Goal: Transaction & Acquisition: Purchase product/service

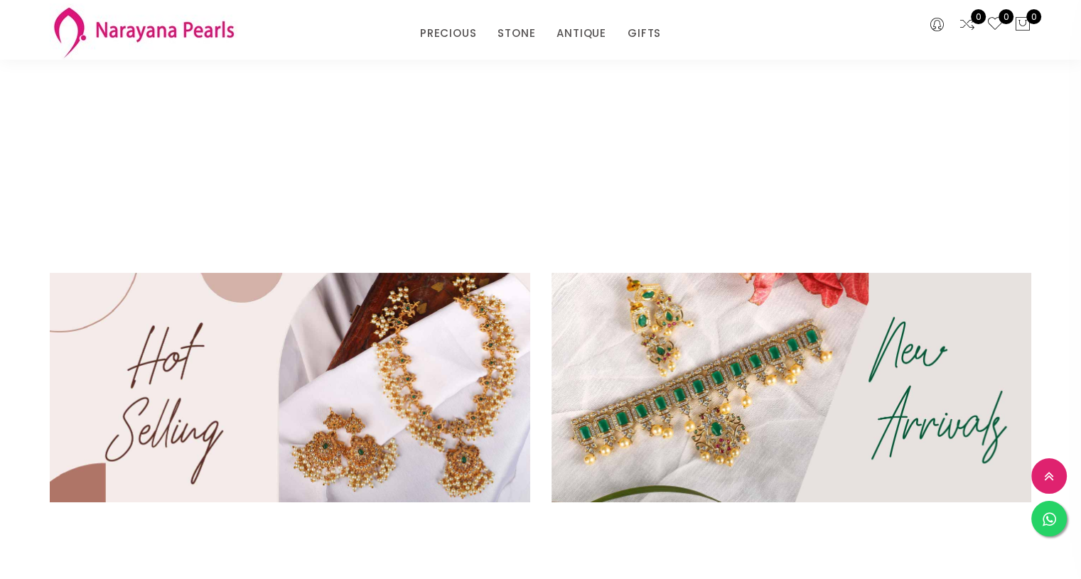
scroll to position [426, 0]
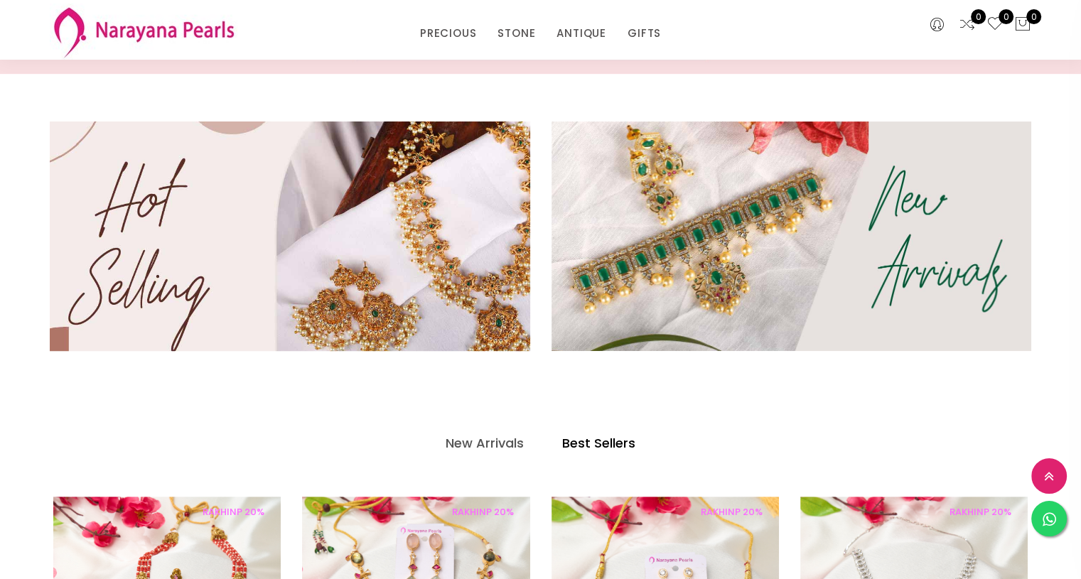
click at [250, 234] on img at bounding box center [289, 237] width 576 height 276
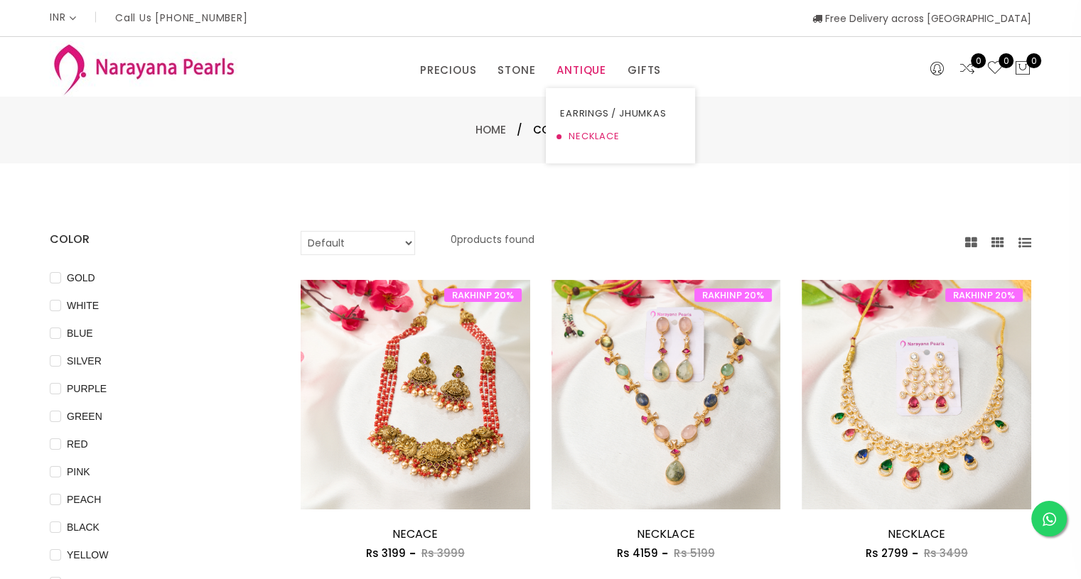
click at [580, 129] on link "NECKLACE" at bounding box center [620, 136] width 121 height 23
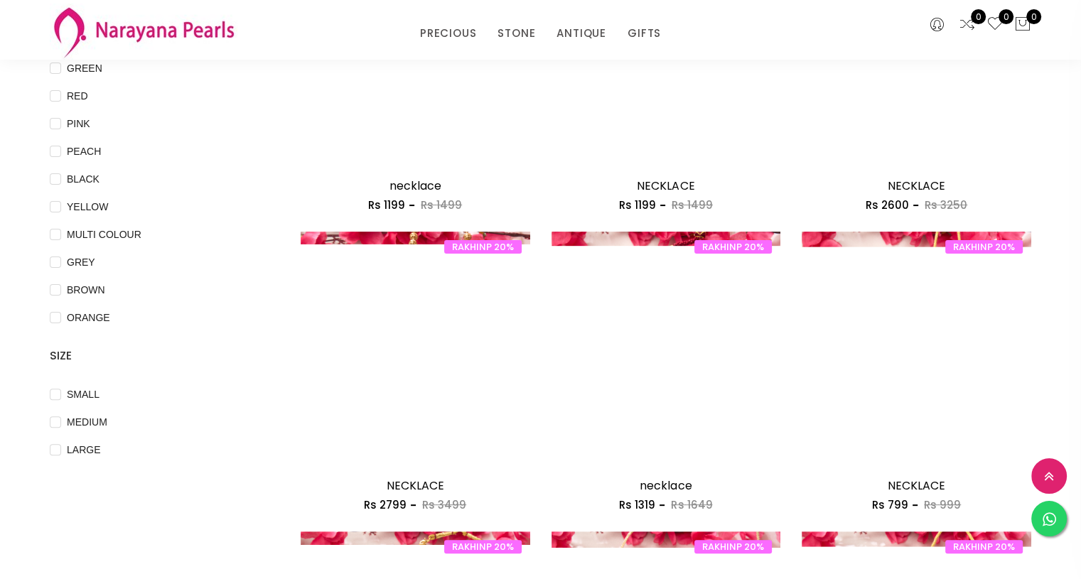
scroll to position [287, 0]
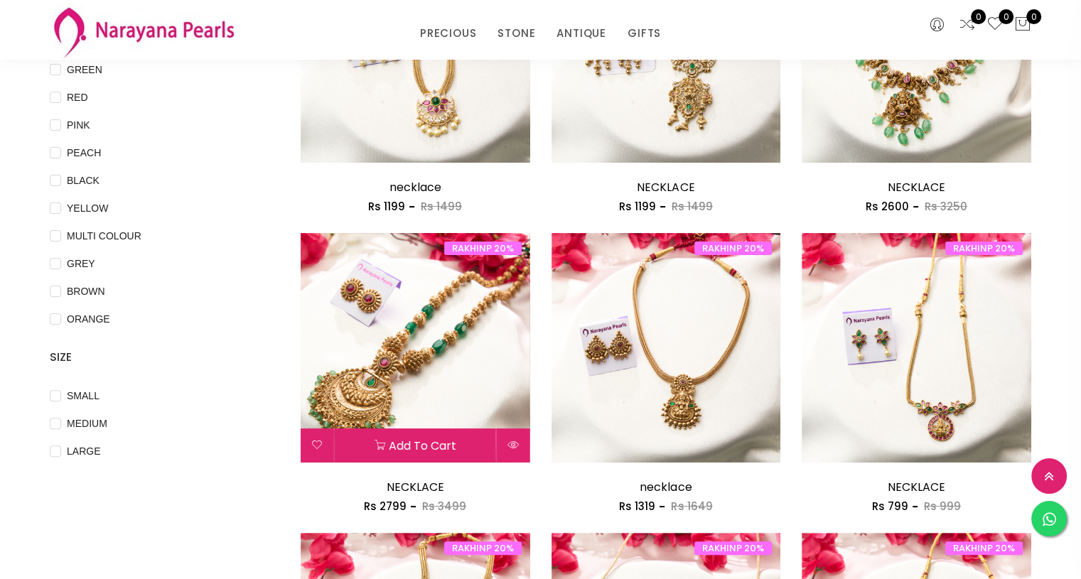
click at [406, 371] on img at bounding box center [415, 347] width 229 height 229
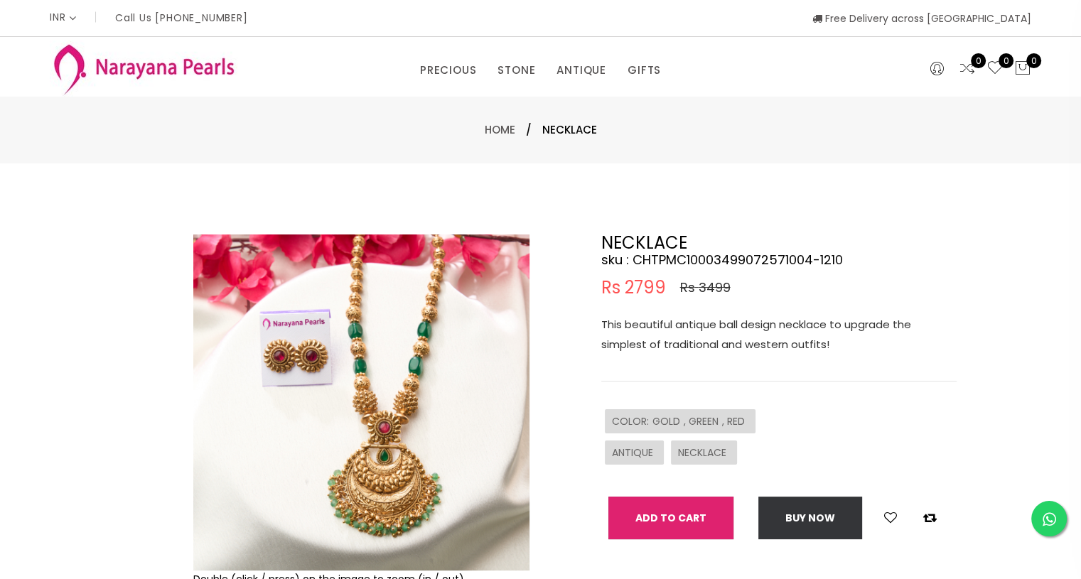
click at [678, 516] on button "Add To Cart" at bounding box center [670, 518] width 125 height 43
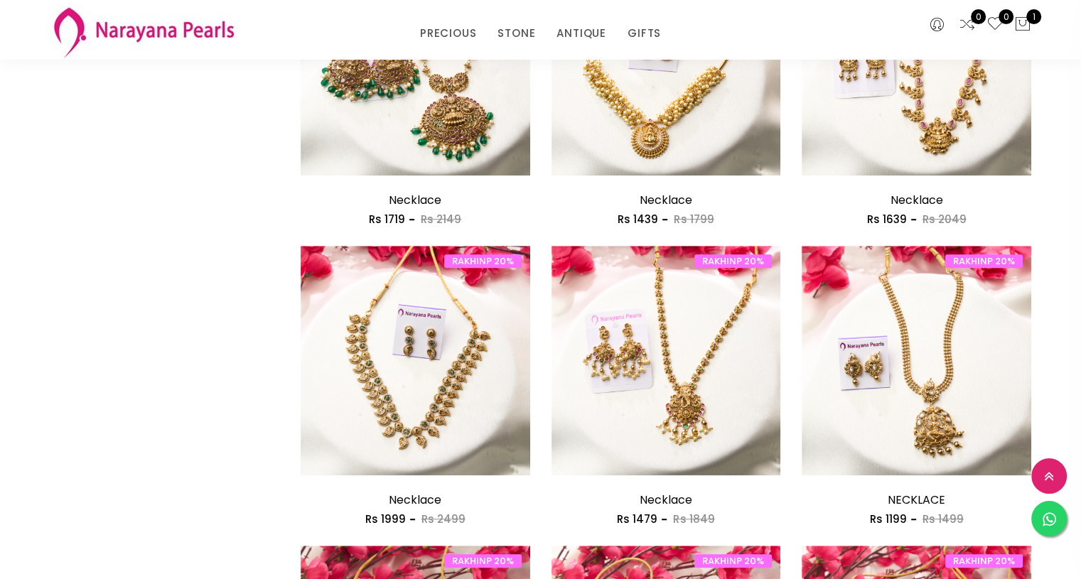
scroll to position [983, 0]
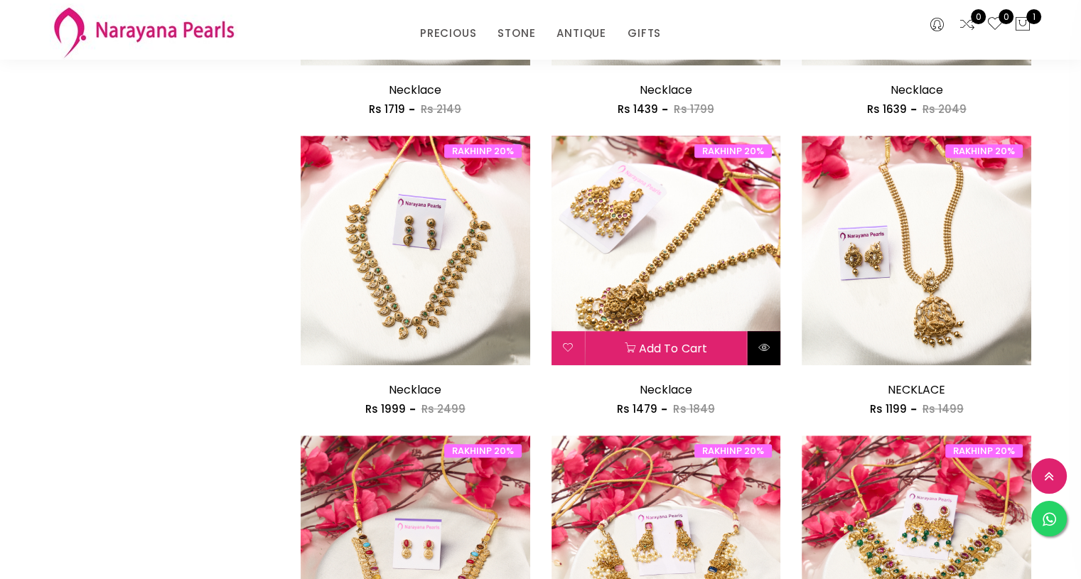
click at [756, 345] on button at bounding box center [763, 348] width 33 height 34
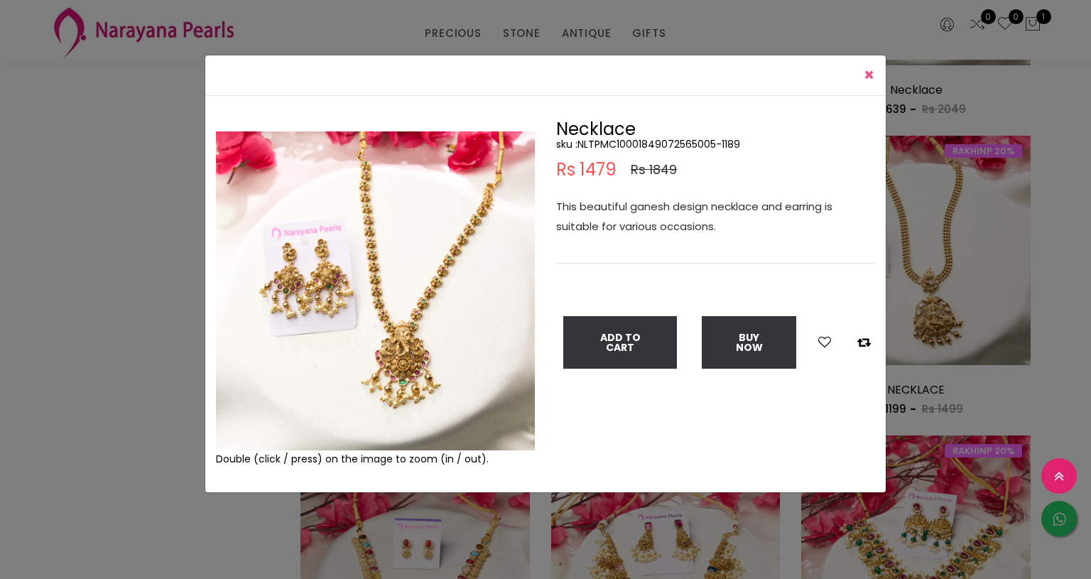
click at [867, 79] on span "×" at bounding box center [869, 74] width 11 height 23
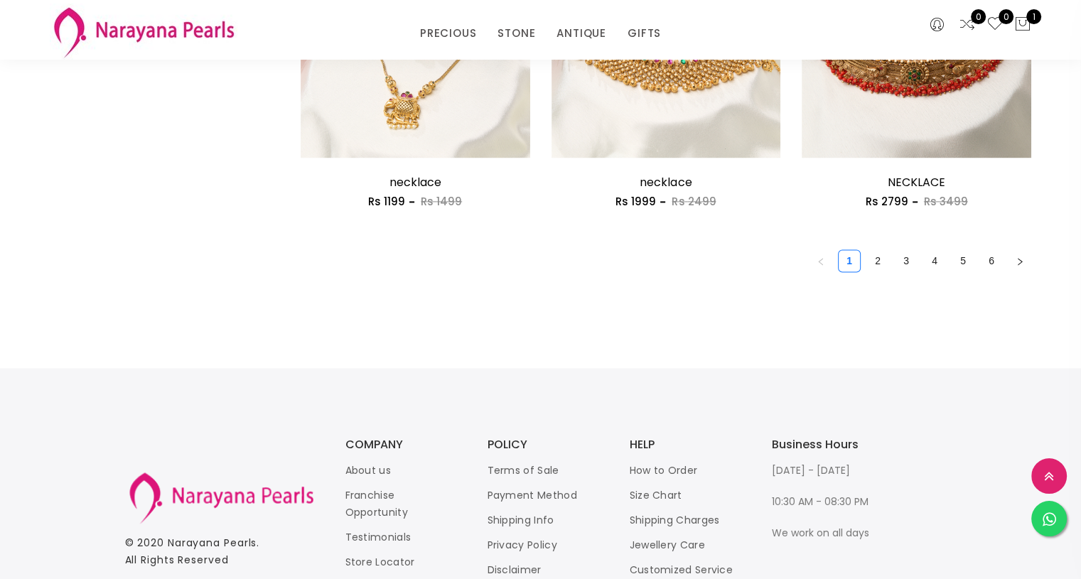
scroll to position [2089, 0]
click at [874, 255] on link "2" at bounding box center [877, 261] width 21 height 21
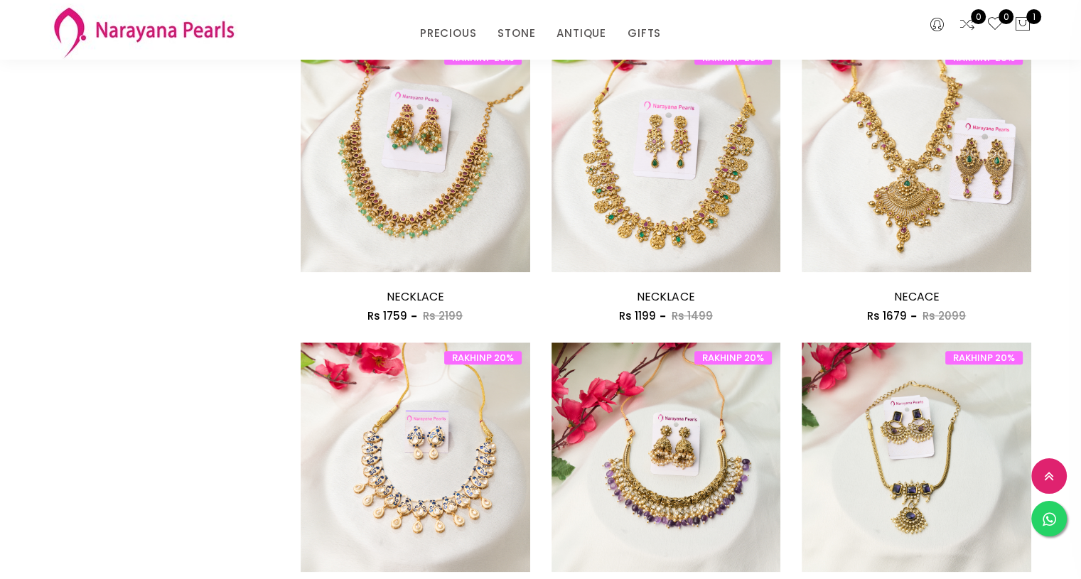
scroll to position [1076, 0]
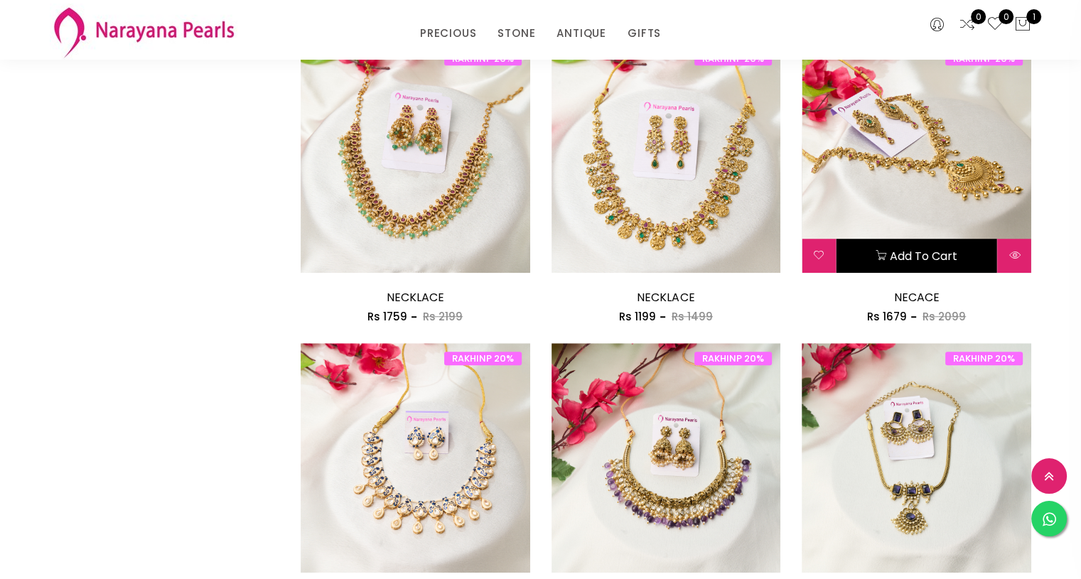
click at [916, 249] on button "Add to cart" at bounding box center [915, 256] width 161 height 34
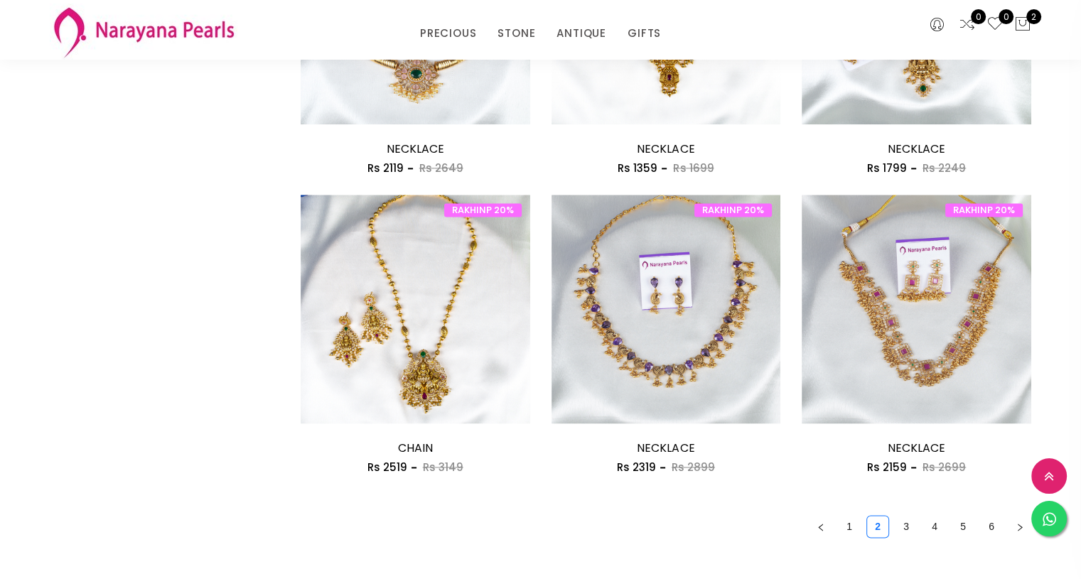
scroll to position [1824, 0]
click at [903, 521] on link "3" at bounding box center [905, 525] width 21 height 21
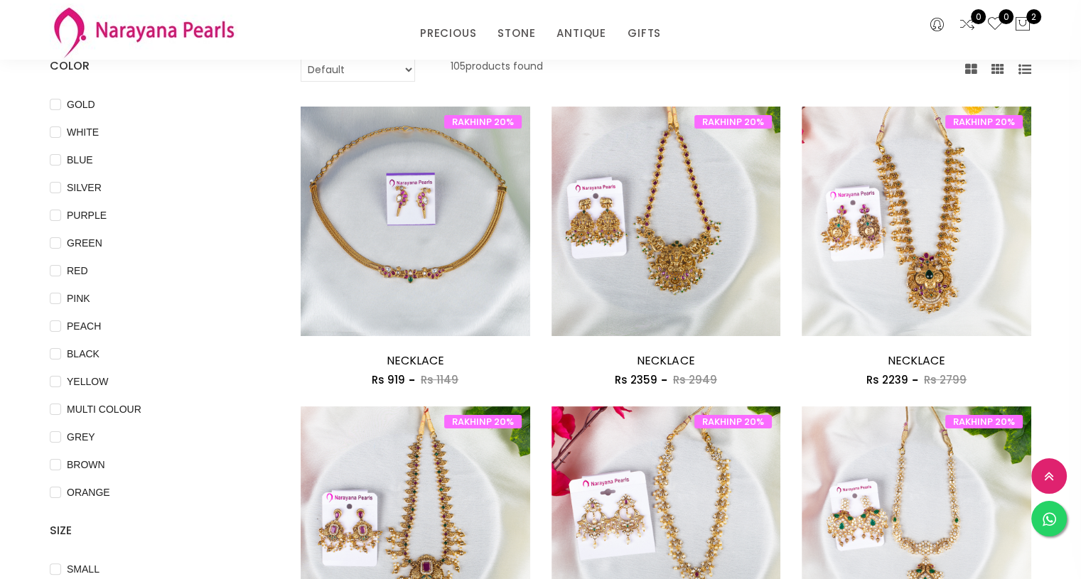
scroll to position [113, 0]
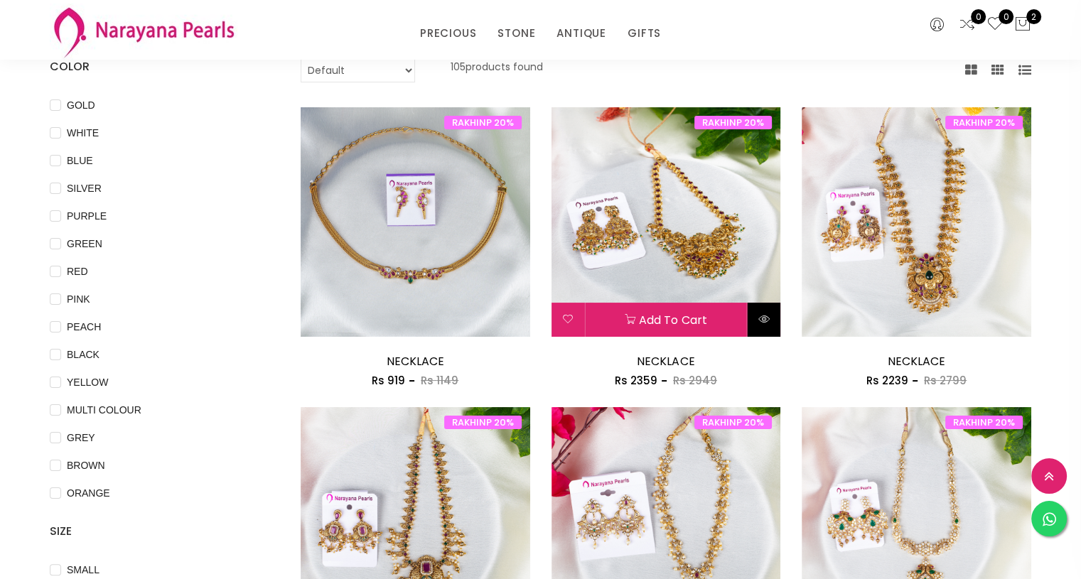
click at [759, 316] on icon at bounding box center [763, 318] width 11 height 11
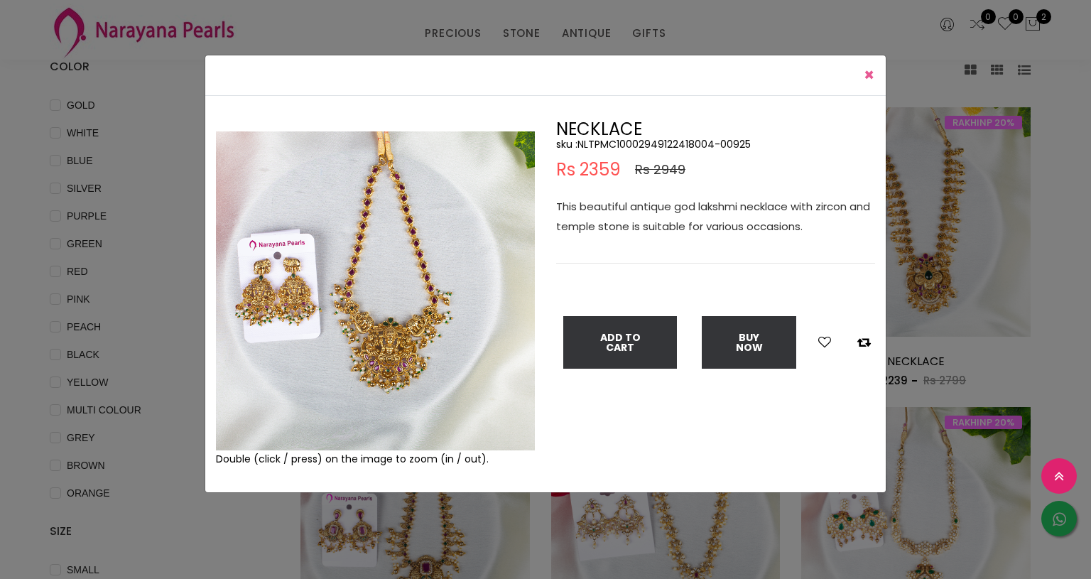
click at [873, 71] on span "×" at bounding box center [869, 74] width 11 height 23
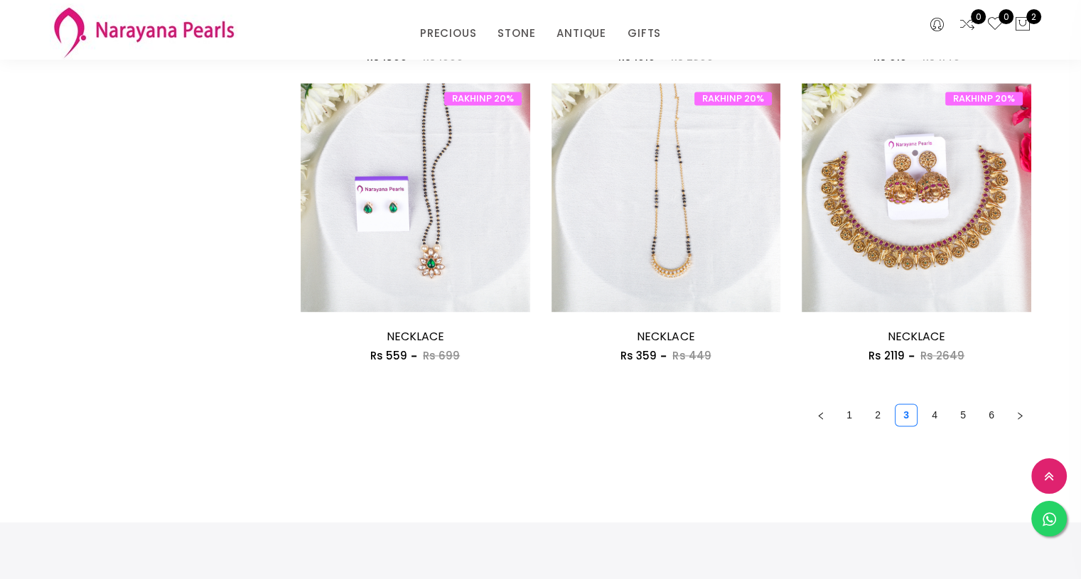
scroll to position [1959, 0]
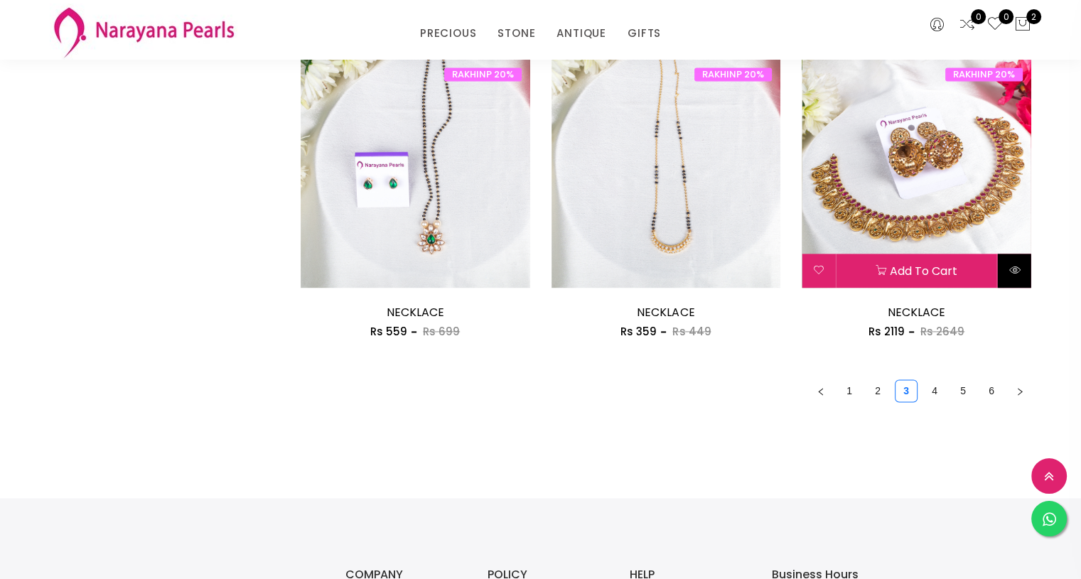
click at [1010, 269] on icon at bounding box center [1014, 269] width 11 height 11
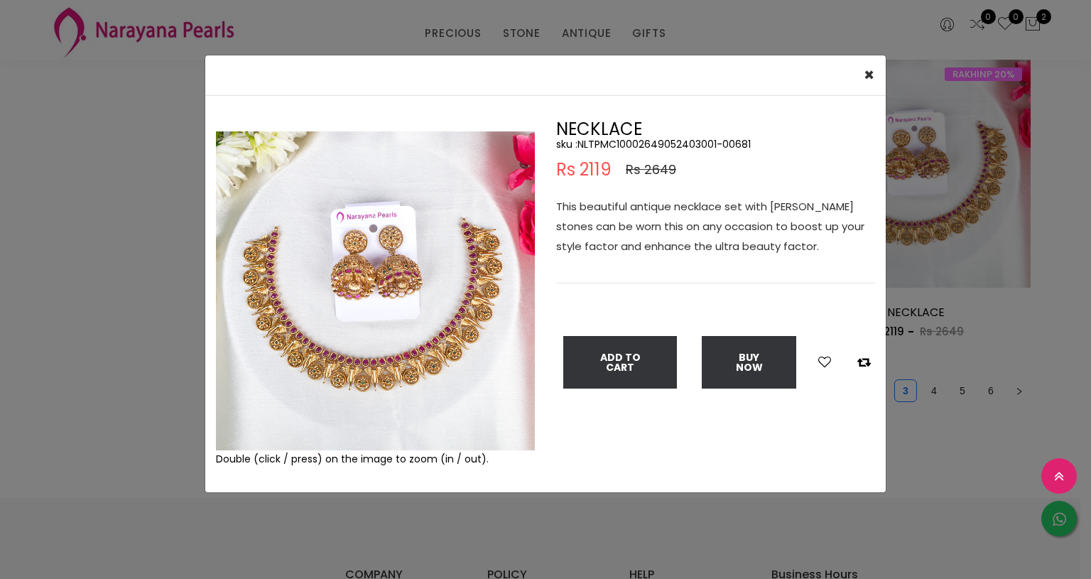
click at [412, 380] on img at bounding box center [375, 290] width 319 height 319
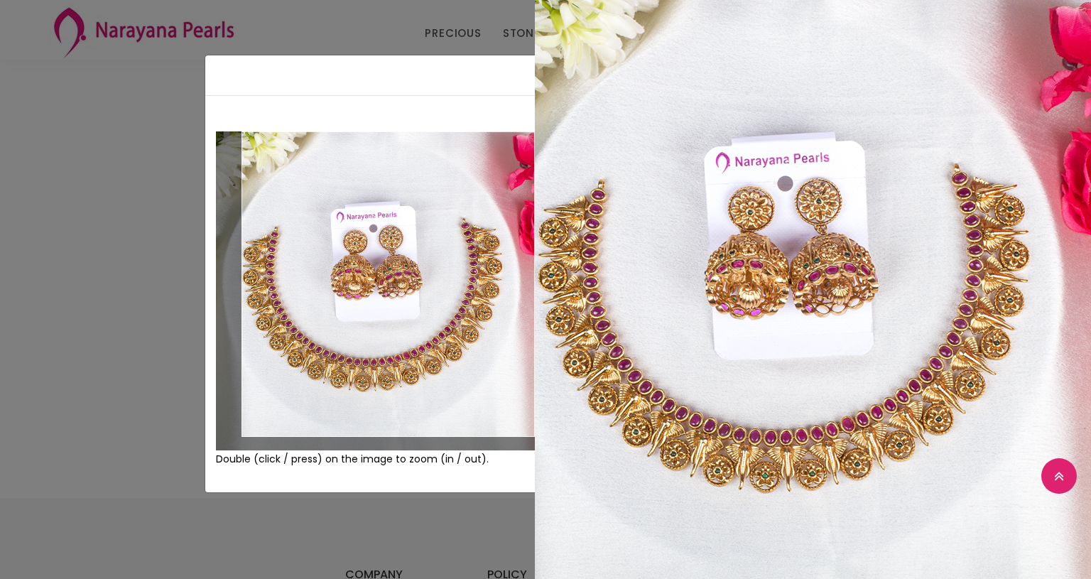
click at [486, 85] on div "× Close" at bounding box center [545, 75] width 681 height 40
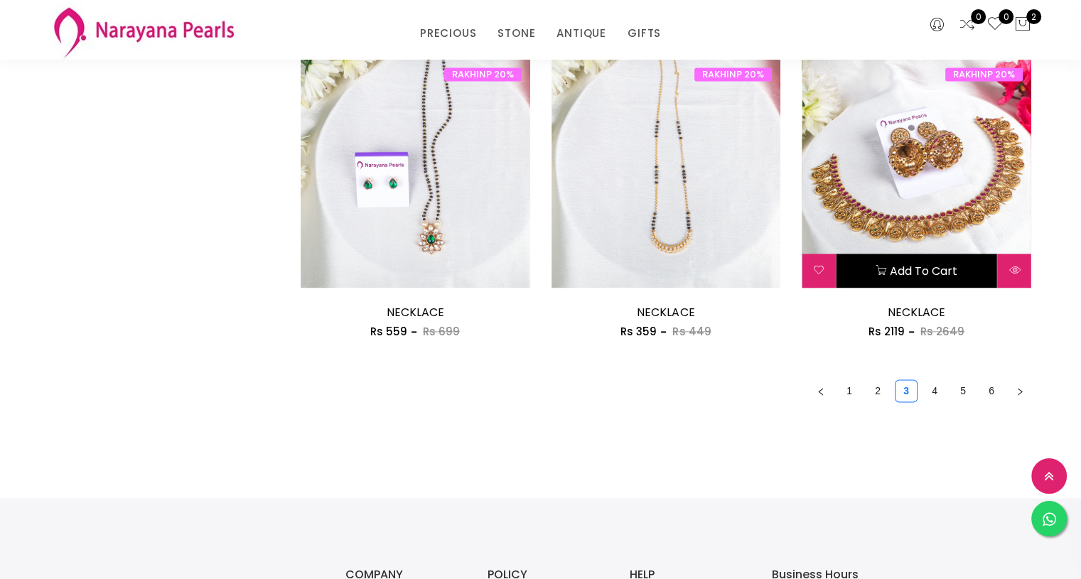
click at [929, 268] on button "Add to cart" at bounding box center [915, 271] width 161 height 34
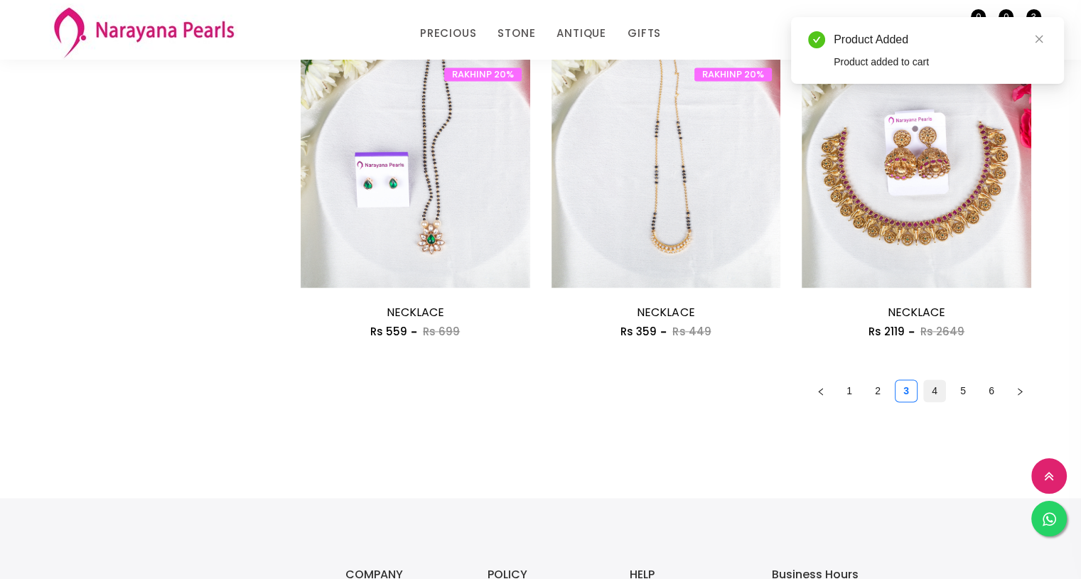
click at [929, 389] on link "4" at bounding box center [934, 390] width 21 height 21
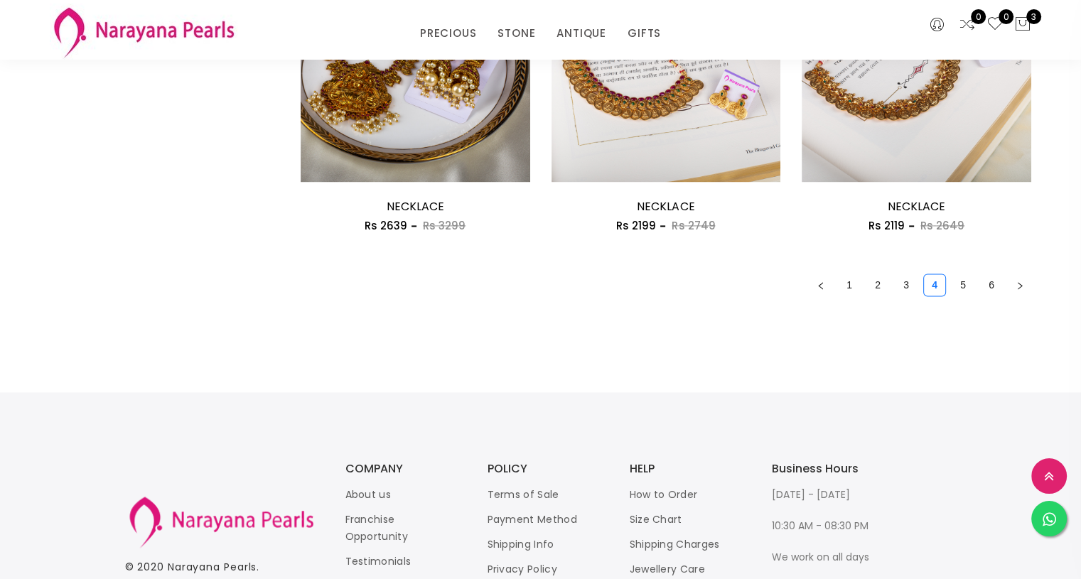
scroll to position [2066, 0]
click at [966, 288] on link "5" at bounding box center [962, 284] width 21 height 21
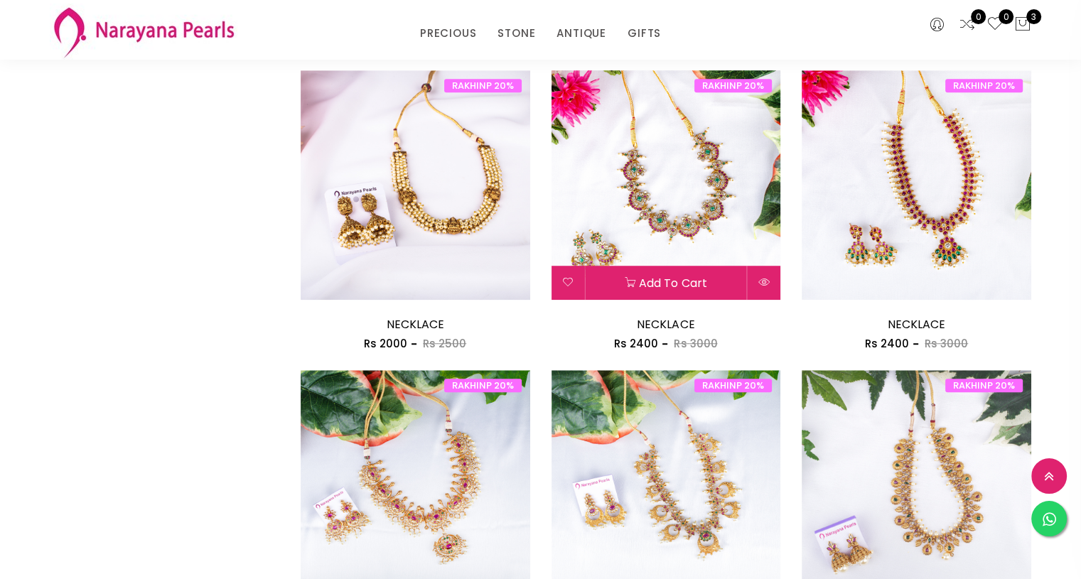
scroll to position [1049, 0]
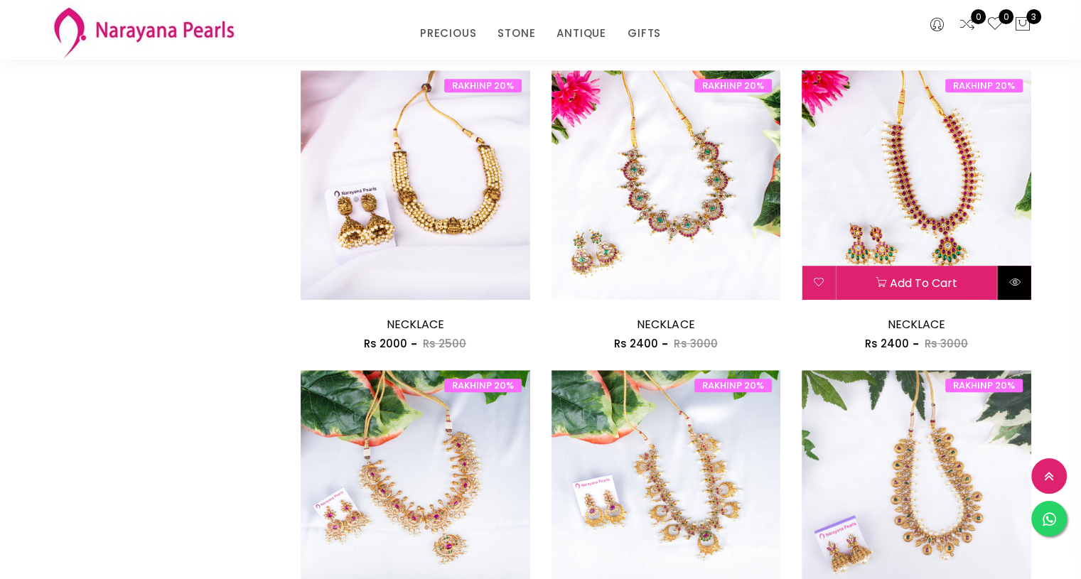
click at [1014, 282] on icon at bounding box center [1014, 281] width 11 height 11
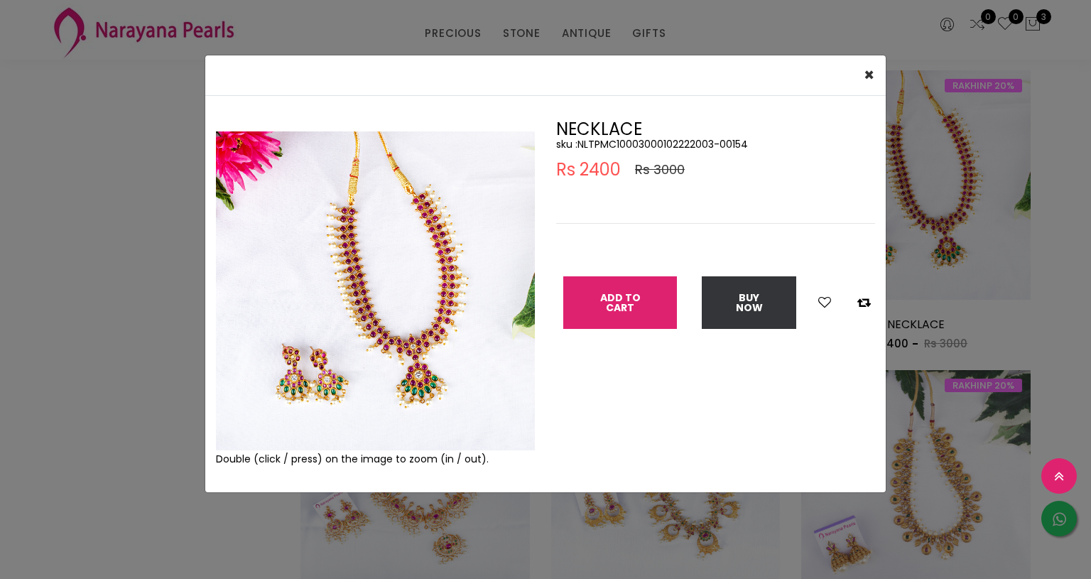
click at [622, 300] on button "Add To Cart" at bounding box center [620, 302] width 114 height 53
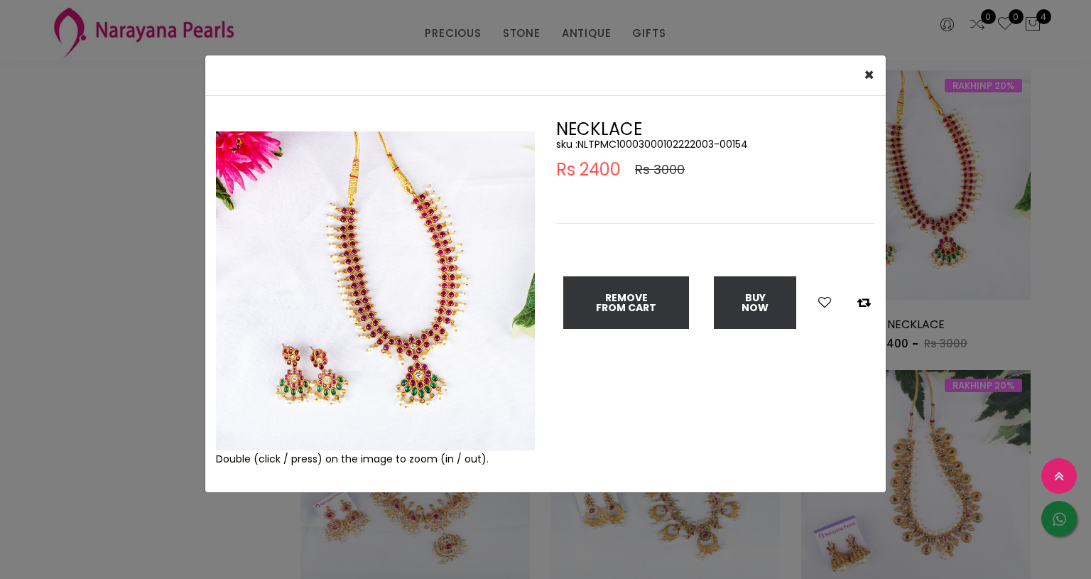
click at [1071, 286] on div "× Close Double (click / press) on the image to zoom (in / out). NECKLACE sku : …" at bounding box center [545, 289] width 1091 height 579
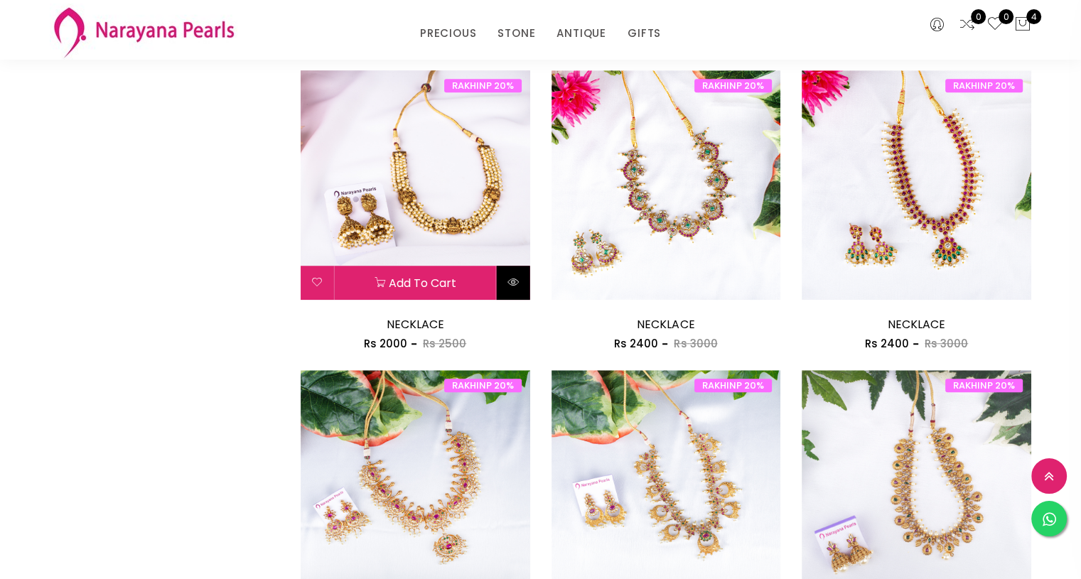
click at [517, 291] on button at bounding box center [513, 283] width 33 height 34
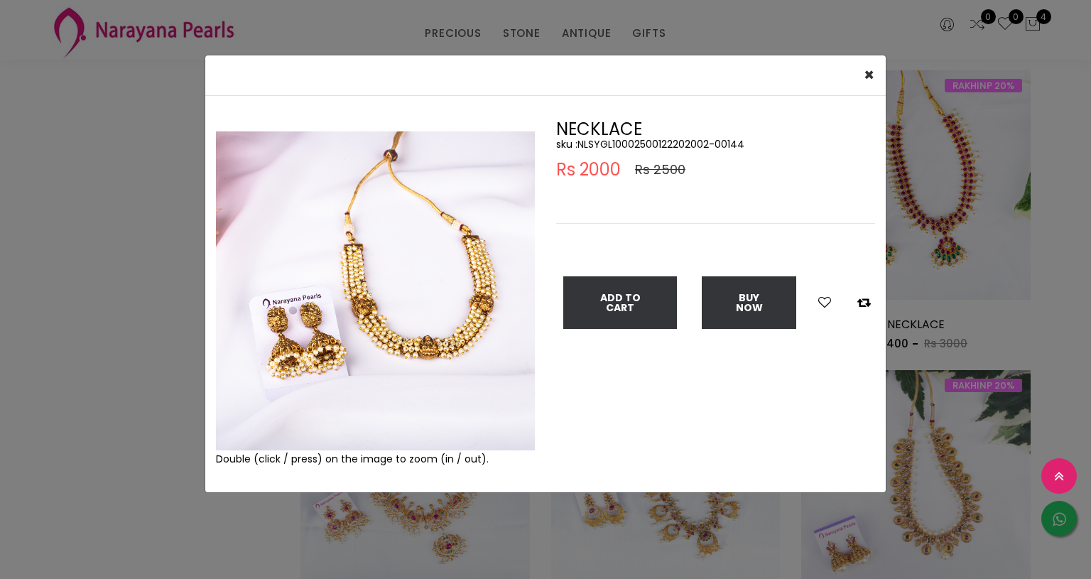
click at [369, 329] on img at bounding box center [375, 290] width 319 height 319
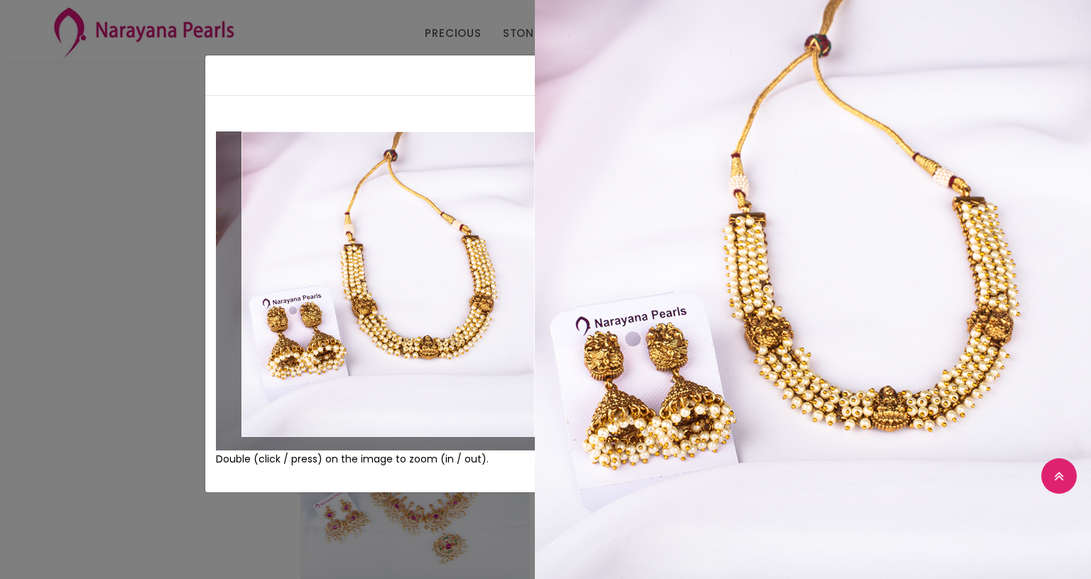
click at [137, 398] on div "× Close Double (click / press) on the image to zoom (in / out). NECKLACE sku : …" at bounding box center [545, 289] width 1091 height 579
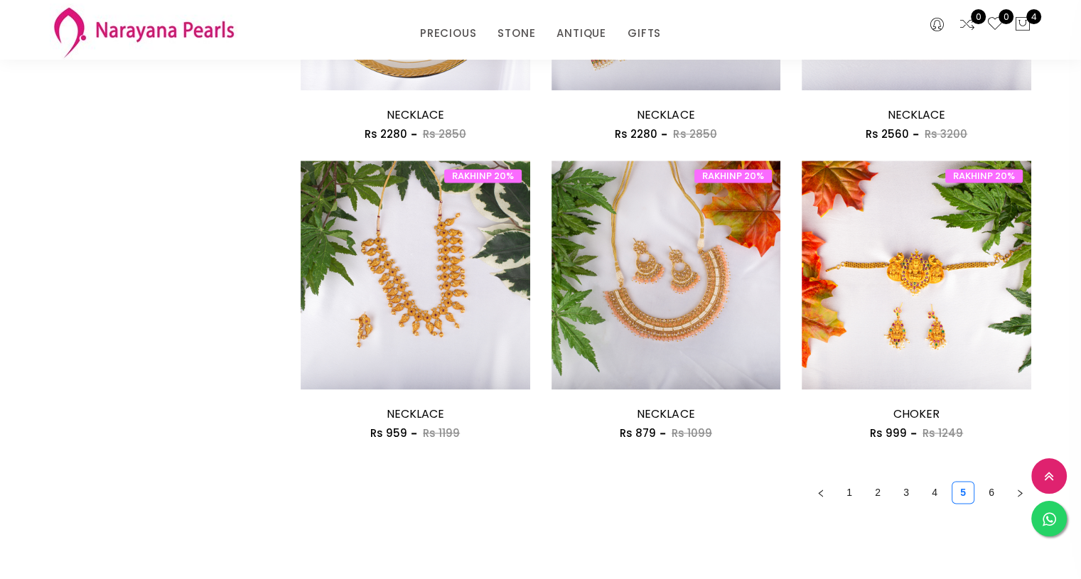
scroll to position [1938, 0]
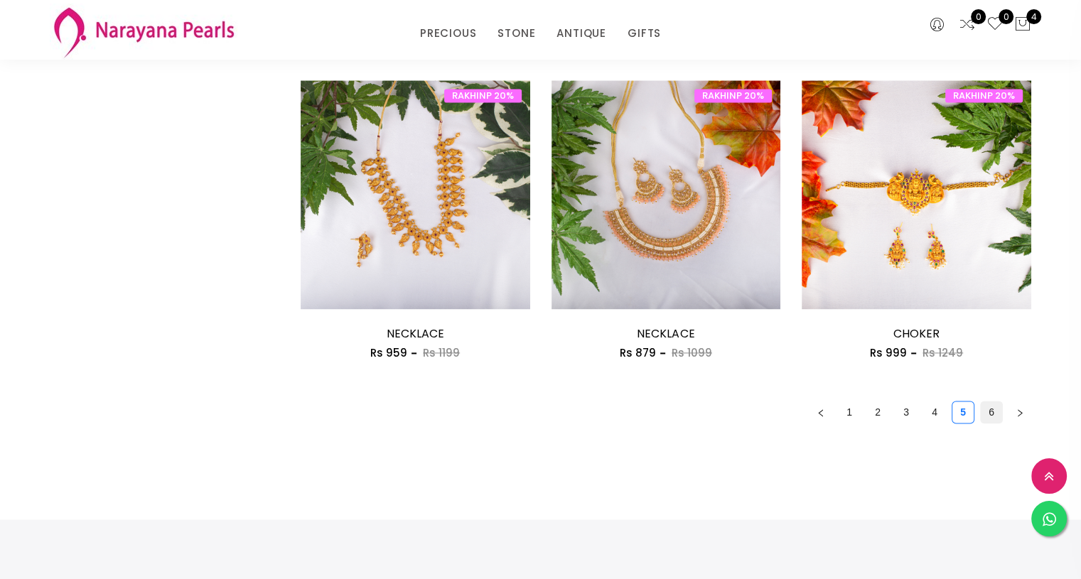
click at [989, 411] on link "6" at bounding box center [990, 411] width 21 height 21
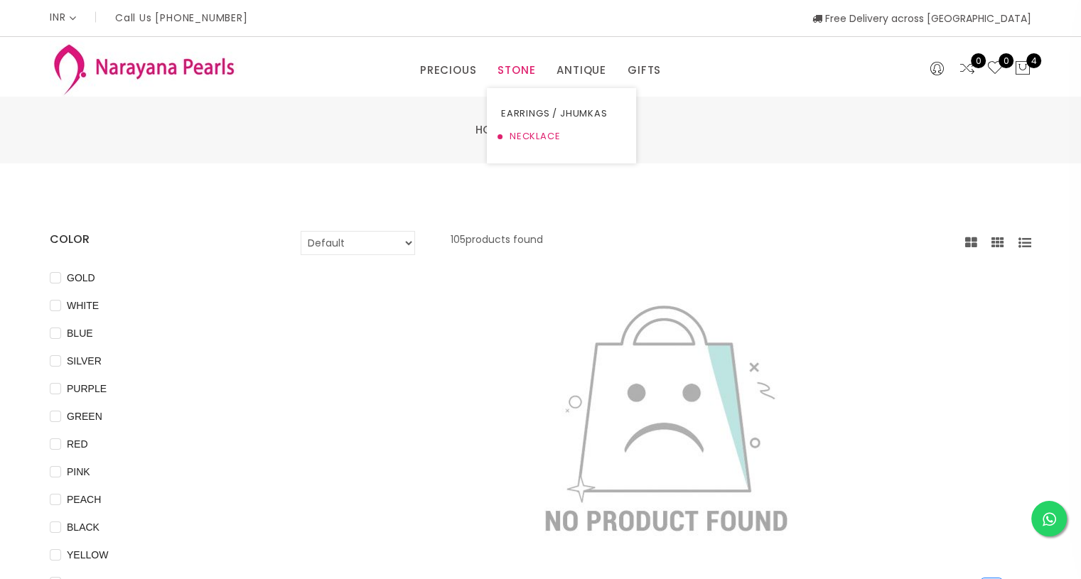
click at [519, 136] on link "NECKLACE" at bounding box center [561, 136] width 121 height 23
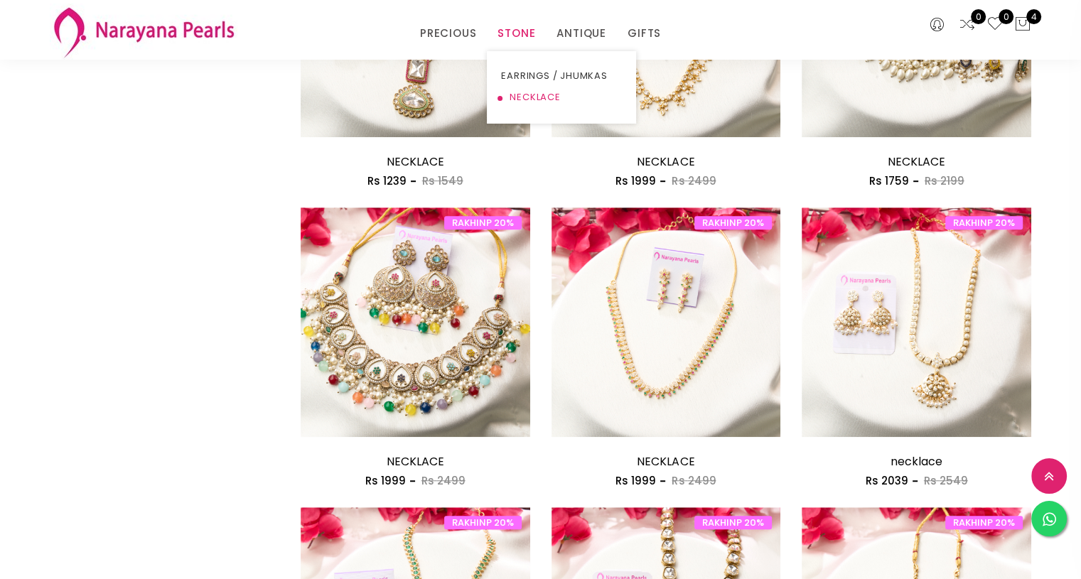
scroll to position [1895, 0]
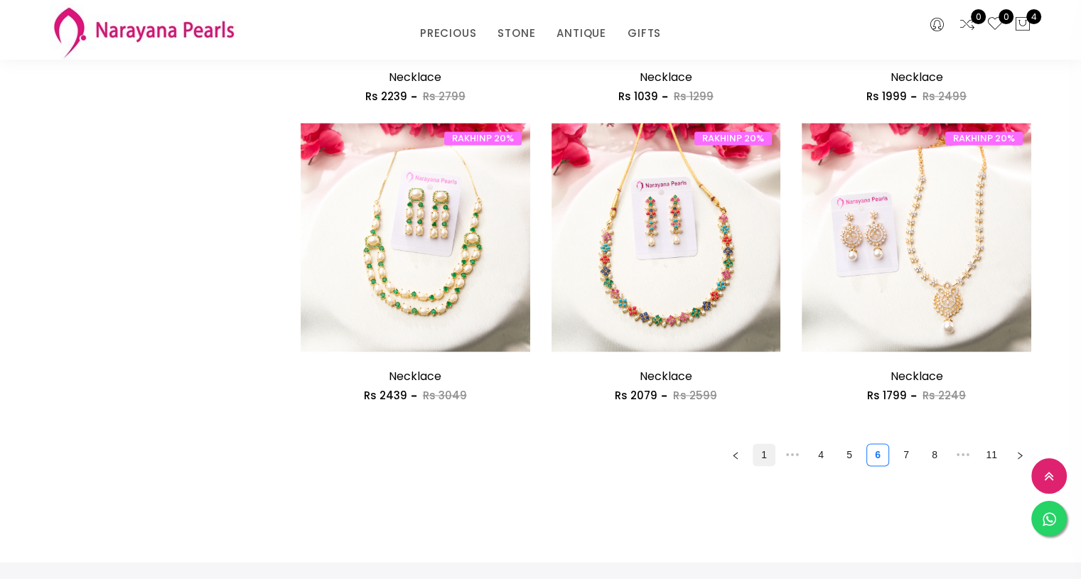
click at [764, 453] on link "1" at bounding box center [763, 454] width 21 height 21
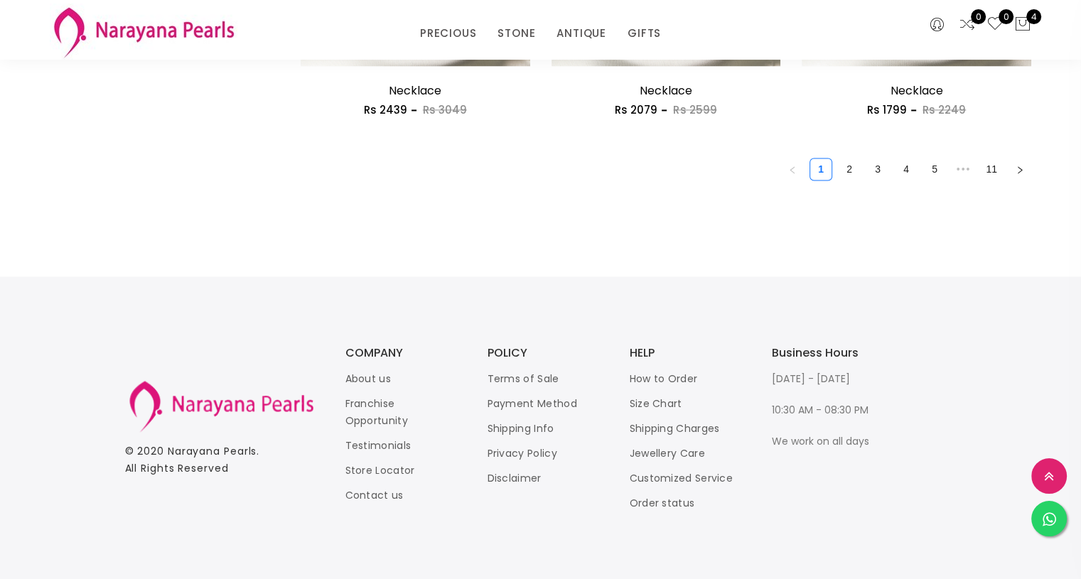
scroll to position [2182, 0]
click at [850, 166] on link "2" at bounding box center [848, 167] width 21 height 21
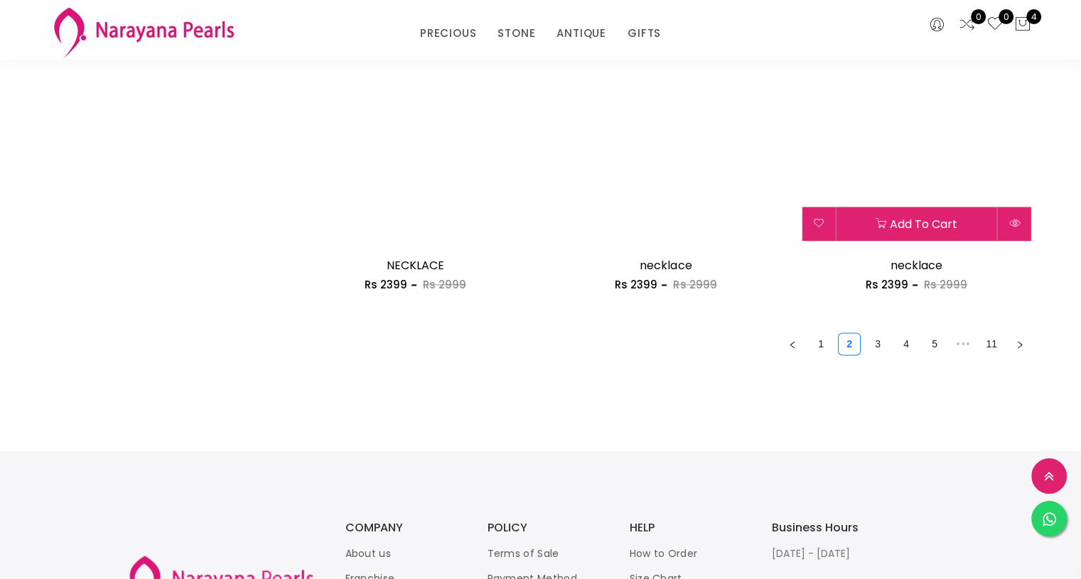
scroll to position [2006, 0]
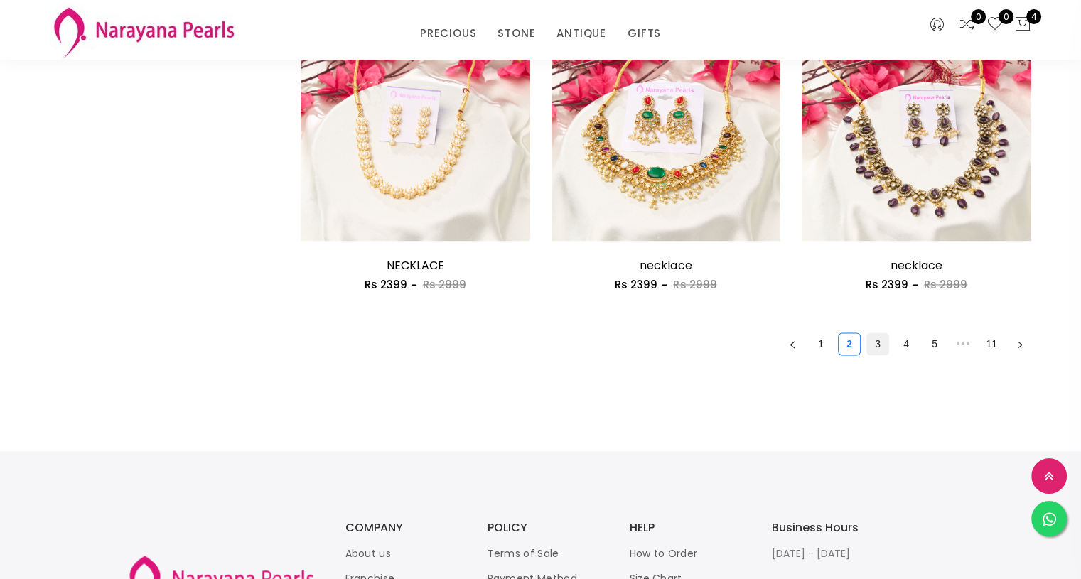
click at [878, 347] on link "3" at bounding box center [877, 343] width 21 height 21
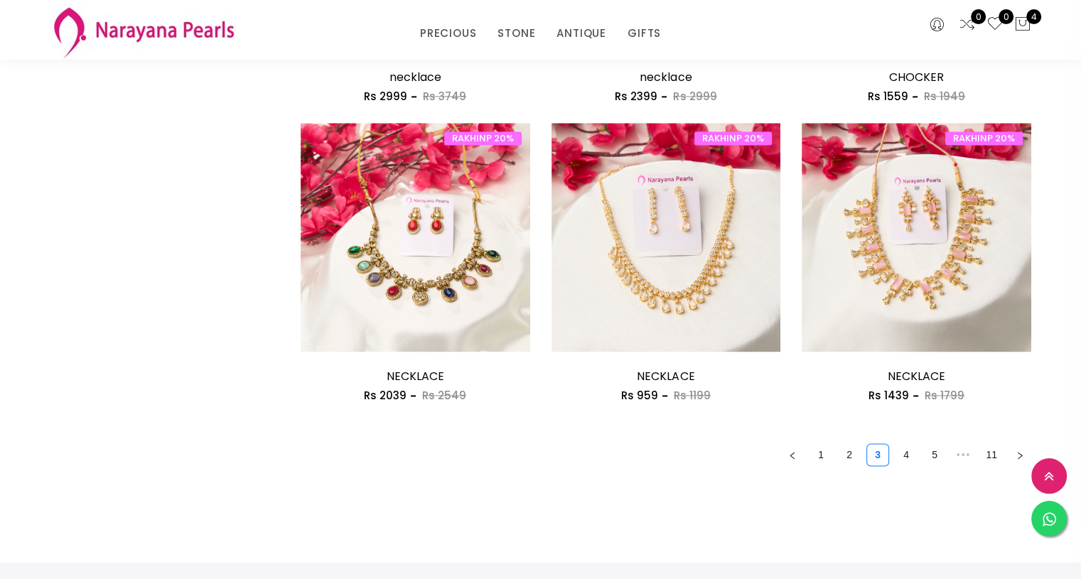
scroll to position [1896, 0]
click at [904, 461] on link "4" at bounding box center [905, 453] width 21 height 21
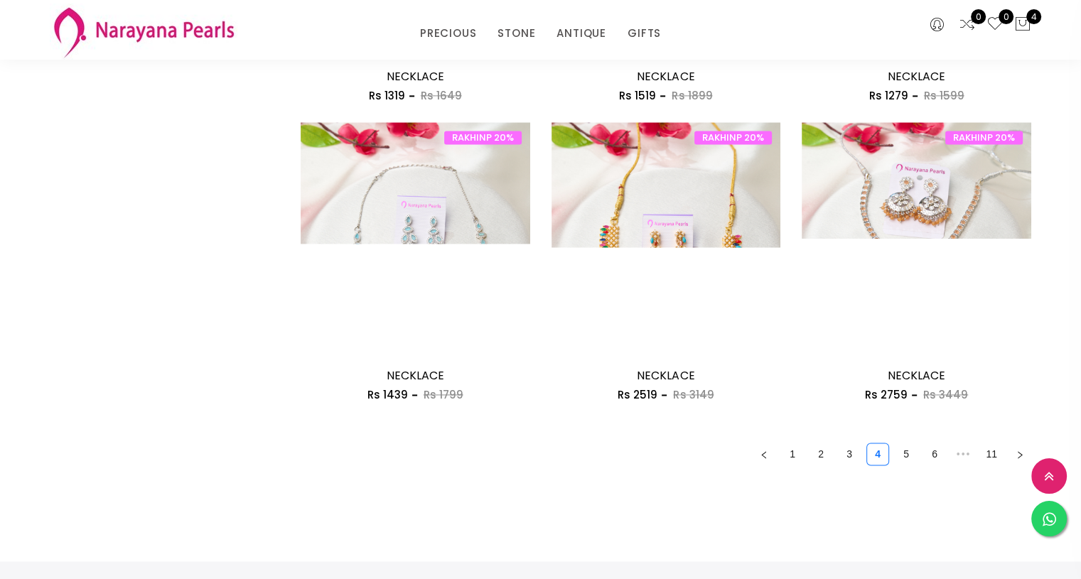
scroll to position [2177, 0]
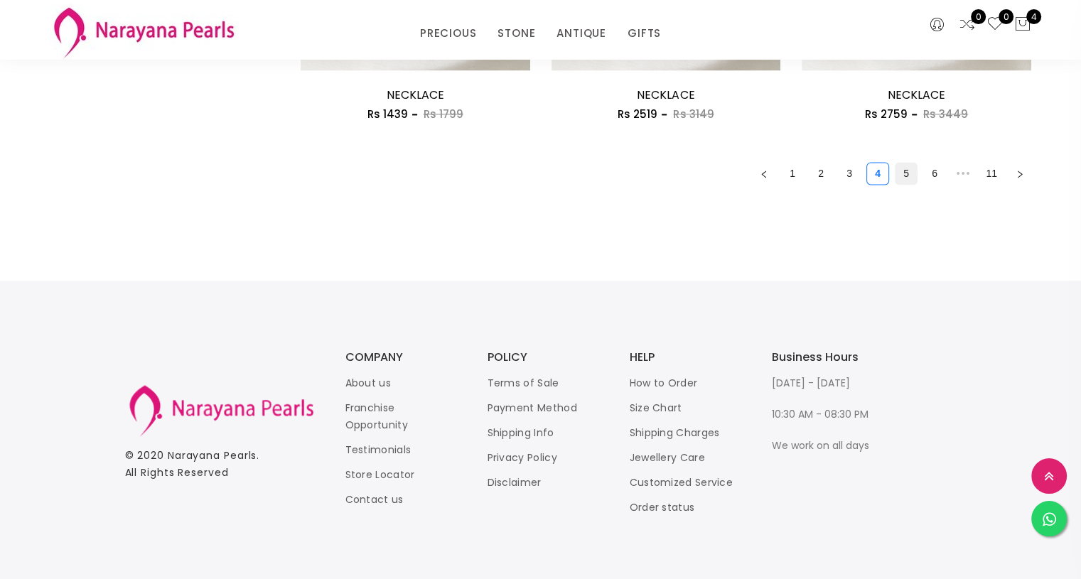
click at [906, 168] on link "5" at bounding box center [905, 173] width 21 height 21
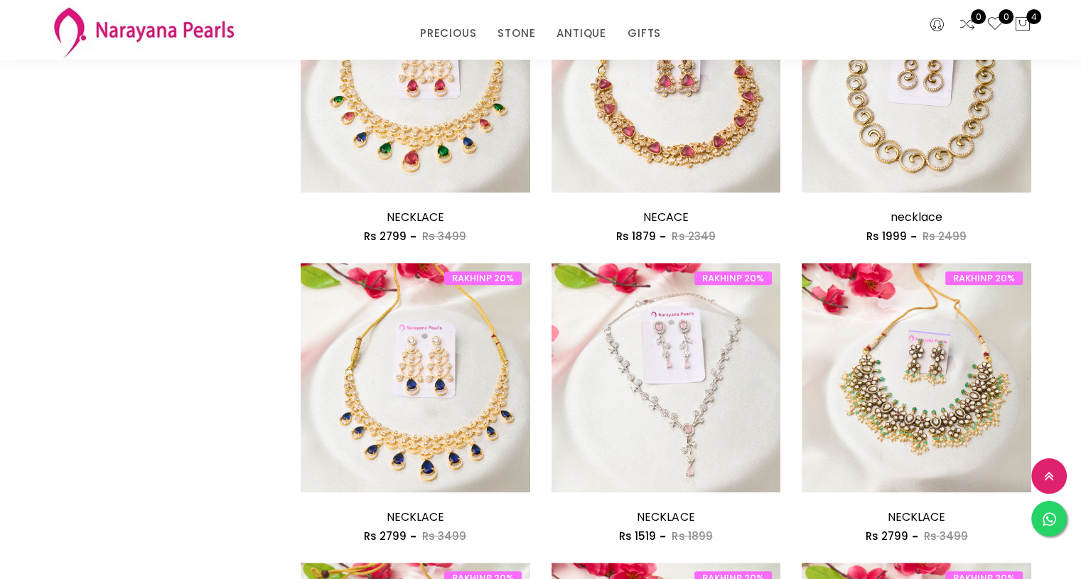
scroll to position [1171, 0]
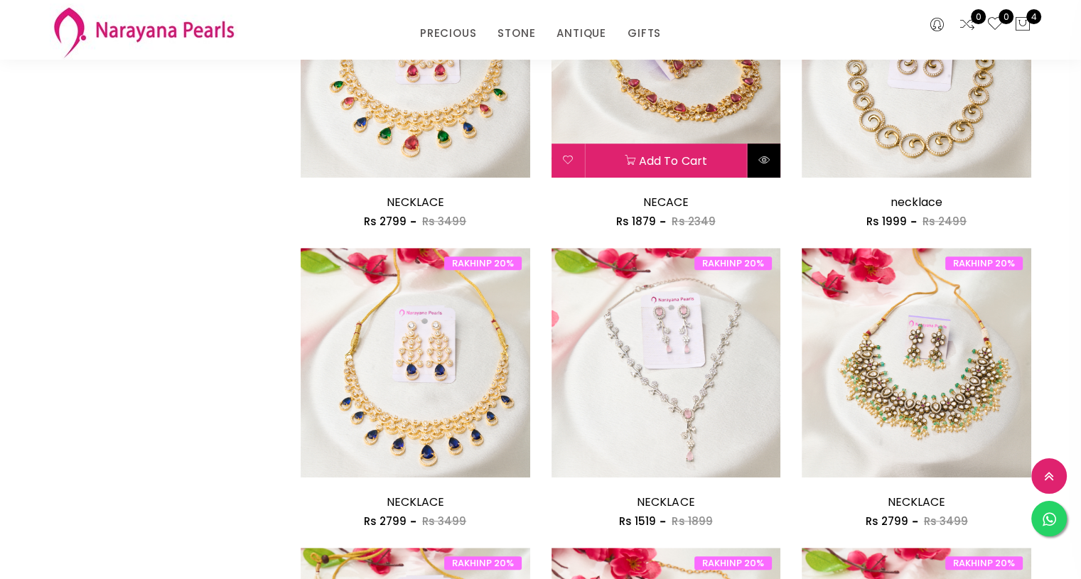
click at [769, 161] on icon at bounding box center [763, 159] width 11 height 11
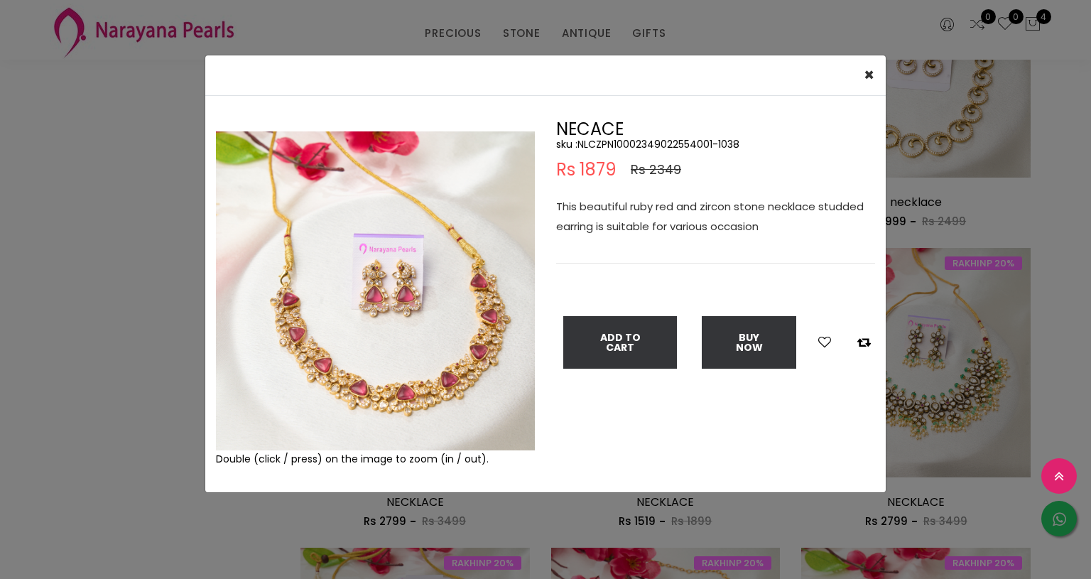
click at [438, 380] on img at bounding box center [375, 290] width 319 height 319
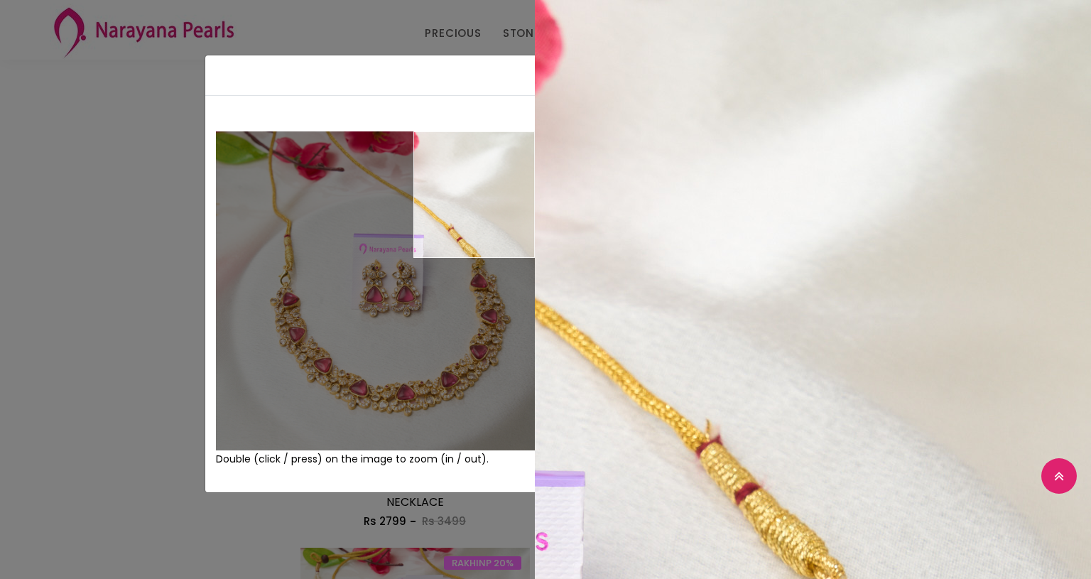
click at [499, 102] on div "Double (click / press) on the image to zoom (in / out). NECACE sku : NLCZPN1000…" at bounding box center [545, 294] width 681 height 396
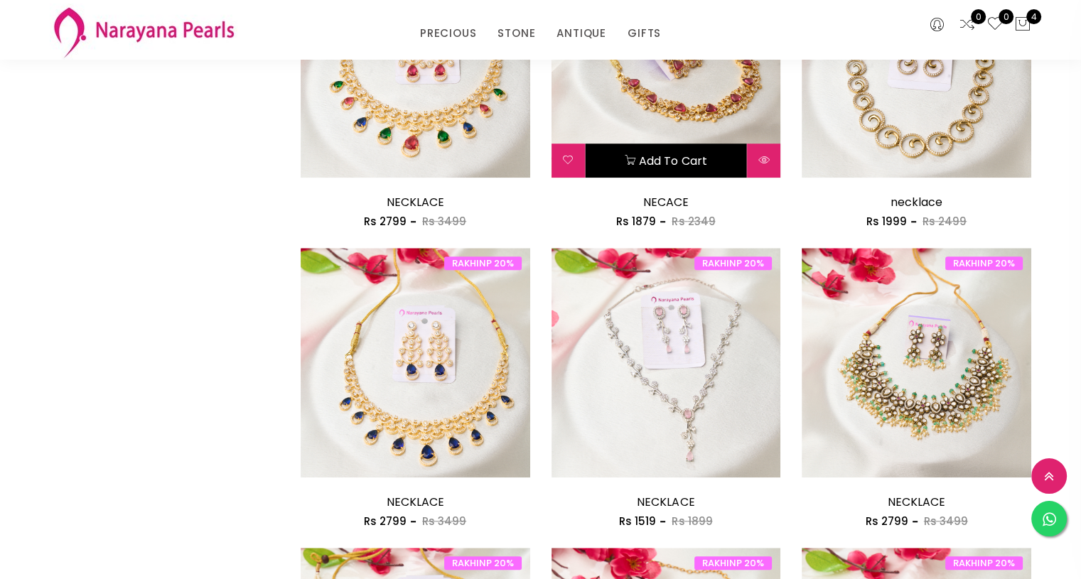
click at [617, 172] on button "Add to cart" at bounding box center [665, 161] width 161 height 34
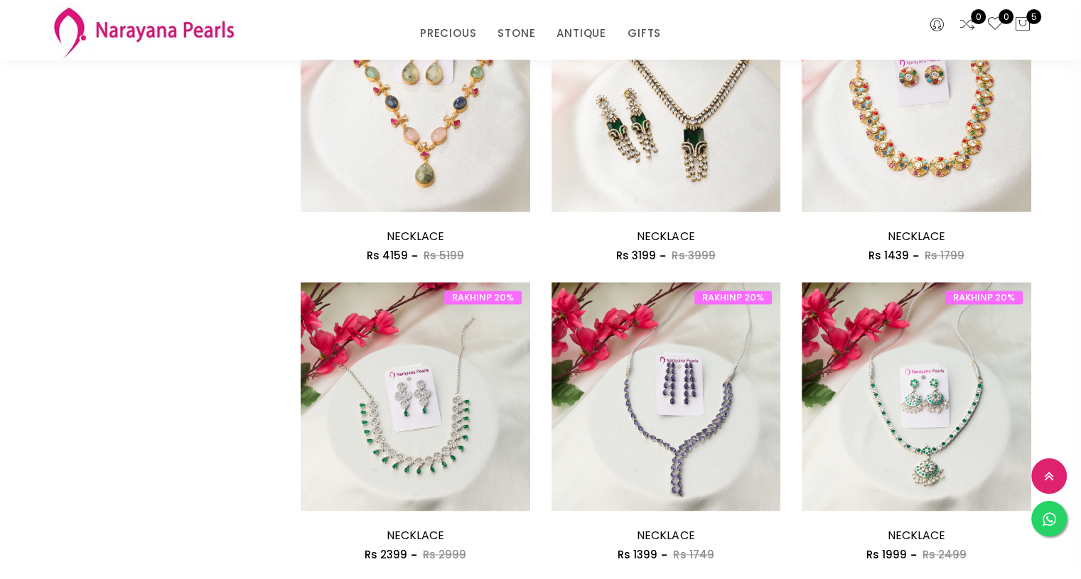
scroll to position [1743, 0]
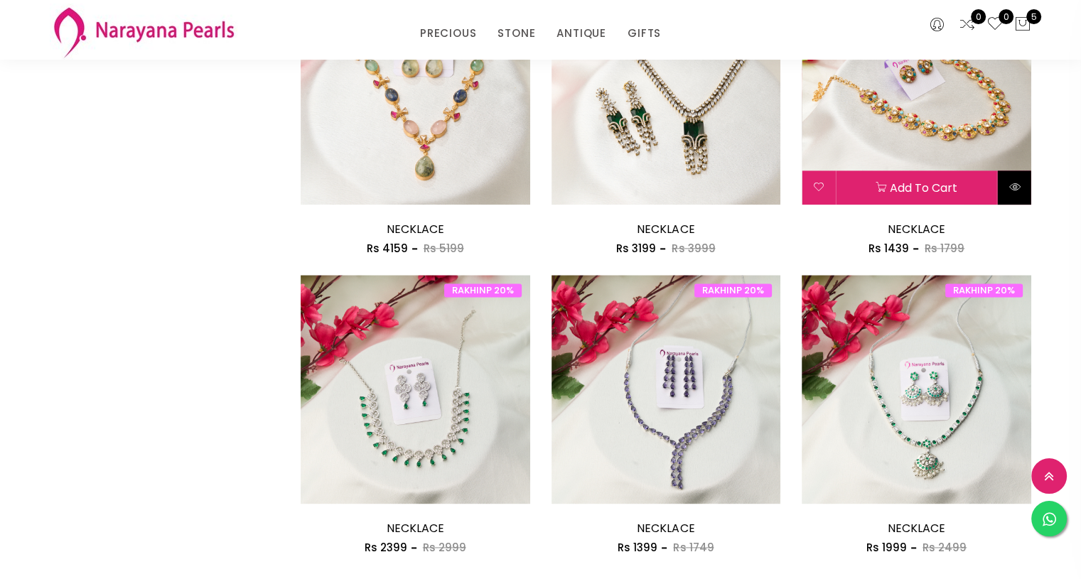
click at [1014, 186] on icon at bounding box center [1014, 186] width 11 height 11
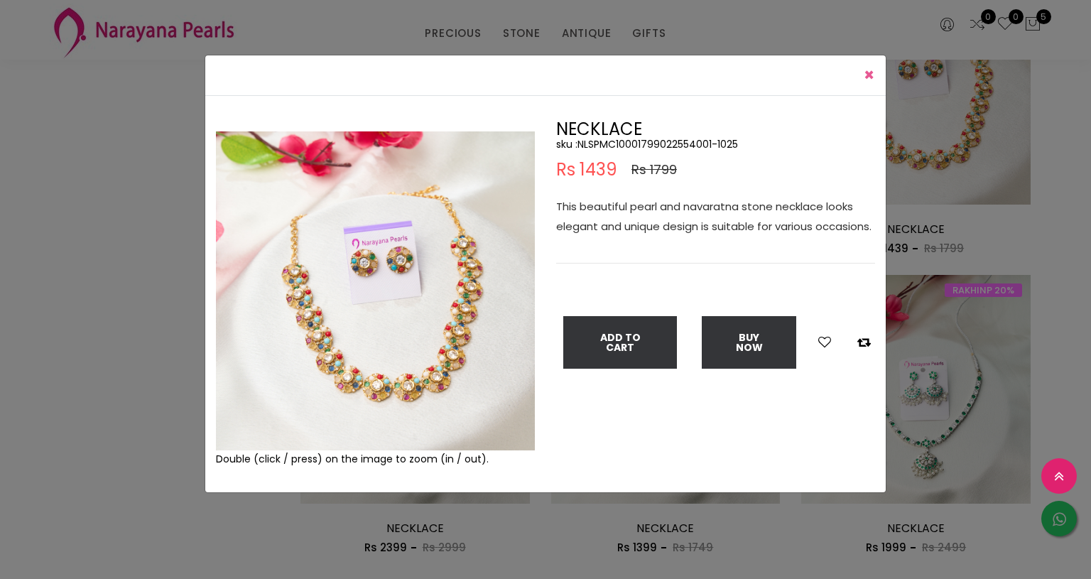
click at [868, 79] on span "×" at bounding box center [869, 74] width 11 height 23
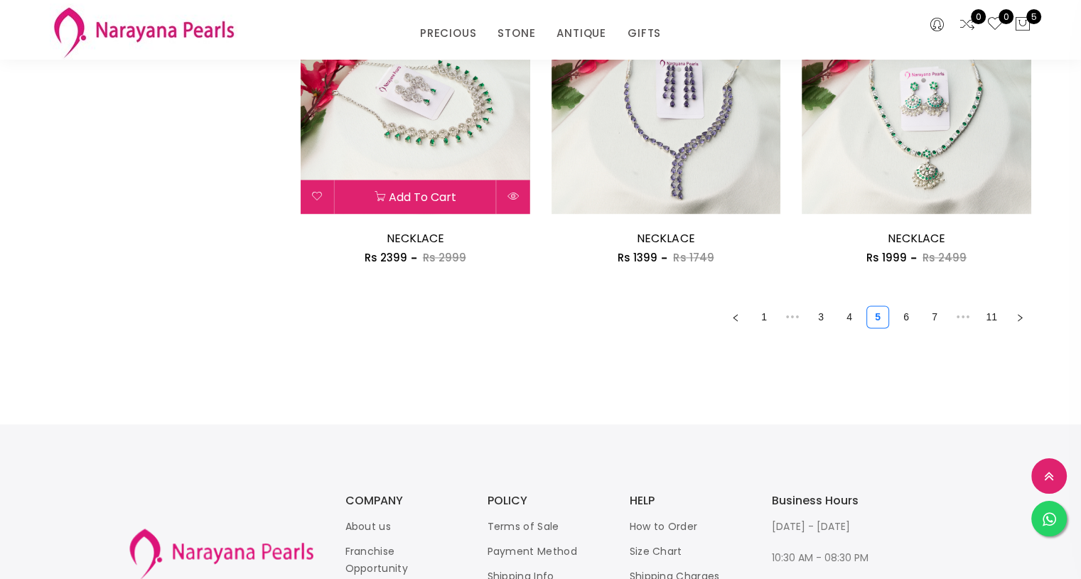
scroll to position [2037, 0]
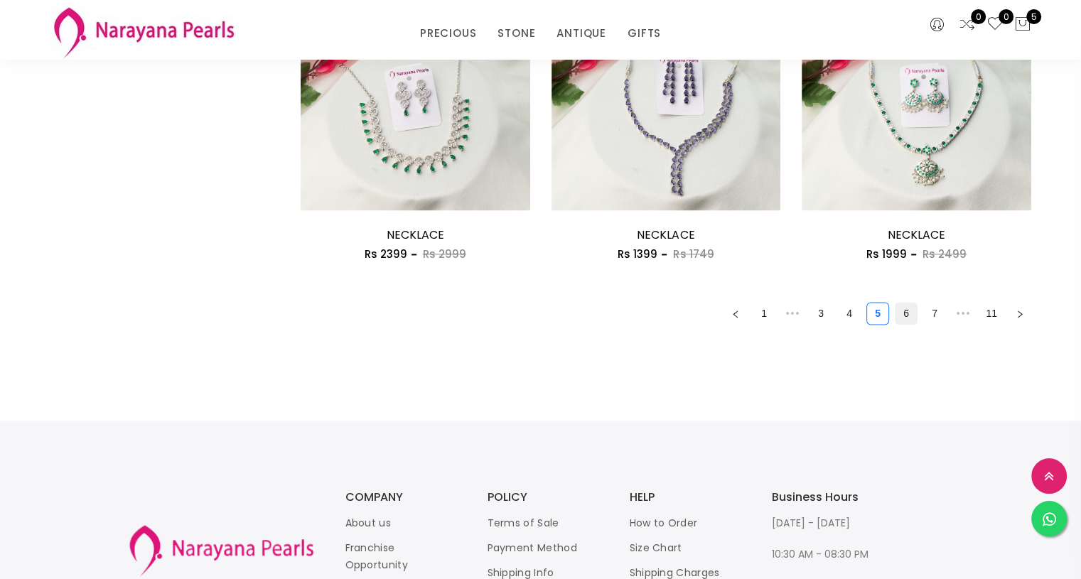
click at [907, 317] on link "6" at bounding box center [905, 313] width 21 height 21
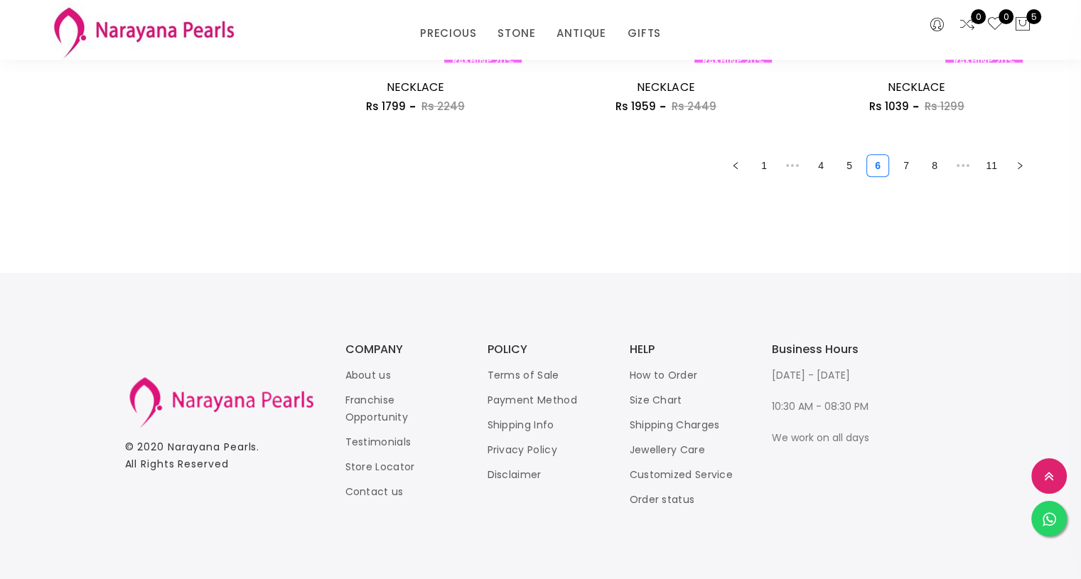
scroll to position [2009, 0]
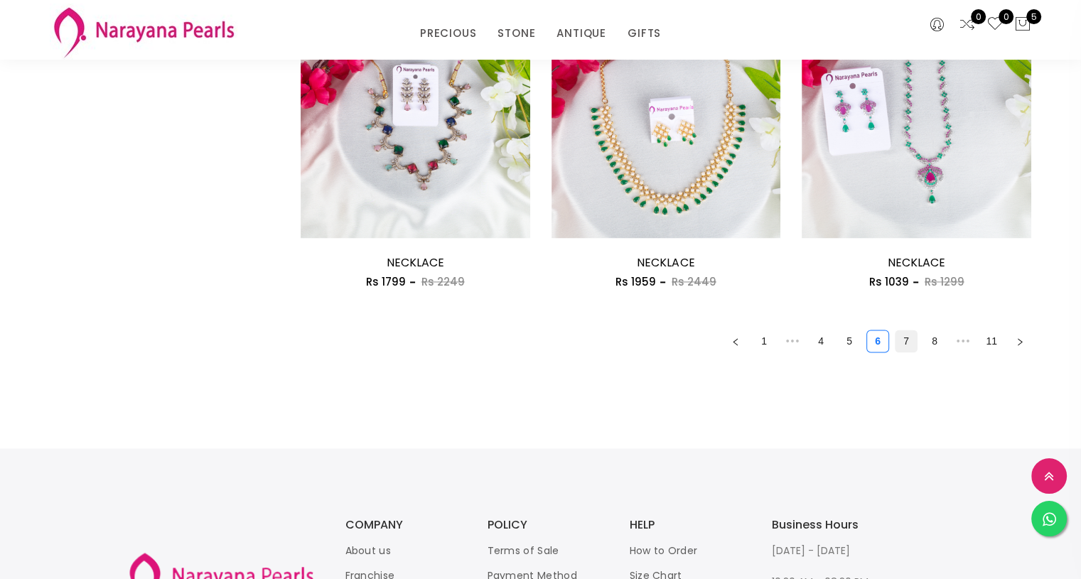
click at [909, 343] on link "7" at bounding box center [905, 340] width 21 height 21
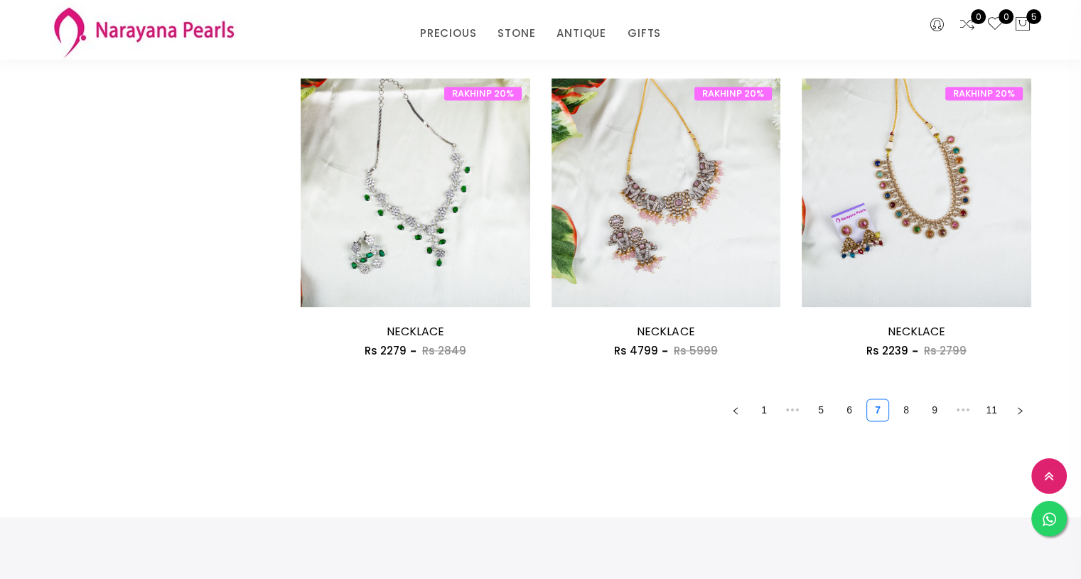
scroll to position [1938, 0]
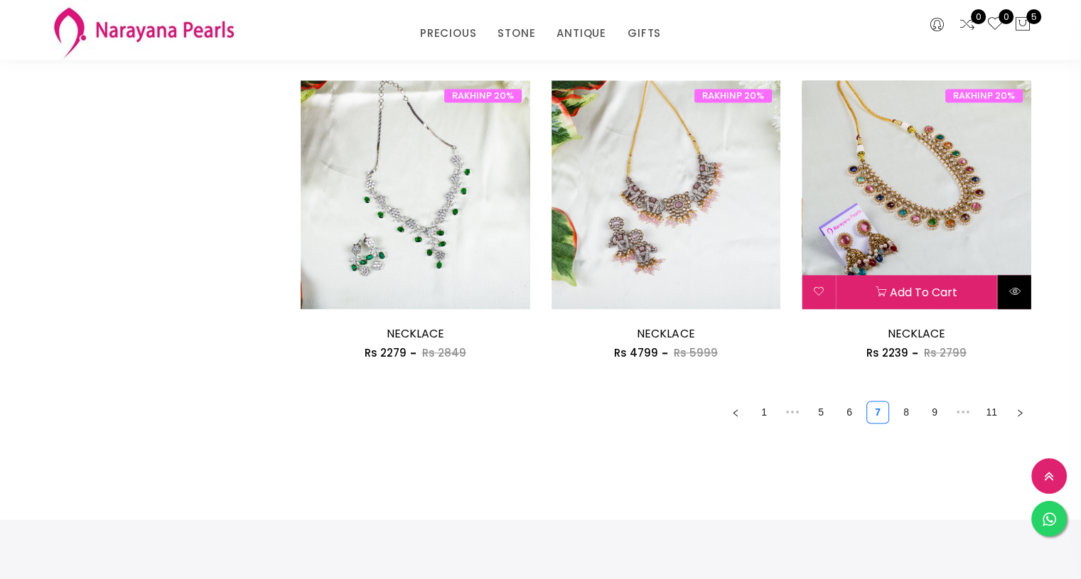
click at [1010, 290] on icon at bounding box center [1014, 291] width 11 height 11
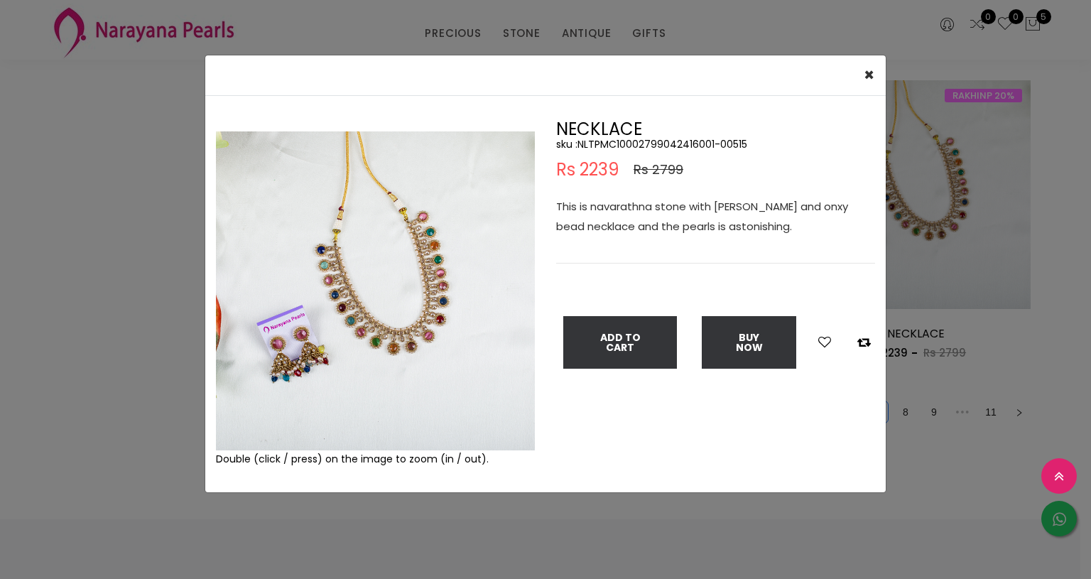
click at [393, 332] on img at bounding box center [375, 290] width 319 height 319
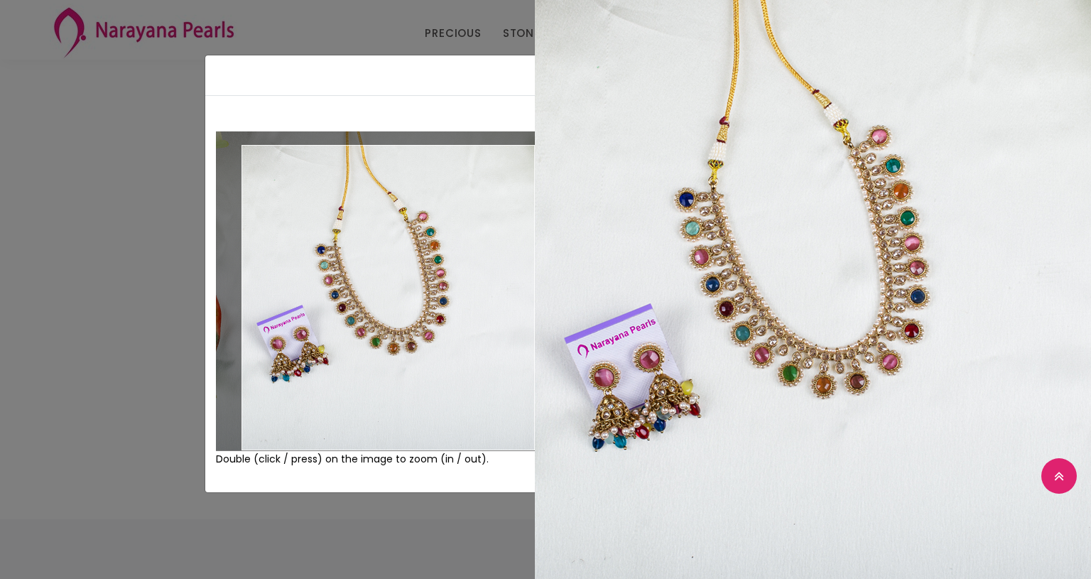
click at [393, 332] on img at bounding box center [375, 290] width 319 height 319
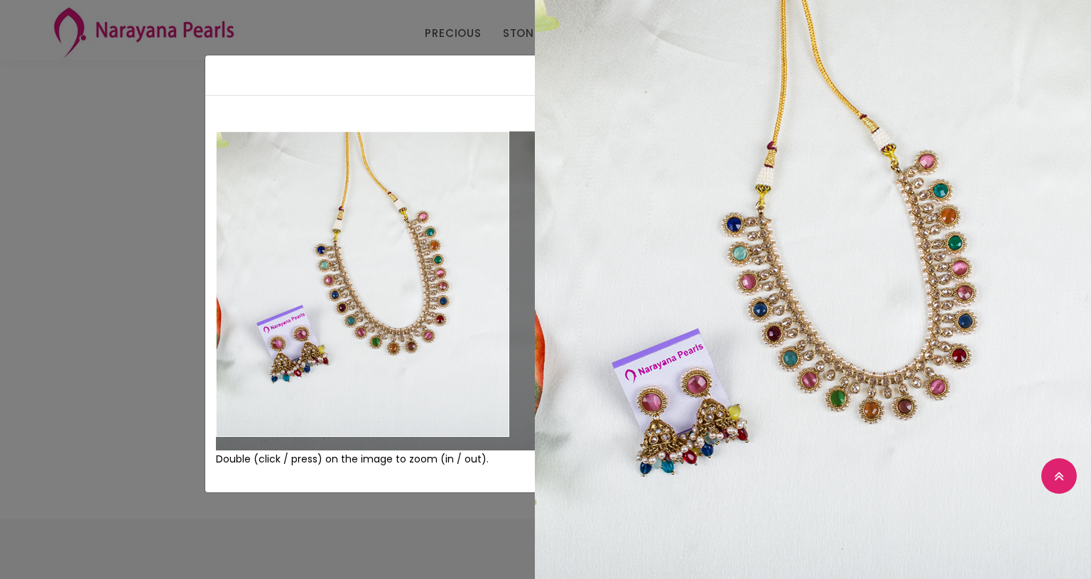
click at [73, 224] on div "× Close Double (click / press) on the image to zoom (in / out). NECKLACE sku : …" at bounding box center [545, 289] width 1091 height 579
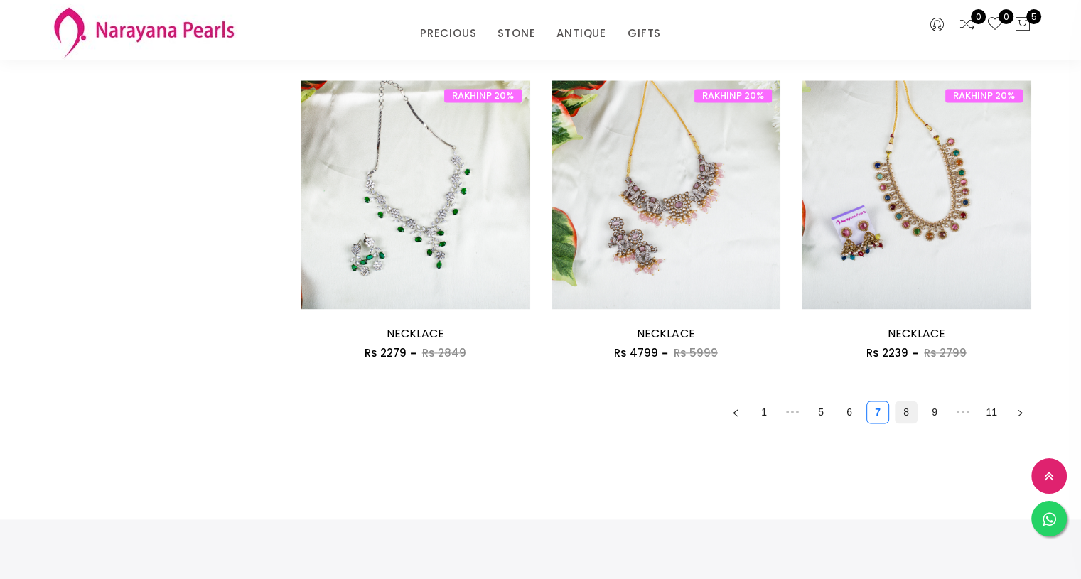
click at [905, 406] on link "8" at bounding box center [905, 411] width 21 height 21
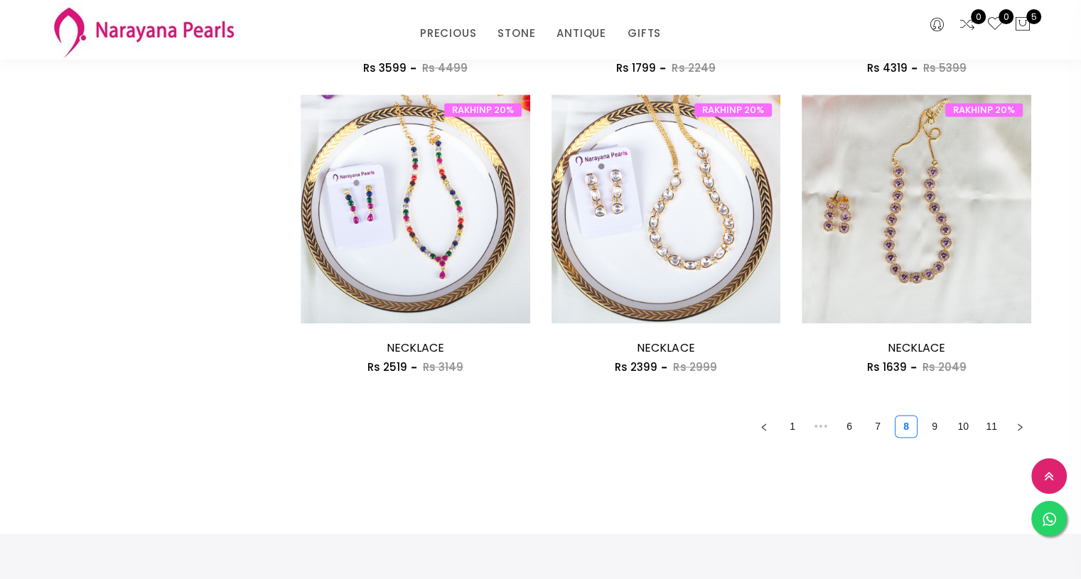
scroll to position [1939, 0]
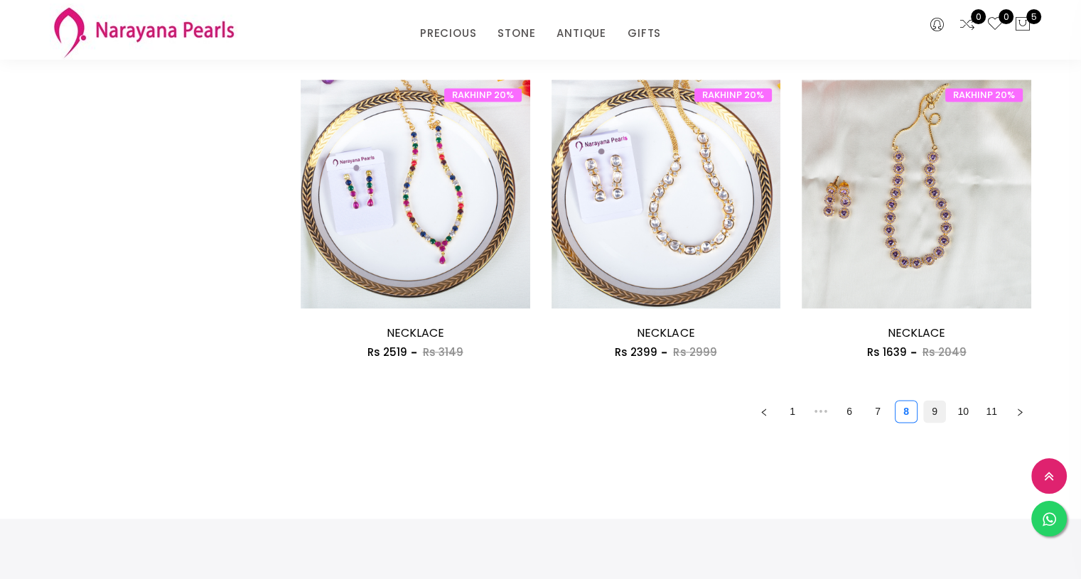
click at [938, 414] on link "9" at bounding box center [934, 411] width 21 height 21
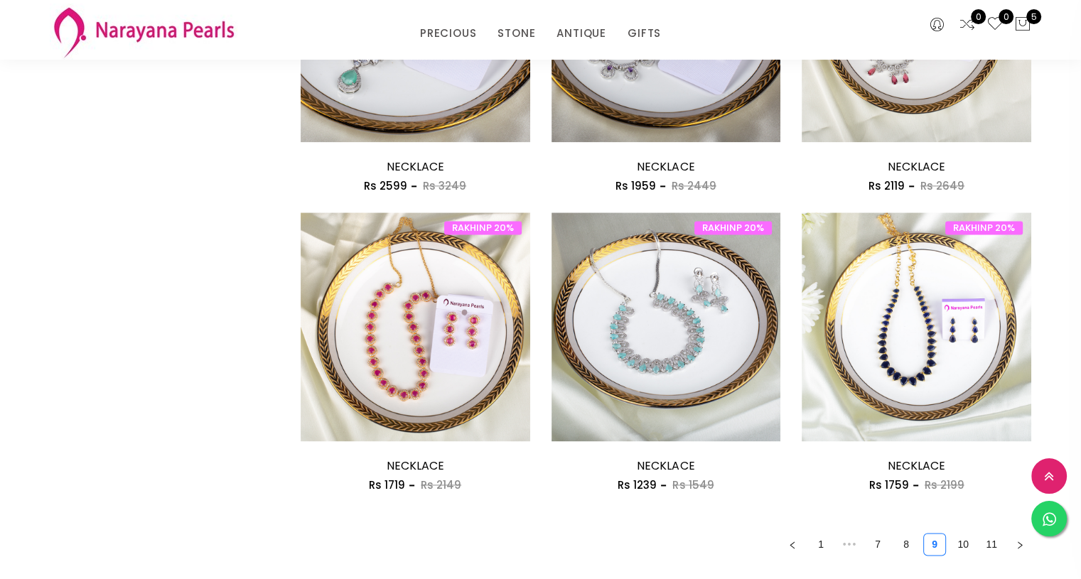
scroll to position [1969, 0]
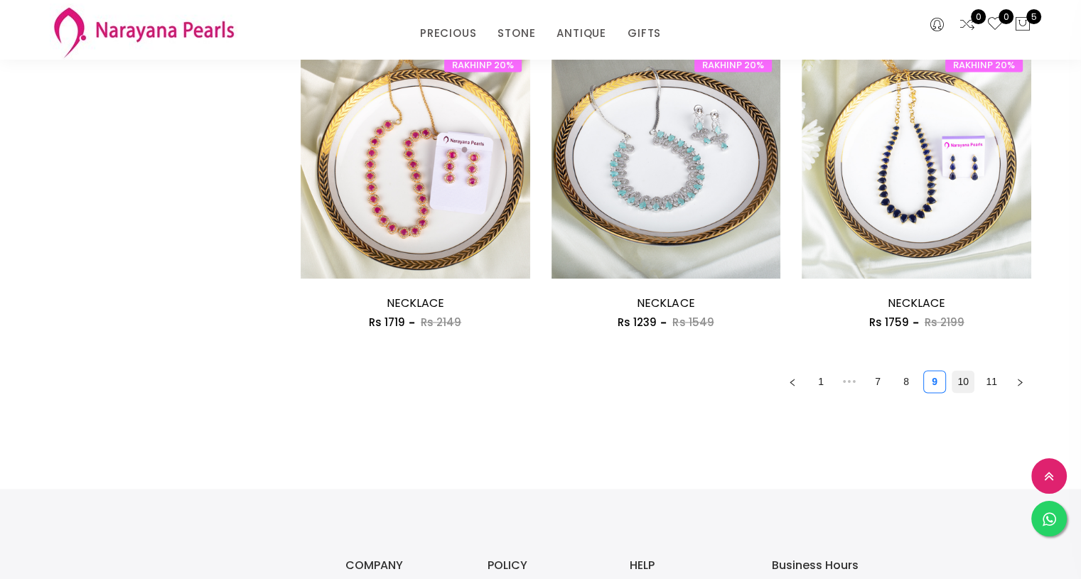
click at [960, 379] on link "10" at bounding box center [962, 381] width 21 height 21
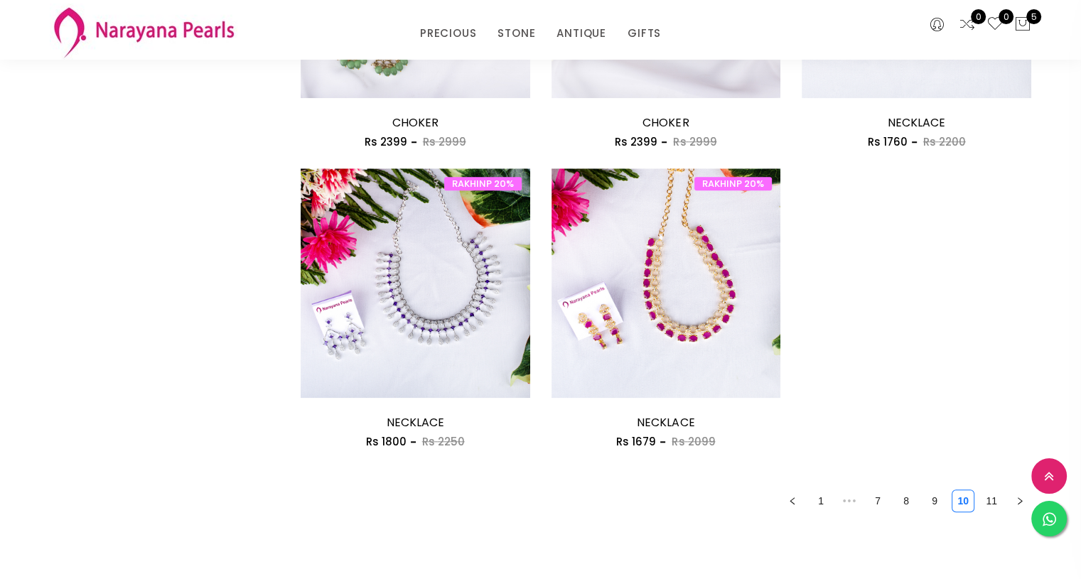
scroll to position [1250, 0]
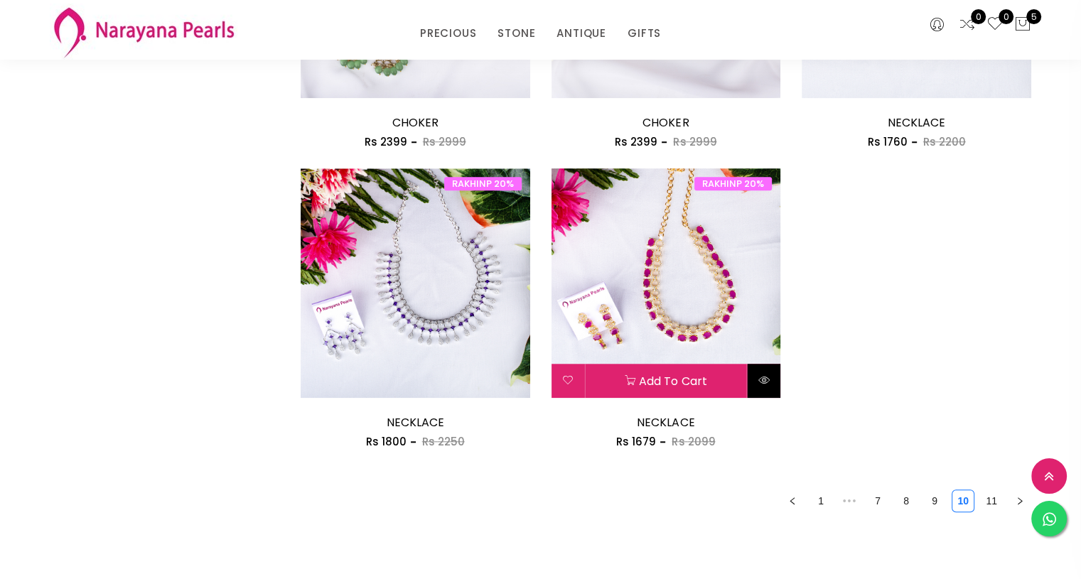
click at [767, 380] on icon at bounding box center [763, 379] width 11 height 11
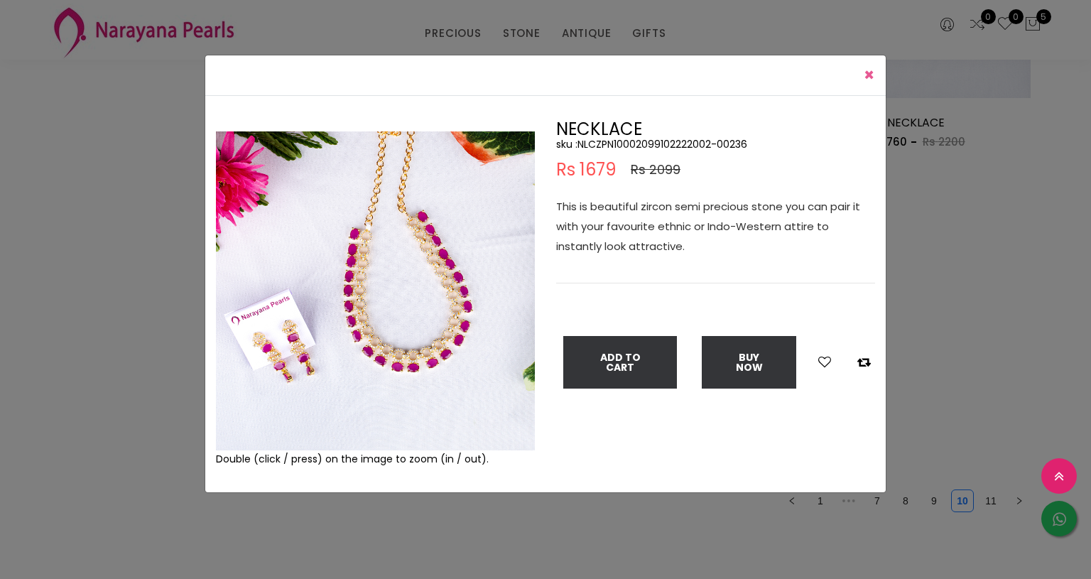
click at [876, 69] on button "× Close" at bounding box center [869, 75] width 33 height 40
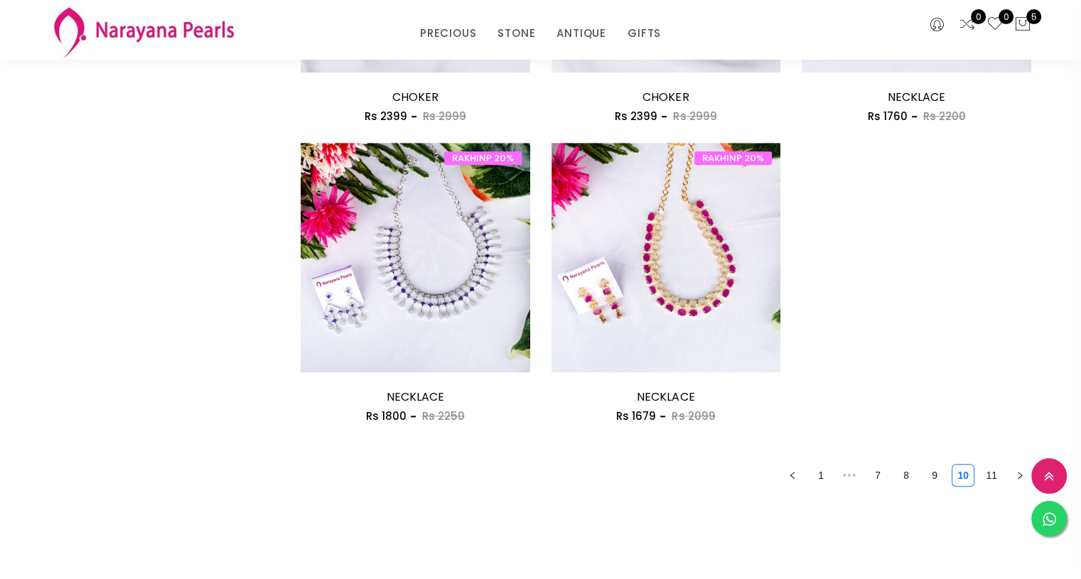
scroll to position [1277, 0]
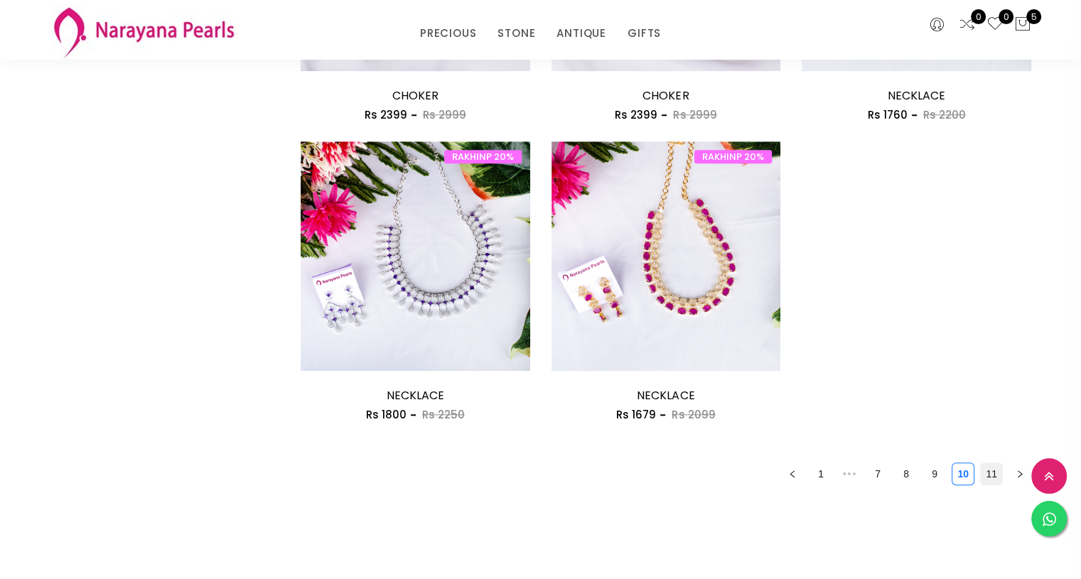
click at [995, 475] on link "11" at bounding box center [990, 473] width 21 height 21
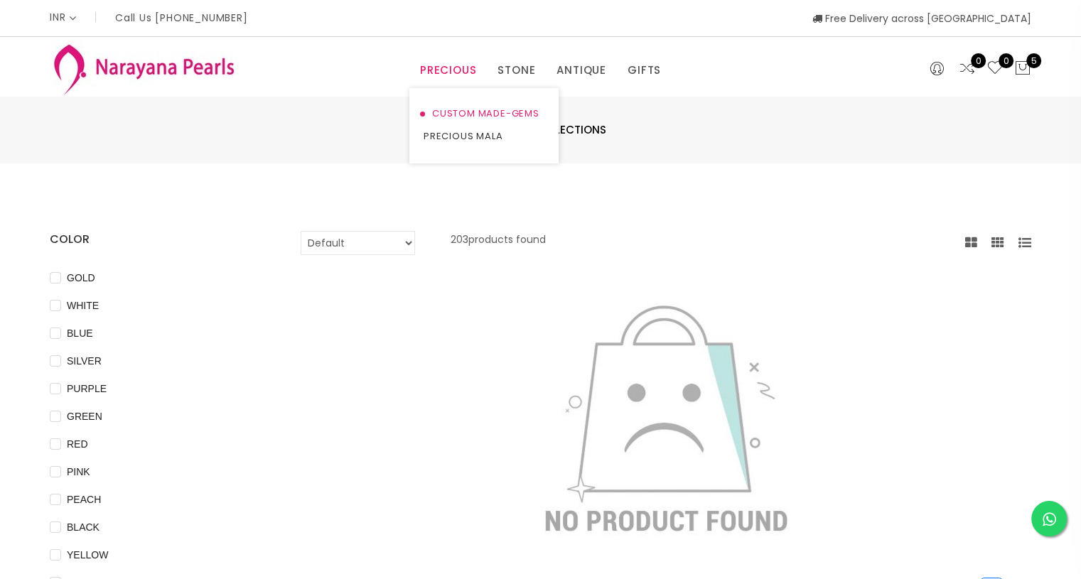
click at [461, 120] on link "CUSTOM MADE-GEMS" at bounding box center [483, 113] width 121 height 23
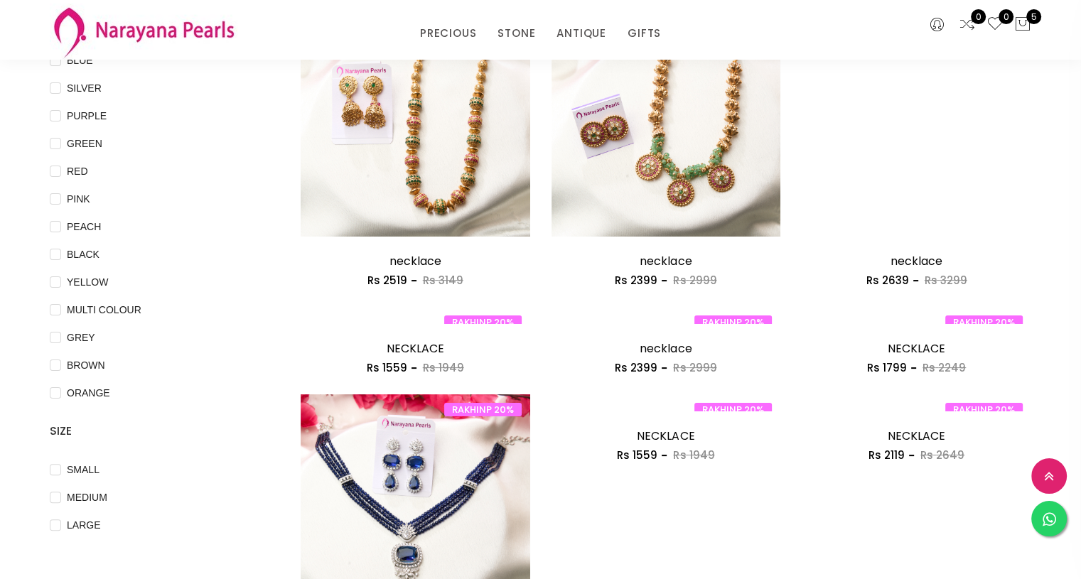
scroll to position [215, 0]
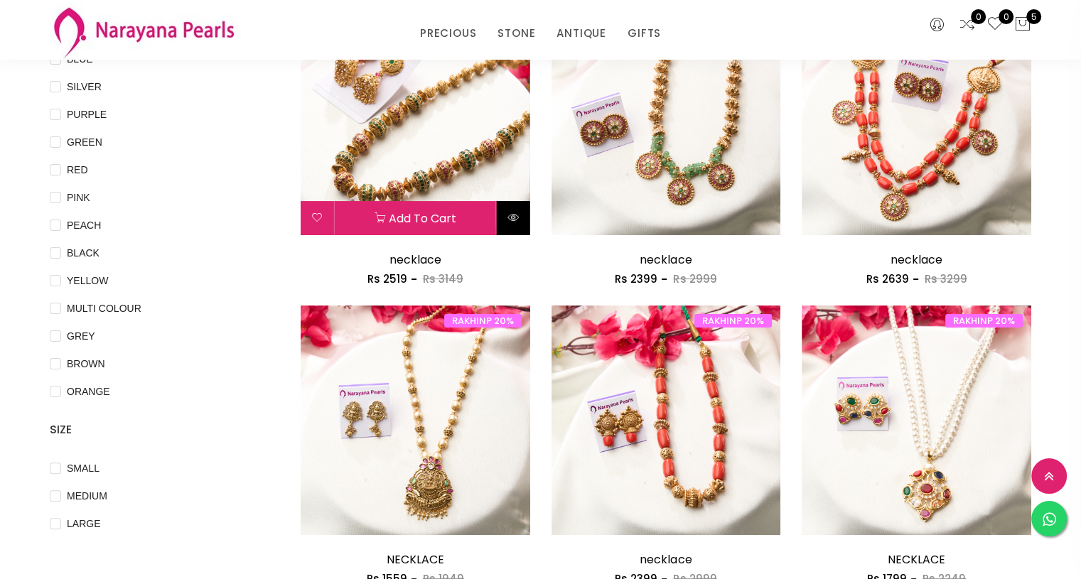
click at [512, 216] on icon at bounding box center [512, 217] width 11 height 11
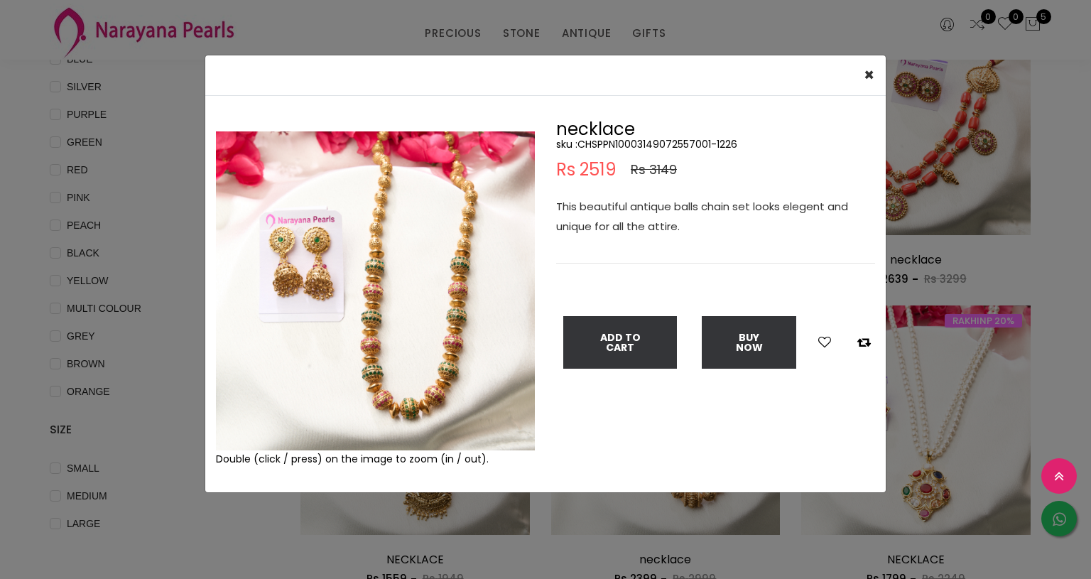
click at [455, 350] on img at bounding box center [375, 290] width 319 height 319
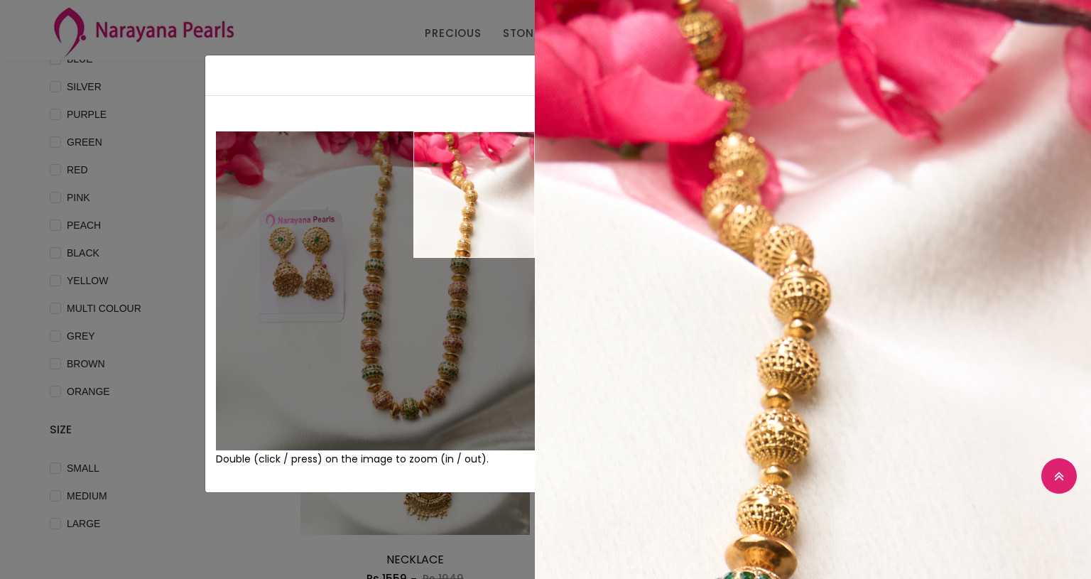
click at [493, 112] on div "Double (click / press) on the image to zoom (in / out). necklace sku : CHSPPN10…" at bounding box center [545, 294] width 681 height 396
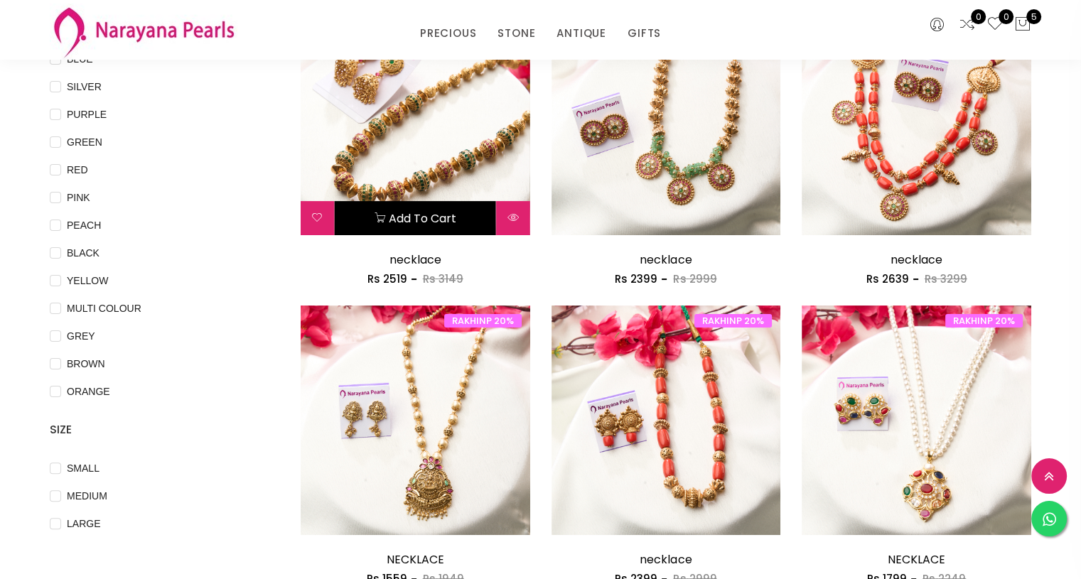
click at [451, 212] on button "Add to cart" at bounding box center [415, 218] width 161 height 34
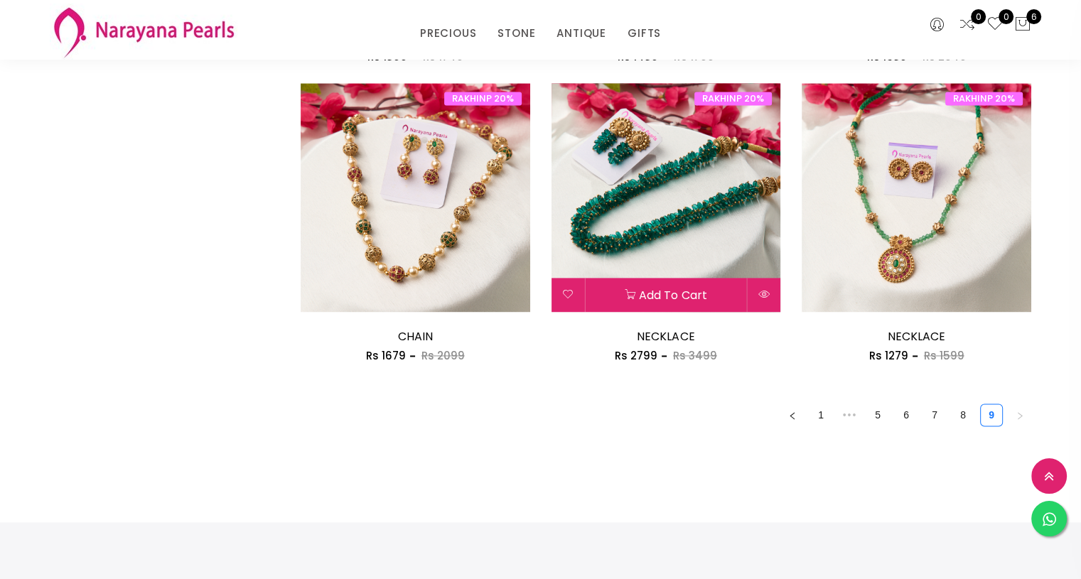
scroll to position [1935, 0]
click at [768, 298] on button at bounding box center [763, 295] width 33 height 34
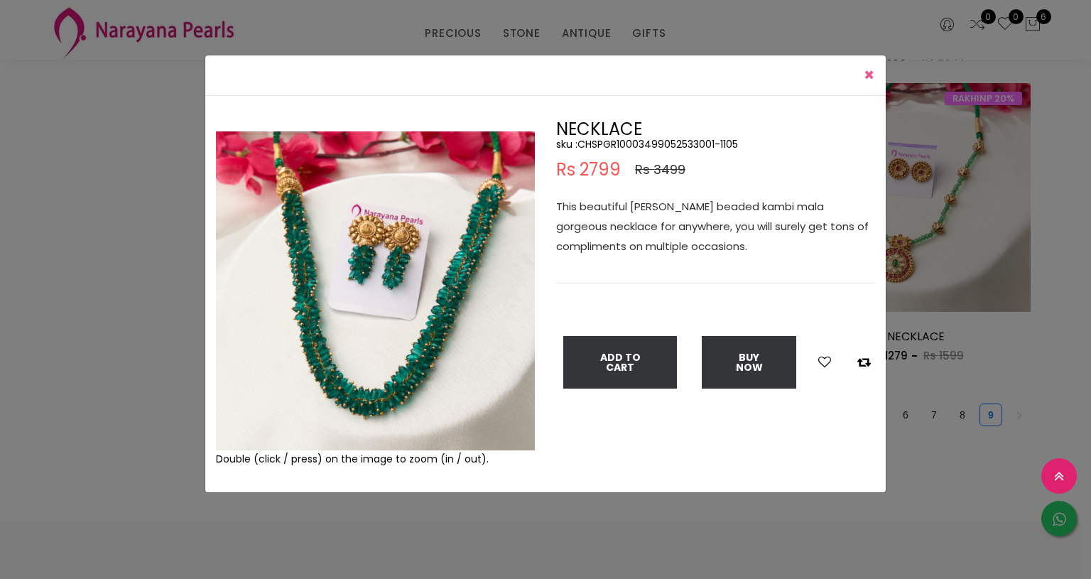
click at [868, 74] on span "×" at bounding box center [869, 74] width 11 height 23
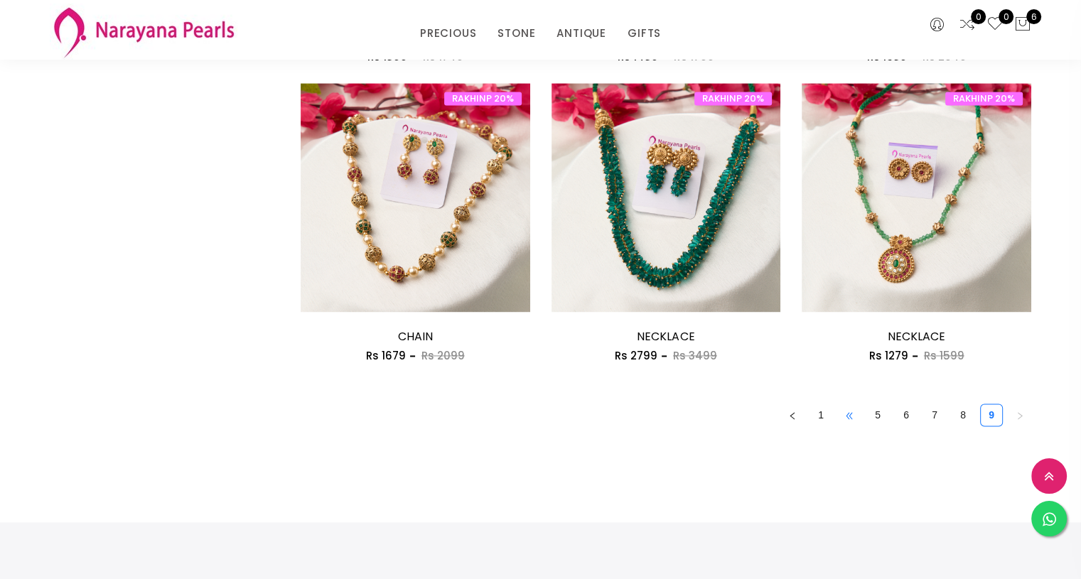
click at [845, 411] on span "•••" at bounding box center [849, 415] width 23 height 23
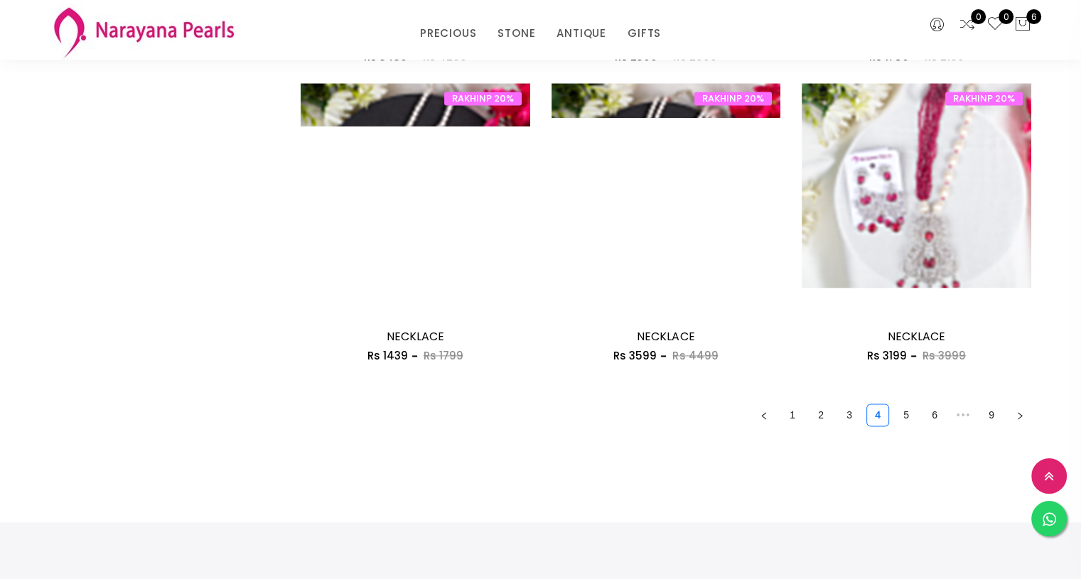
scroll to position [1920, 0]
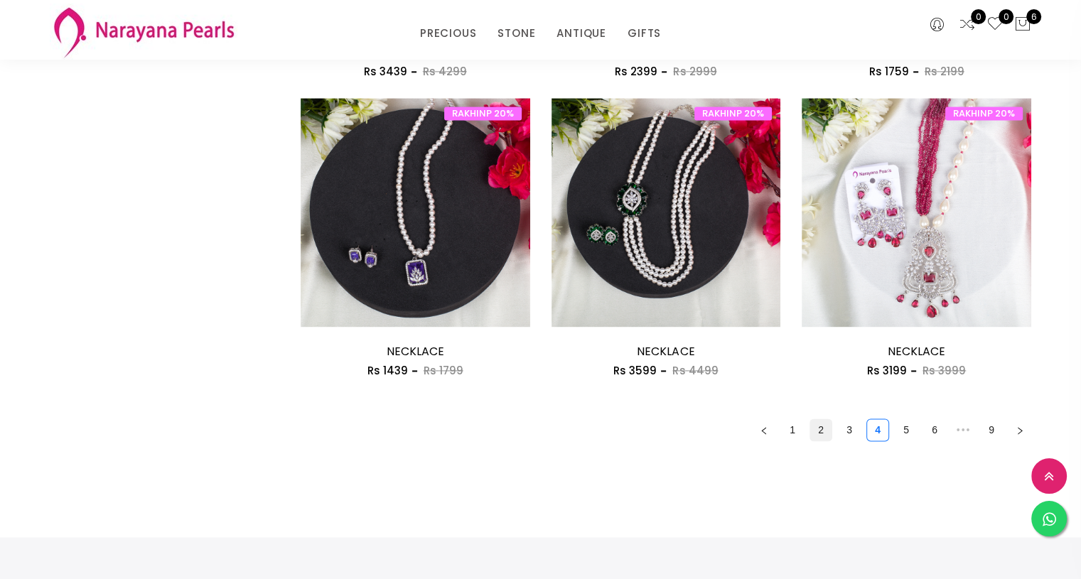
click at [819, 437] on link "2" at bounding box center [820, 429] width 21 height 21
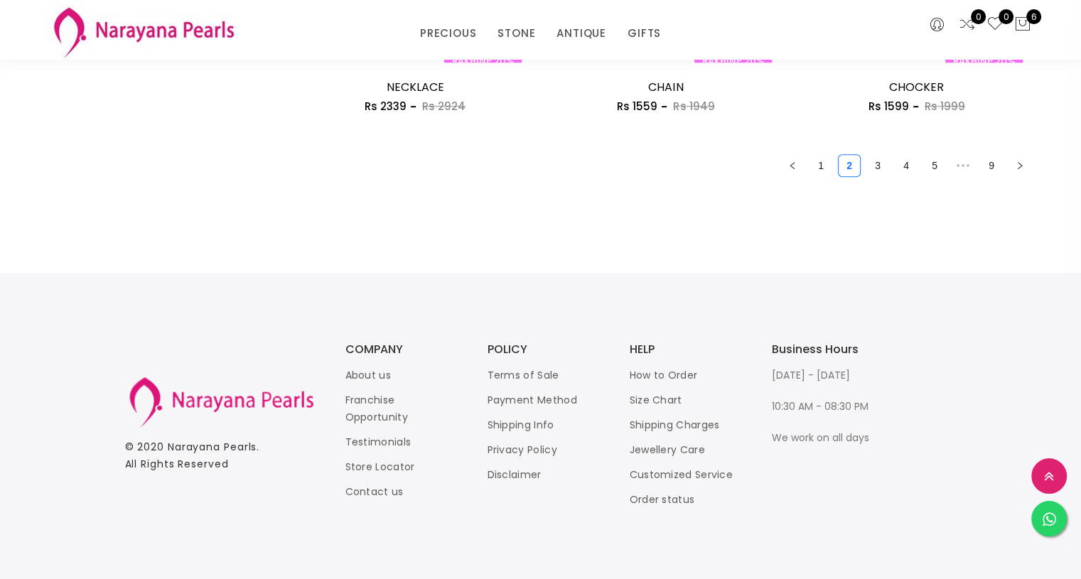
scroll to position [1866, 0]
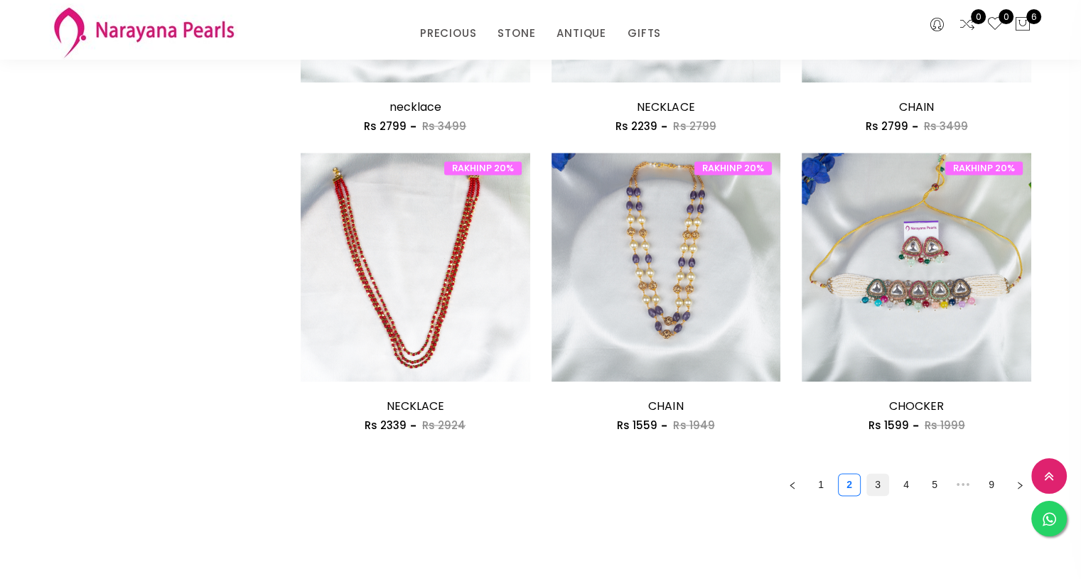
click at [882, 488] on link "3" at bounding box center [877, 484] width 21 height 21
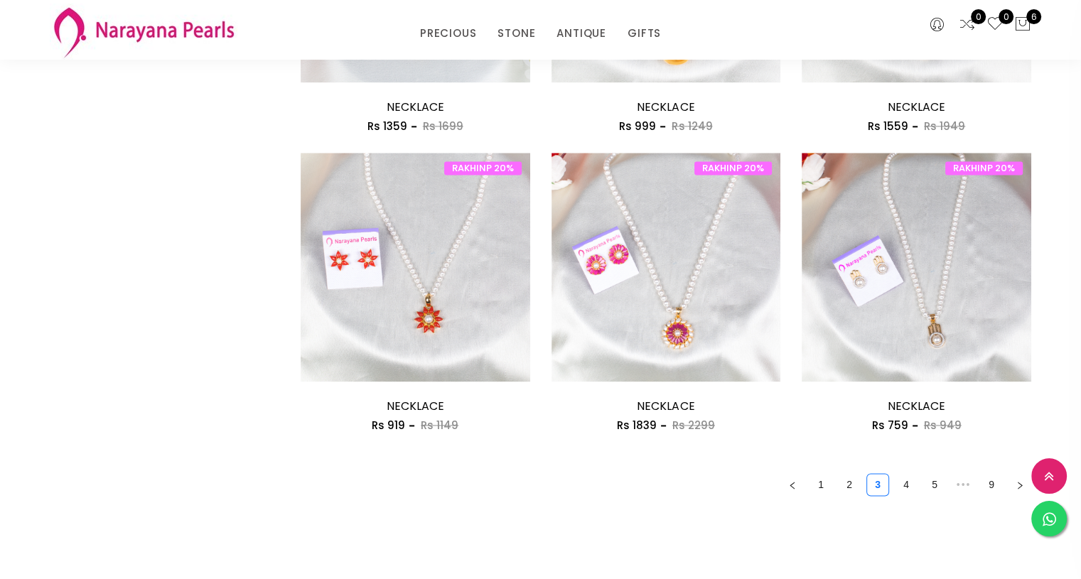
scroll to position [2002, 0]
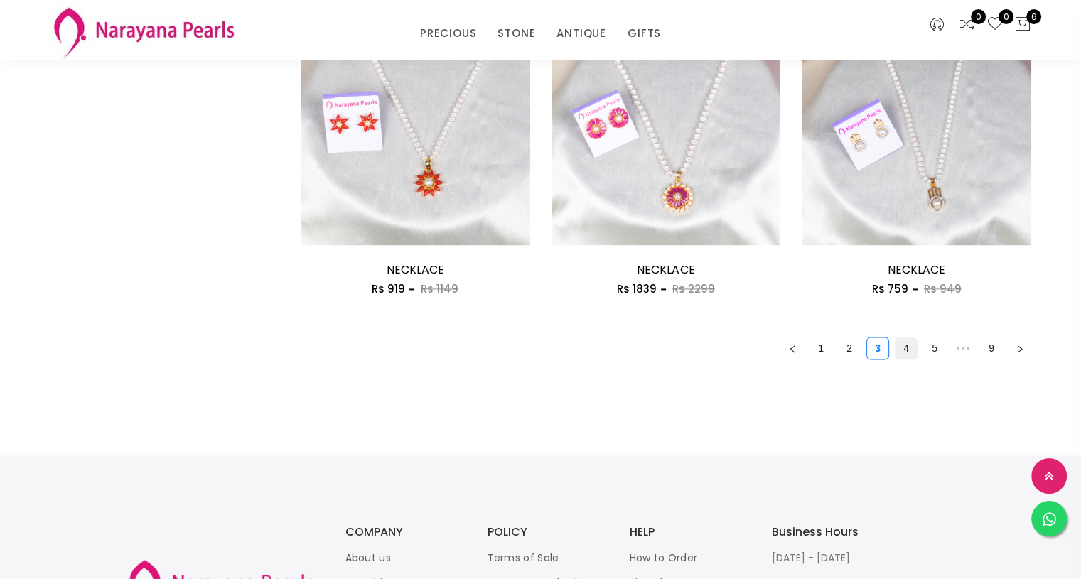
click at [909, 346] on link "4" at bounding box center [905, 347] width 21 height 21
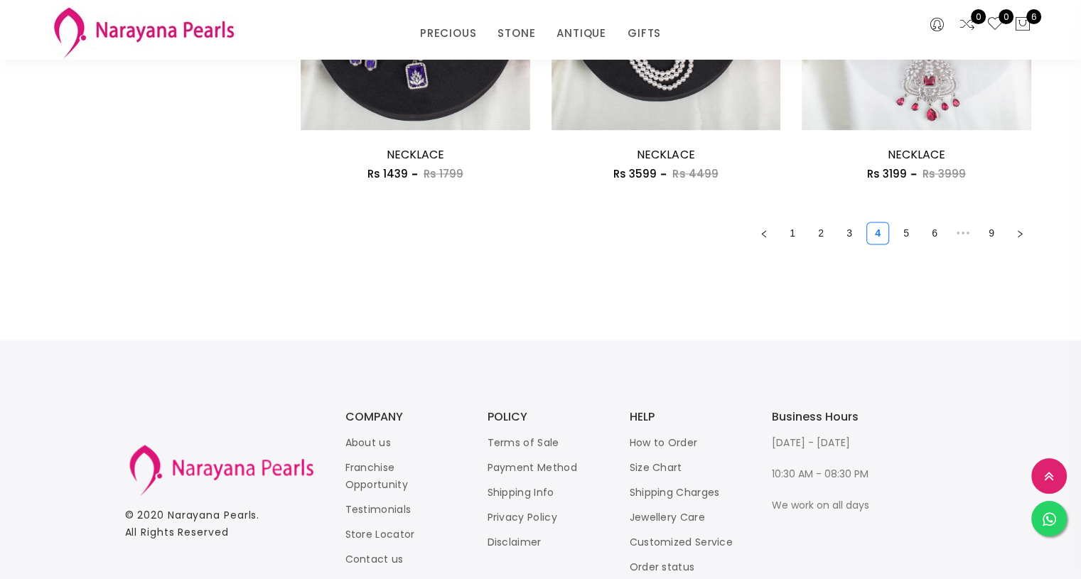
scroll to position [2121, 0]
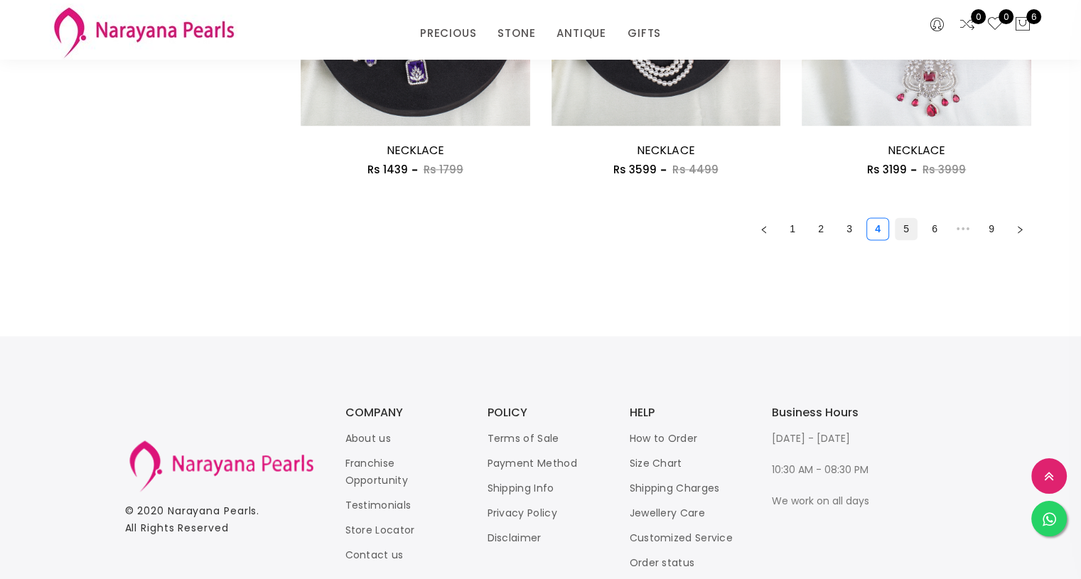
click at [902, 227] on link "5" at bounding box center [905, 228] width 21 height 21
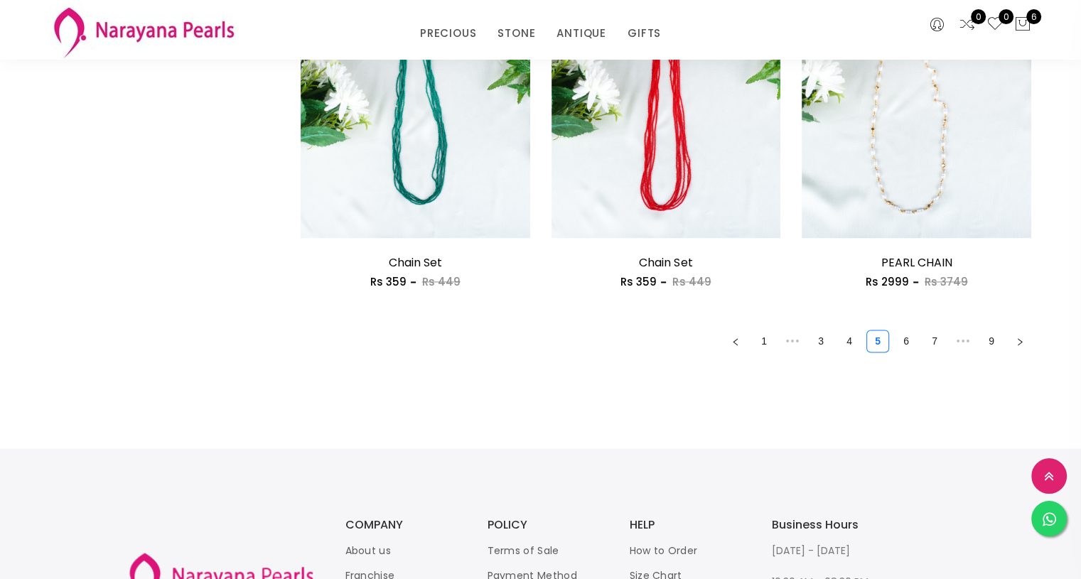
scroll to position [2010, 0]
click at [906, 337] on link "6" at bounding box center [905, 339] width 21 height 21
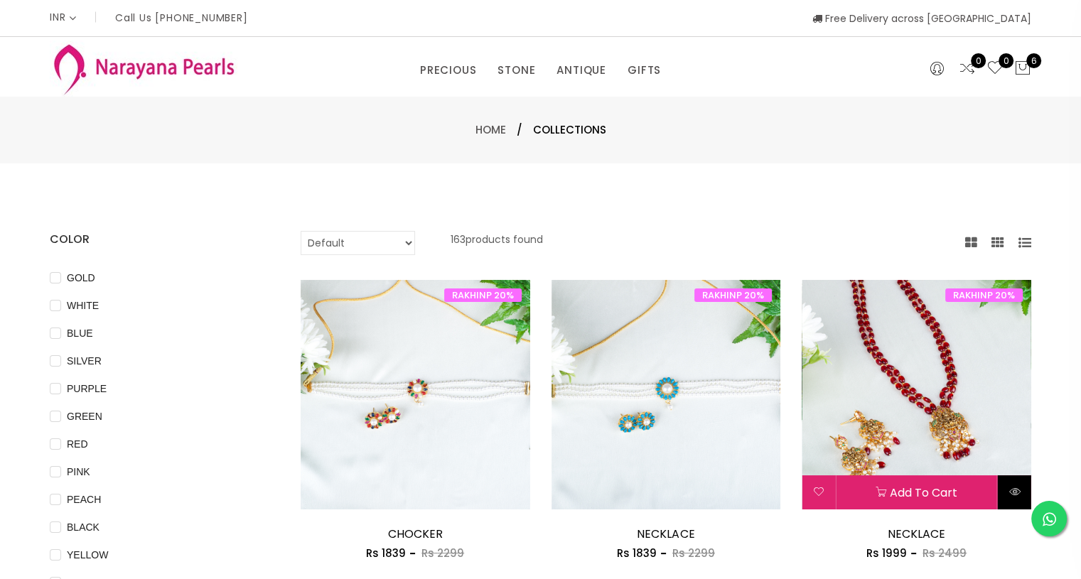
click at [1018, 506] on button at bounding box center [1013, 492] width 33 height 34
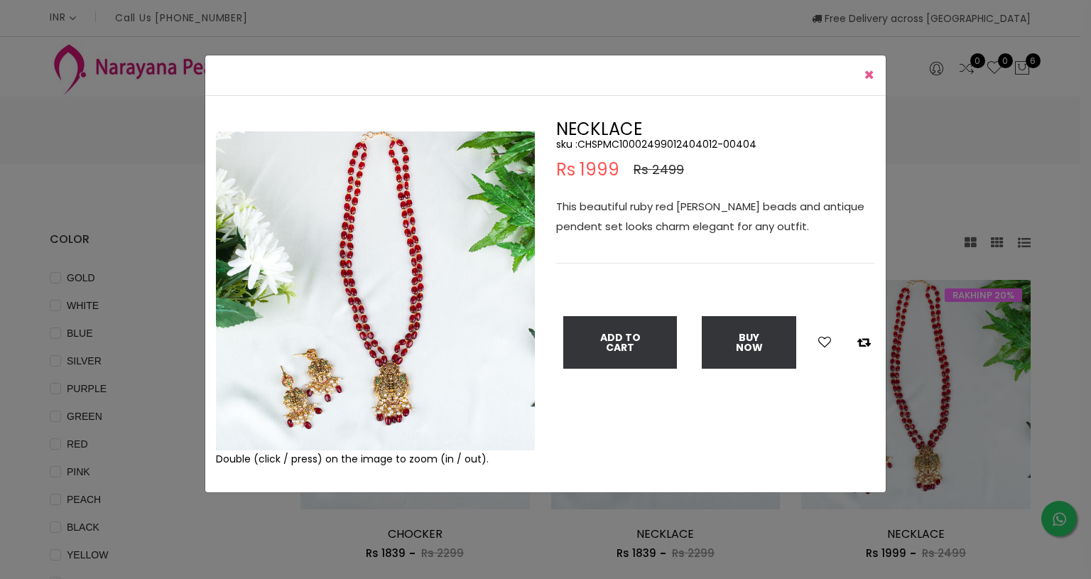
click at [871, 79] on span "×" at bounding box center [869, 74] width 11 height 23
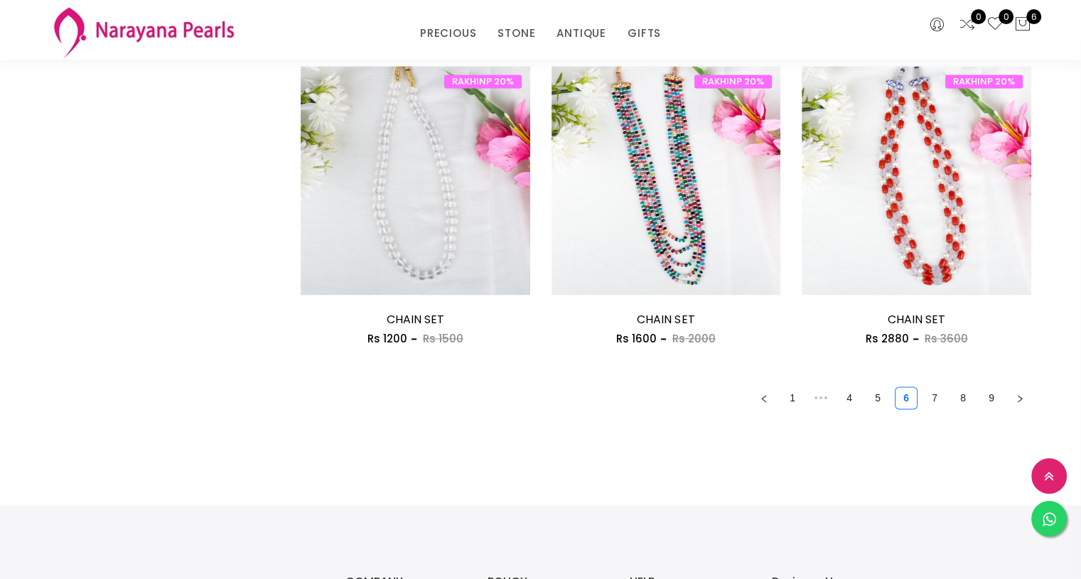
scroll to position [1986, 0]
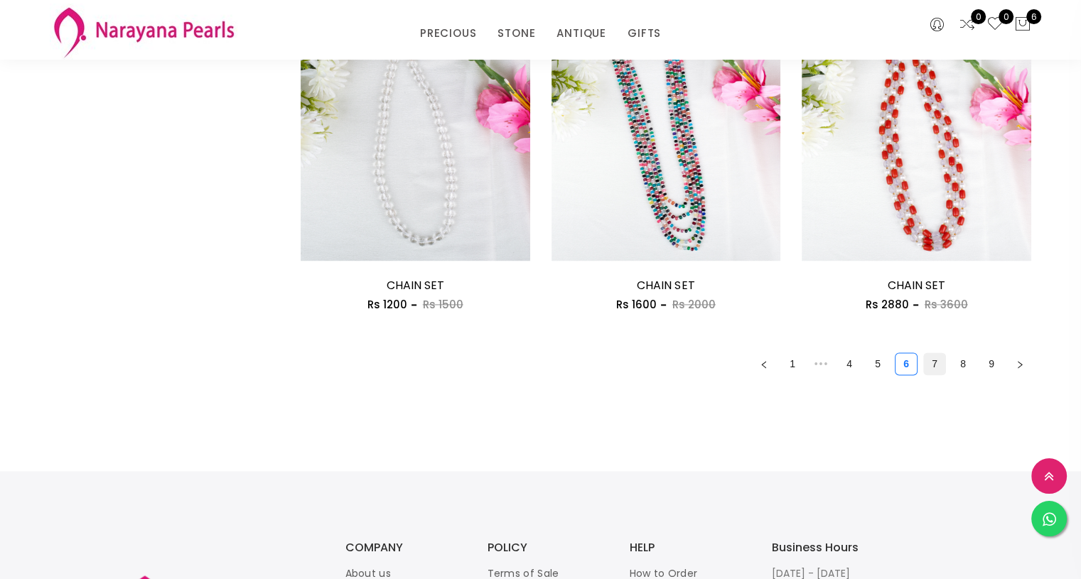
click at [932, 364] on link "7" at bounding box center [934, 363] width 21 height 21
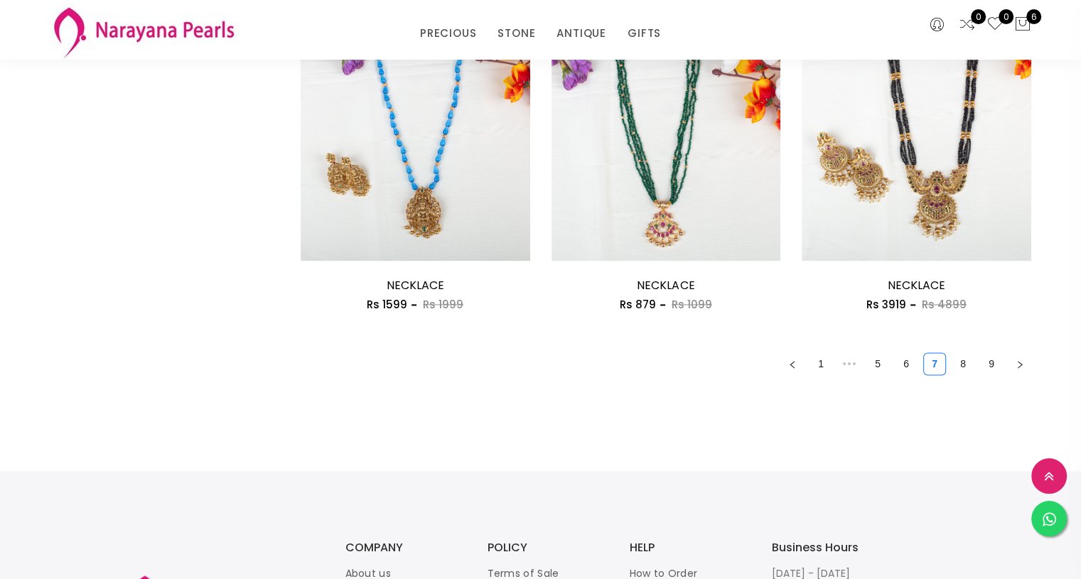
scroll to position [1935, 0]
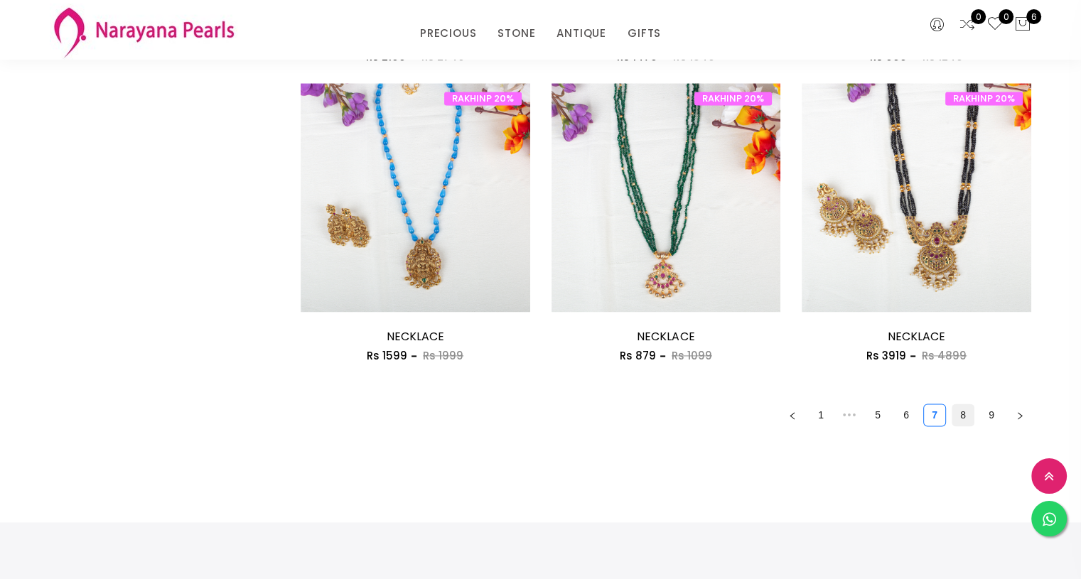
click at [962, 416] on link "8" at bounding box center [962, 414] width 21 height 21
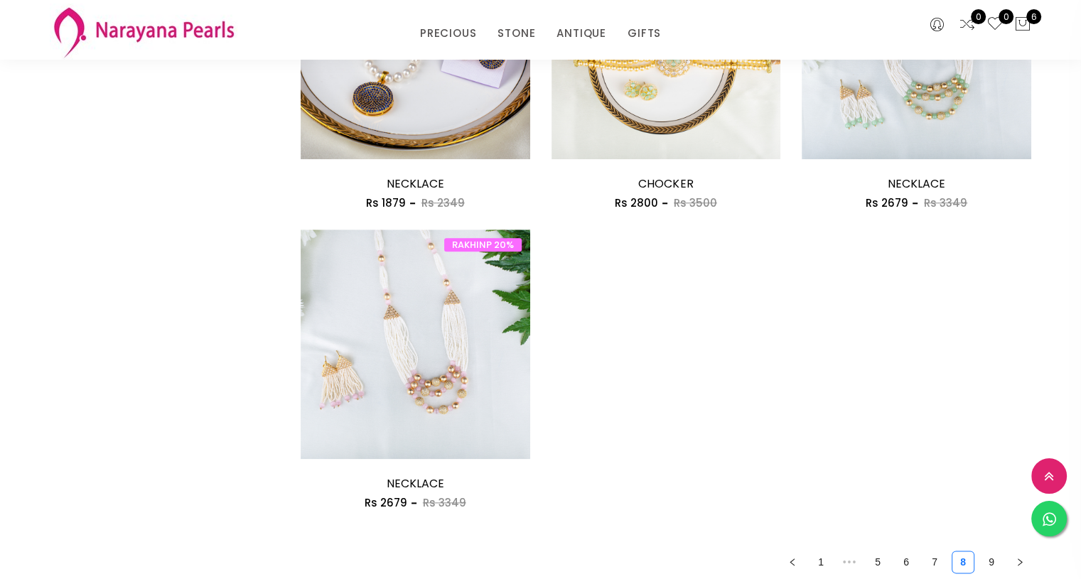
scroll to position [1529, 0]
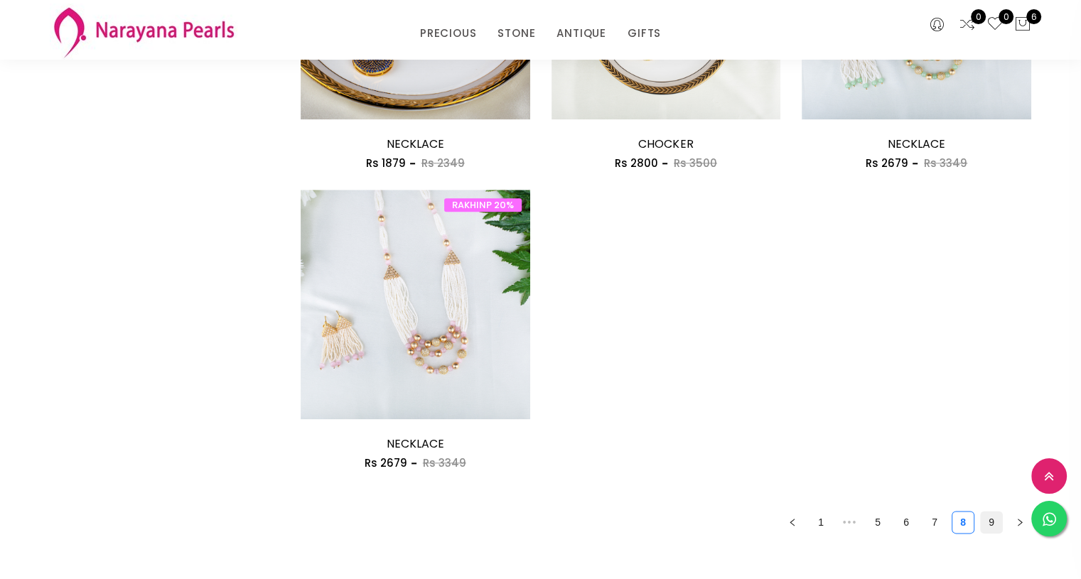
click at [991, 516] on link "9" at bounding box center [990, 522] width 21 height 21
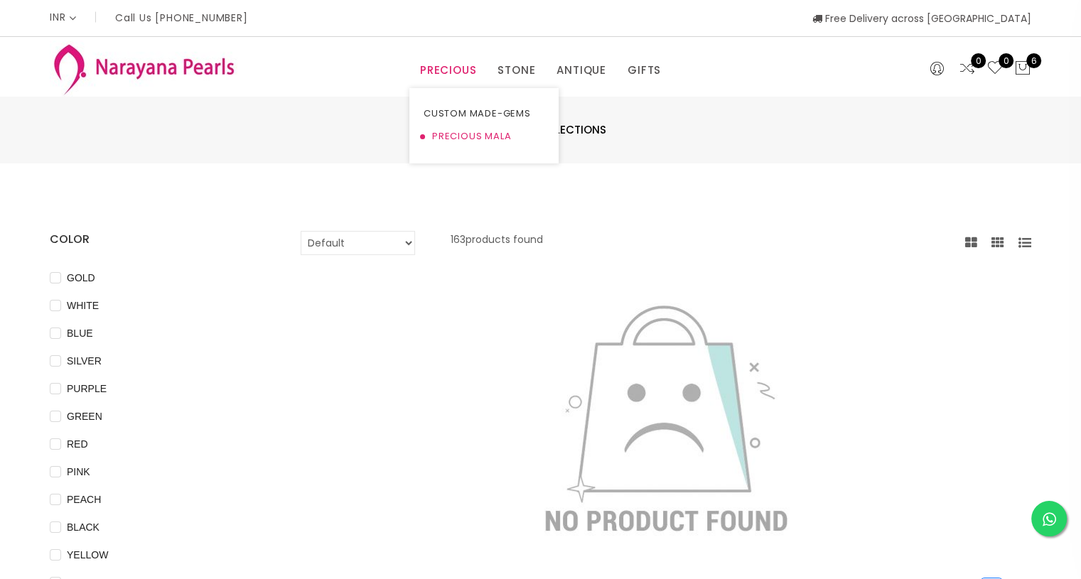
click at [458, 136] on link "PRECIOUS MALA" at bounding box center [483, 136] width 121 height 23
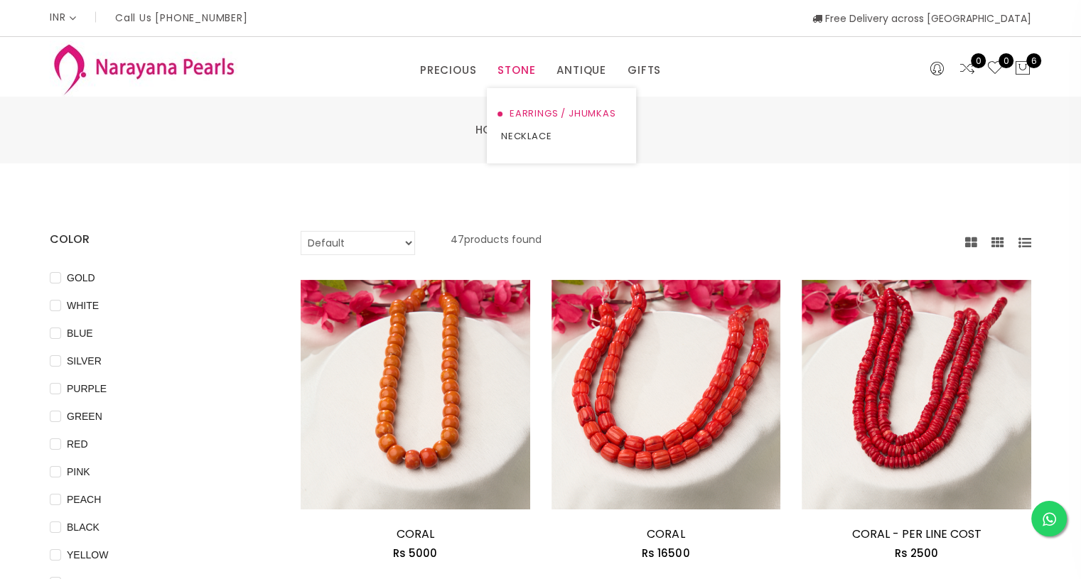
click at [525, 107] on link "EARRINGS / JHUMKAS" at bounding box center [561, 113] width 121 height 23
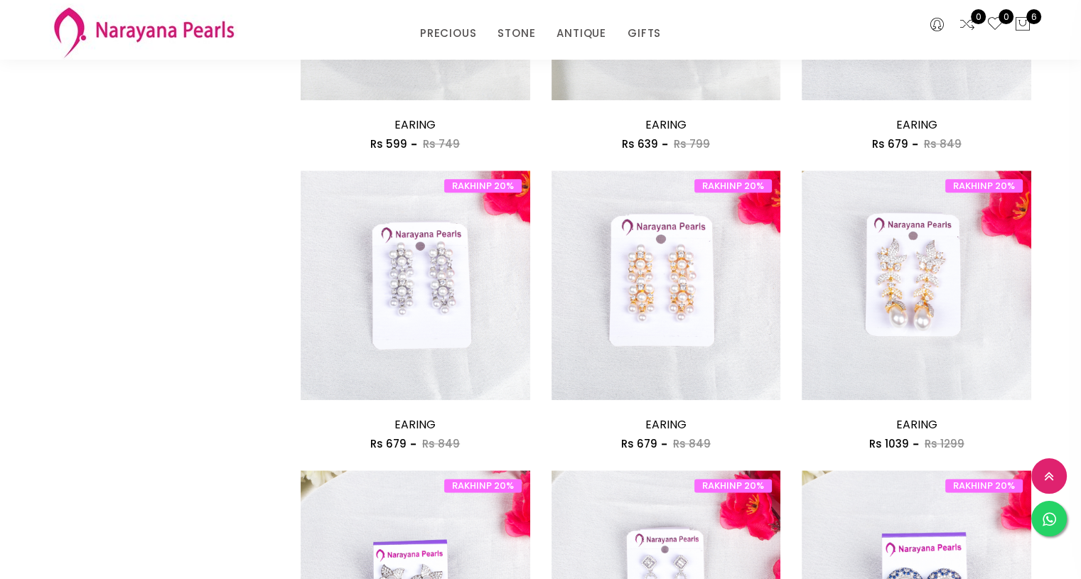
scroll to position [1938, 0]
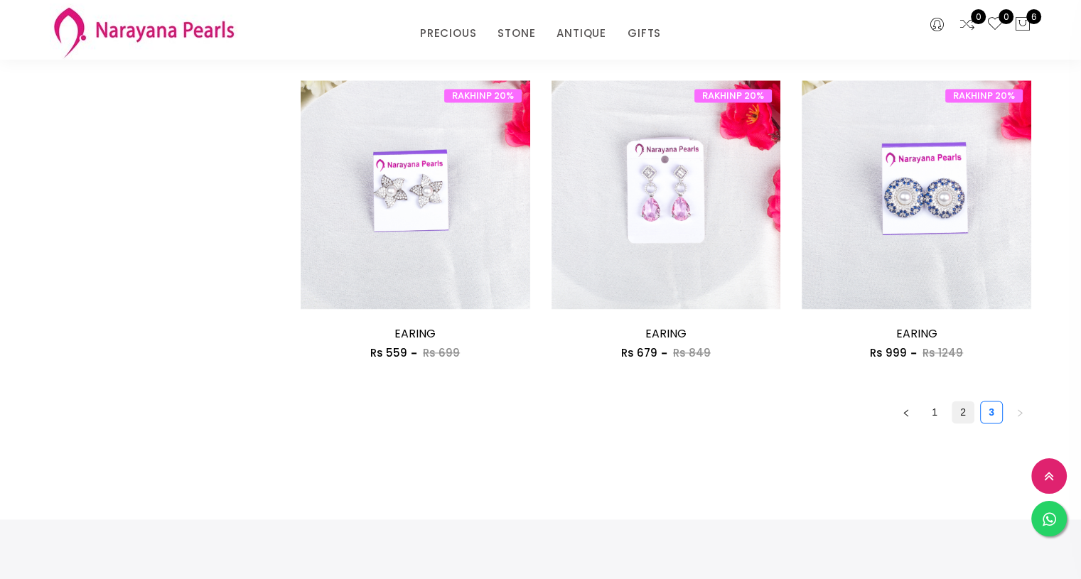
click at [959, 412] on link "2" at bounding box center [962, 411] width 21 height 21
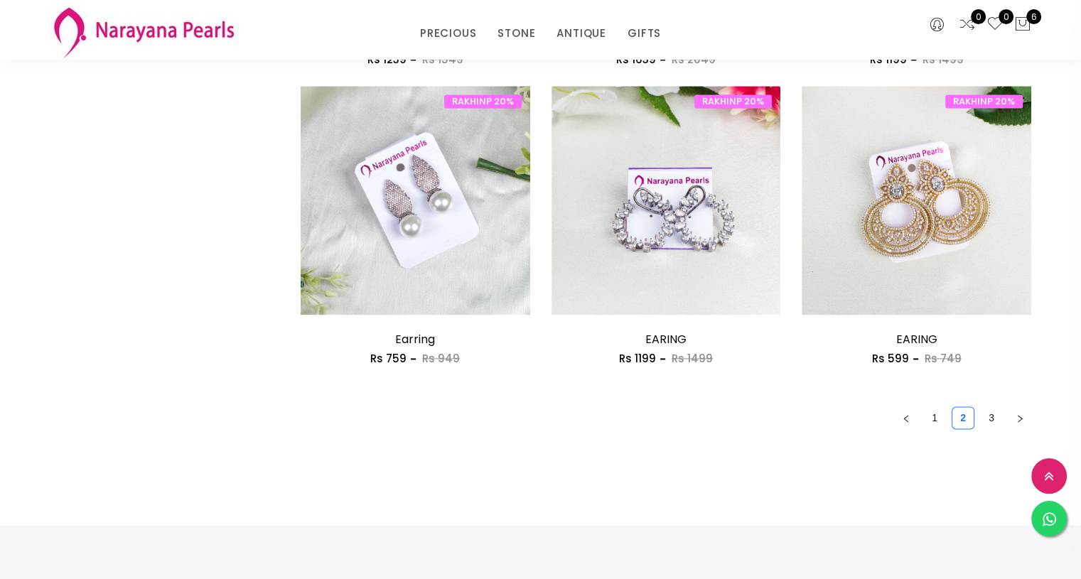
scroll to position [1932, 0]
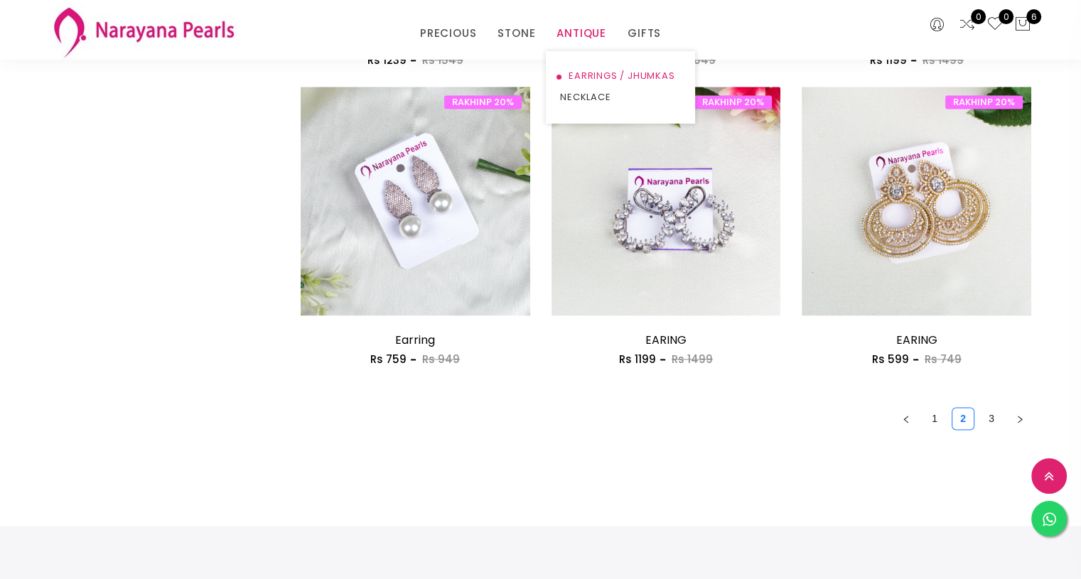
click at [587, 72] on link "EARRINGS / JHUMKAS" at bounding box center [620, 75] width 121 height 21
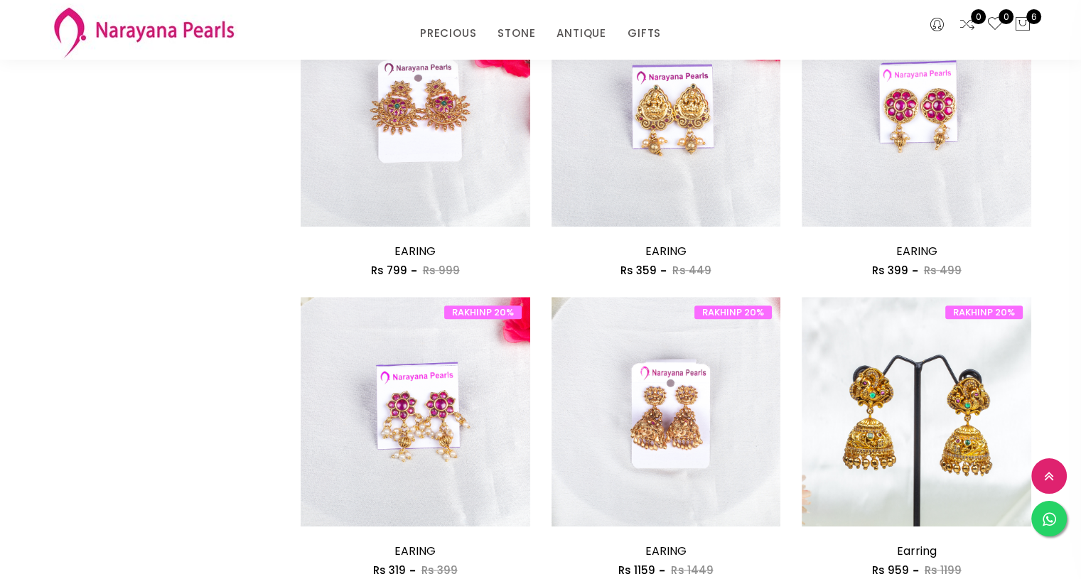
scroll to position [1334, 0]
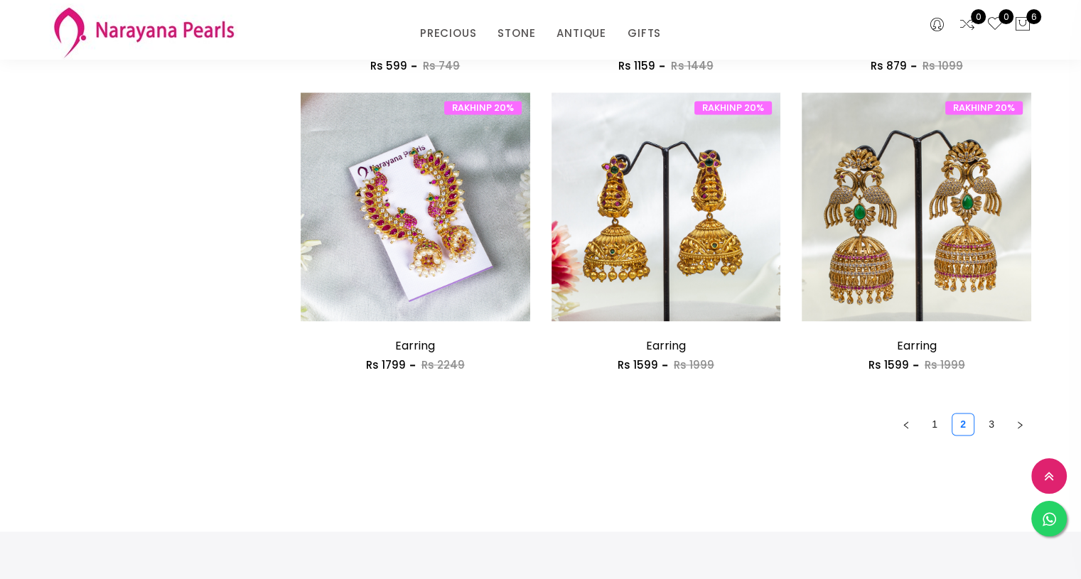
scroll to position [1927, 0]
click at [968, 427] on link "2" at bounding box center [962, 423] width 21 height 21
click at [983, 423] on link "3" at bounding box center [990, 423] width 21 height 21
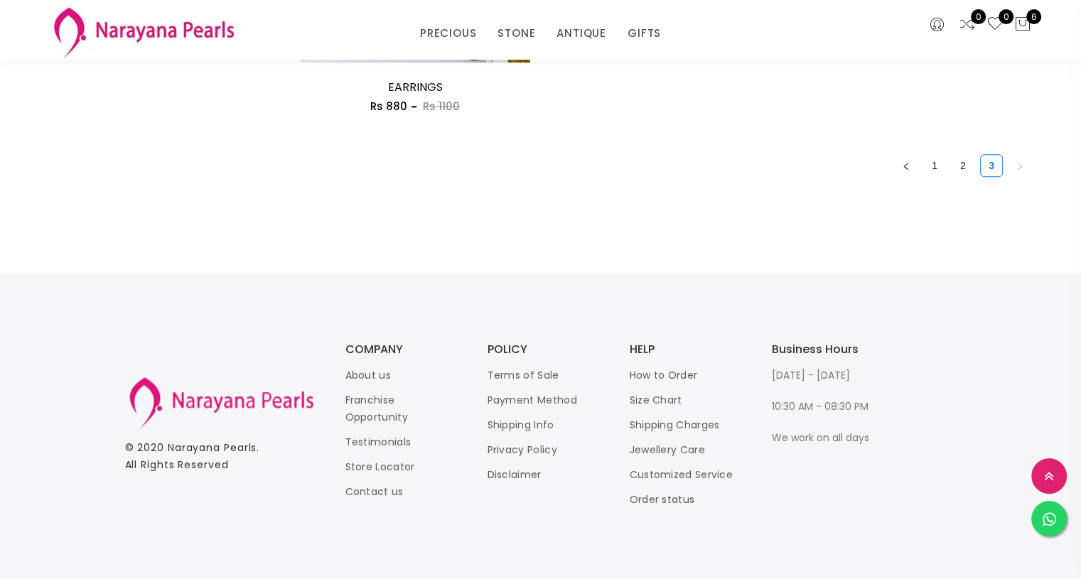
scroll to position [1537, 0]
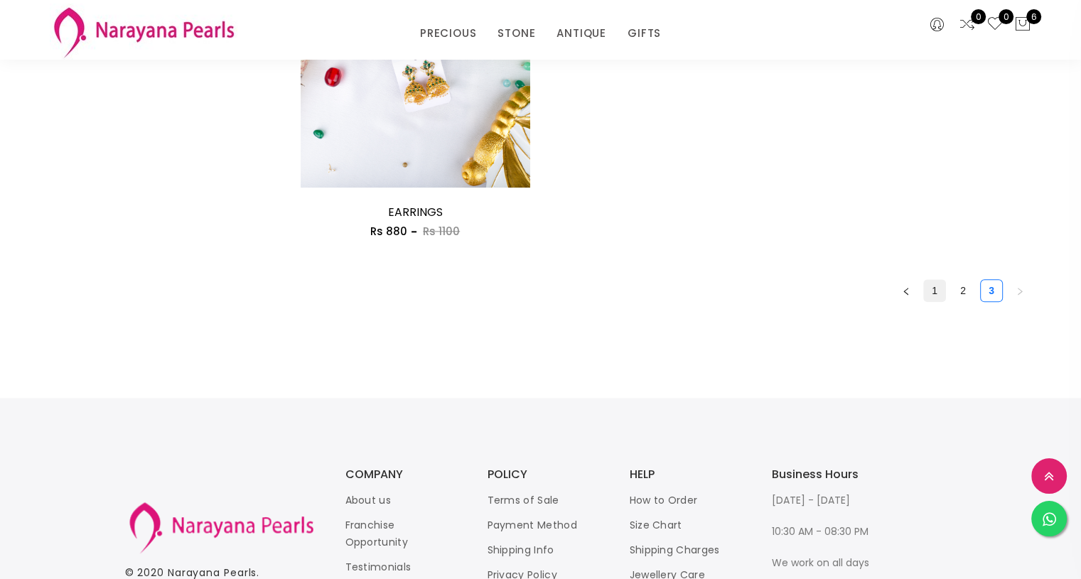
click at [936, 289] on link "1" at bounding box center [934, 290] width 21 height 21
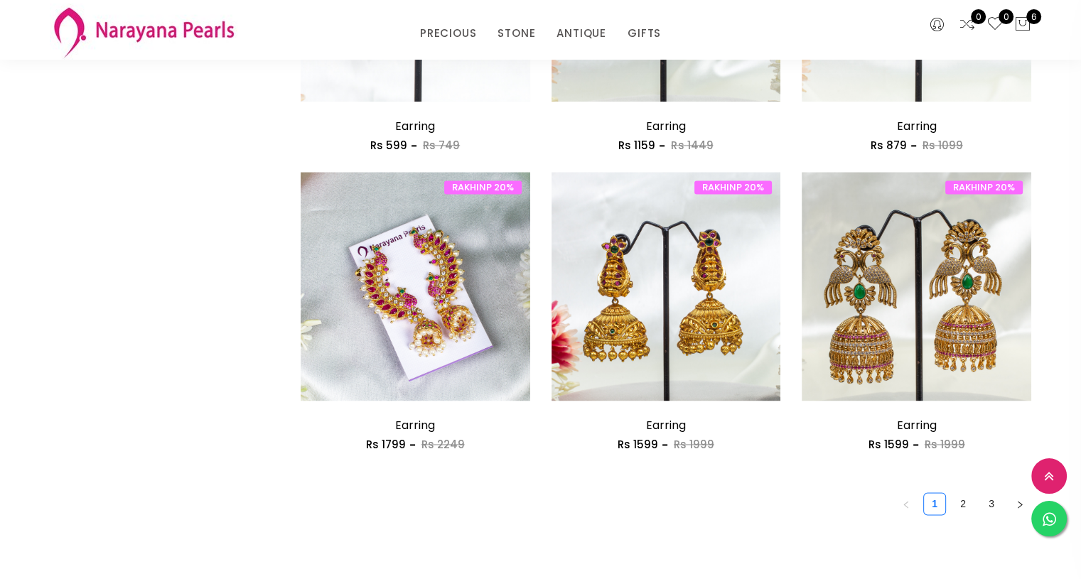
scroll to position [2182, 0]
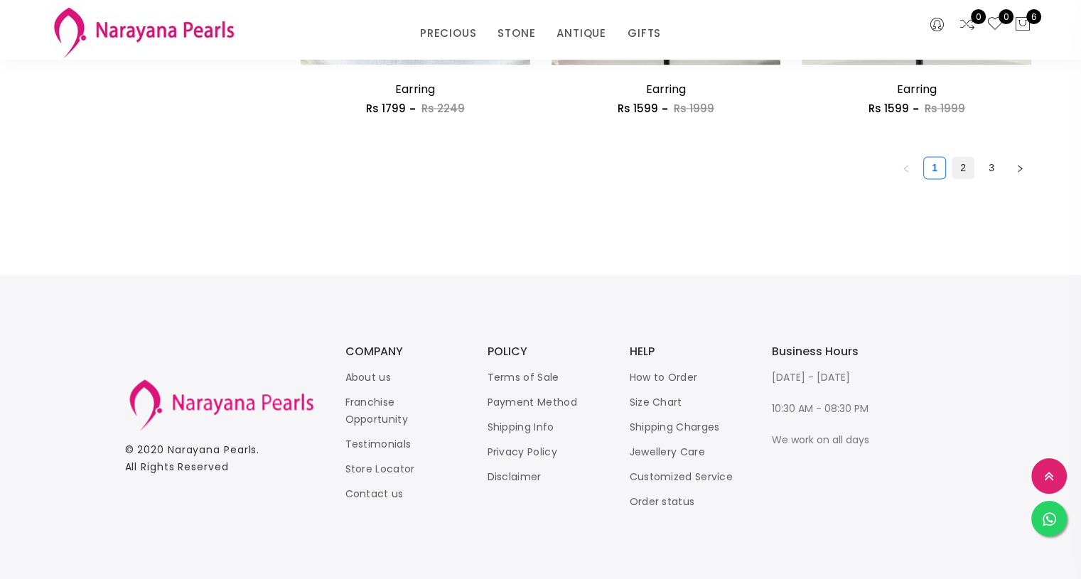
click at [959, 165] on link "2" at bounding box center [962, 167] width 21 height 21
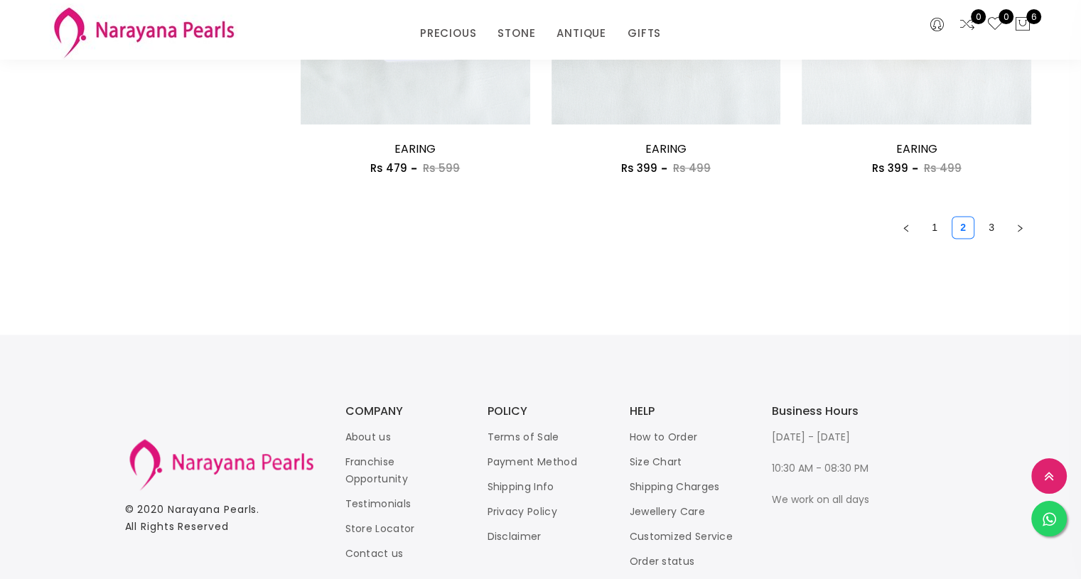
scroll to position [2130, 0]
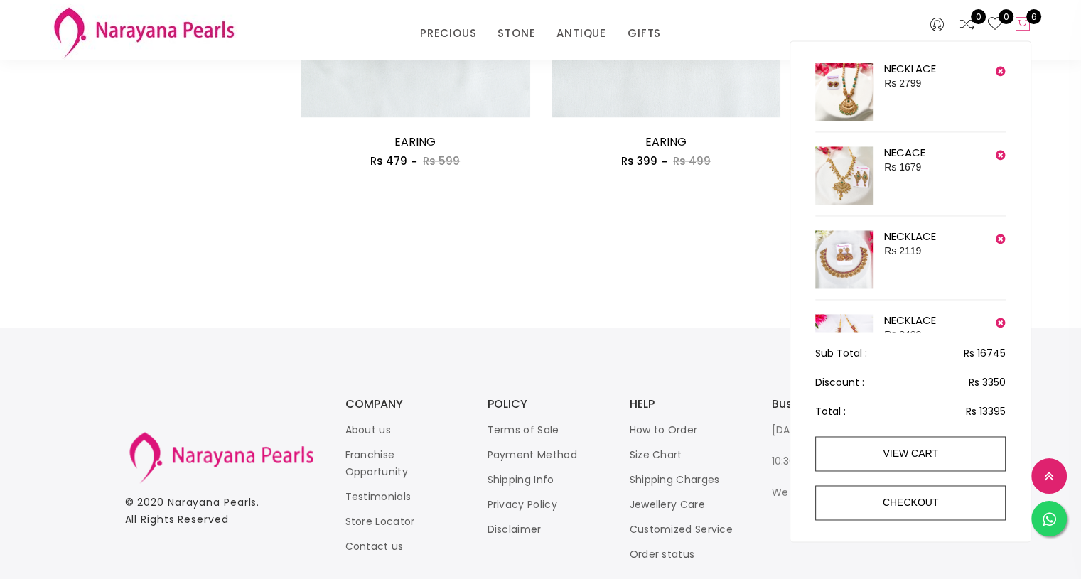
click at [1026, 24] on icon at bounding box center [1022, 24] width 17 height 17
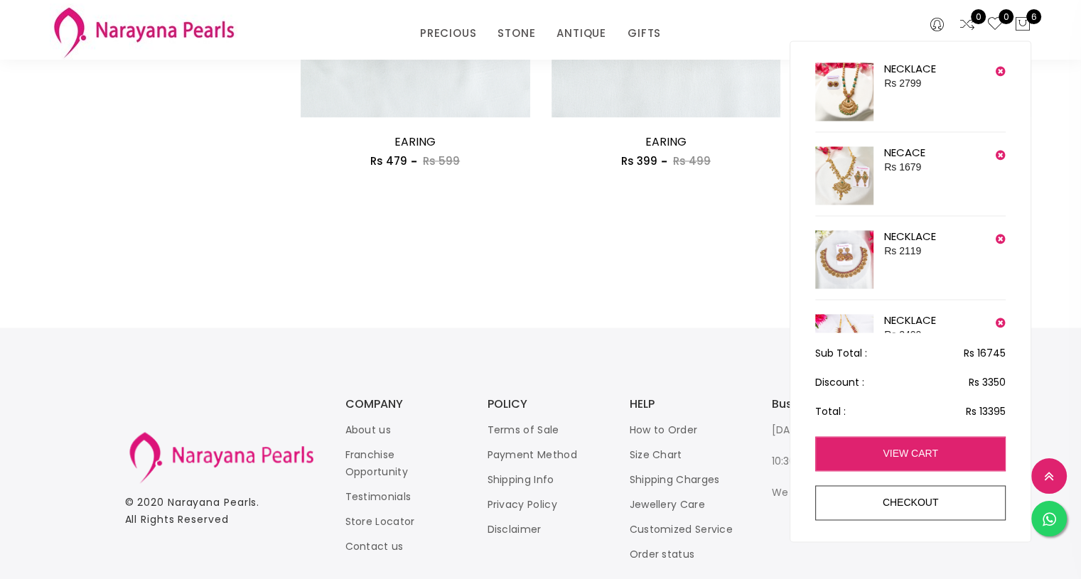
click at [898, 454] on link "view cart" at bounding box center [910, 453] width 190 height 35
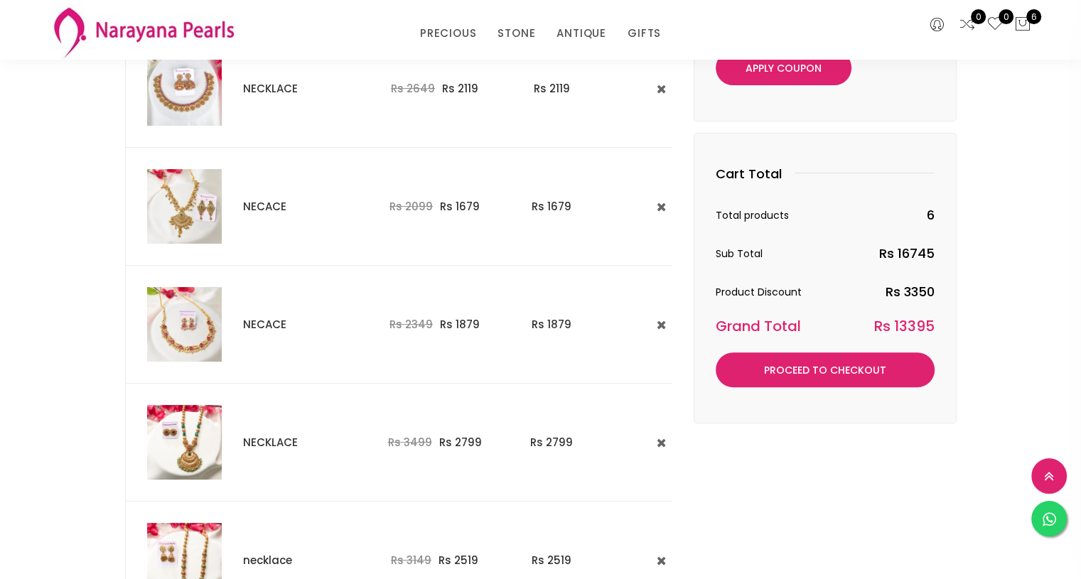
scroll to position [337, 0]
